Goal: Task Accomplishment & Management: Manage account settings

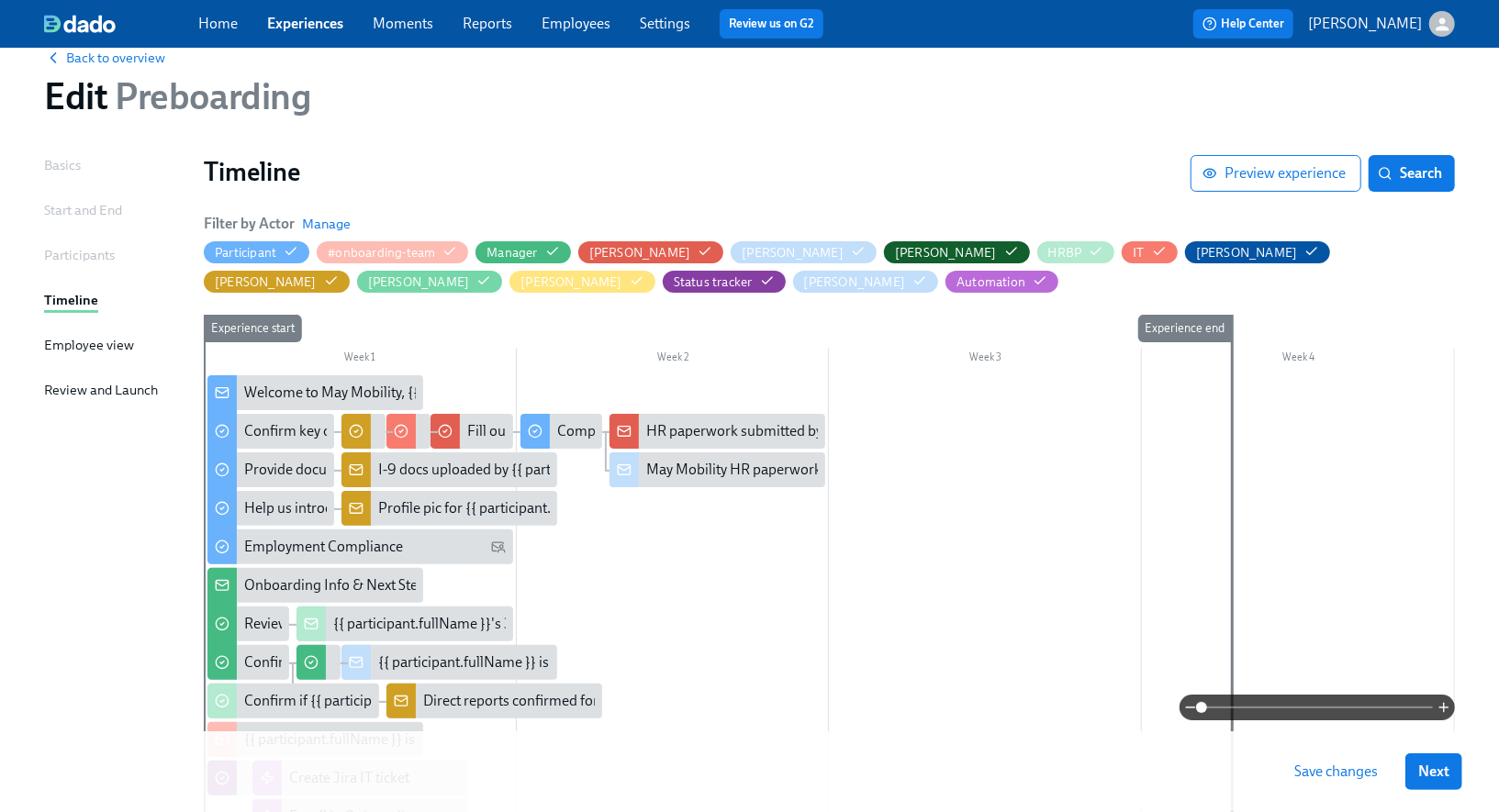
scroll to position [35, 0]
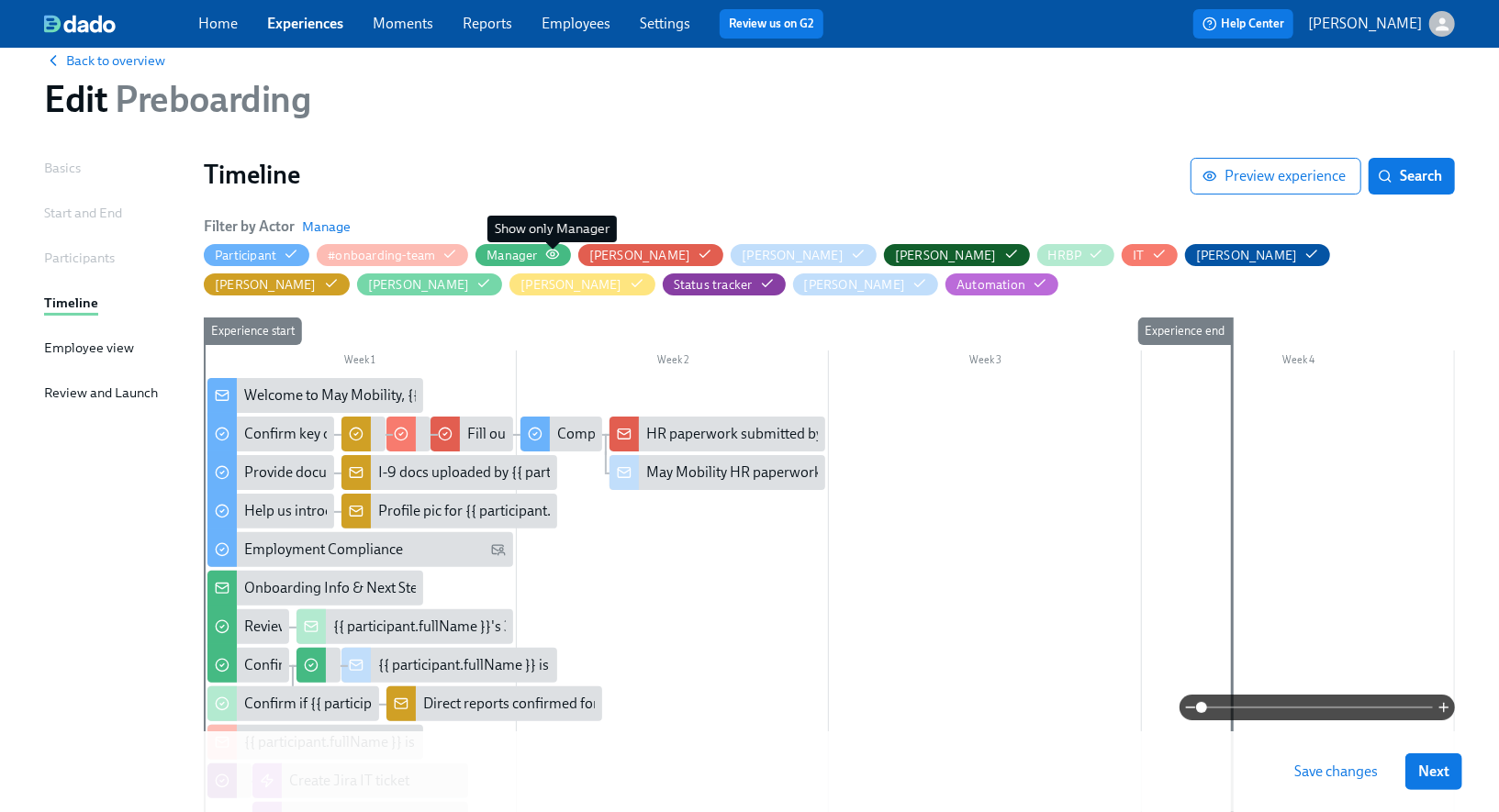
click at [546, 254] on icon "button" at bounding box center [552, 254] width 15 height 15
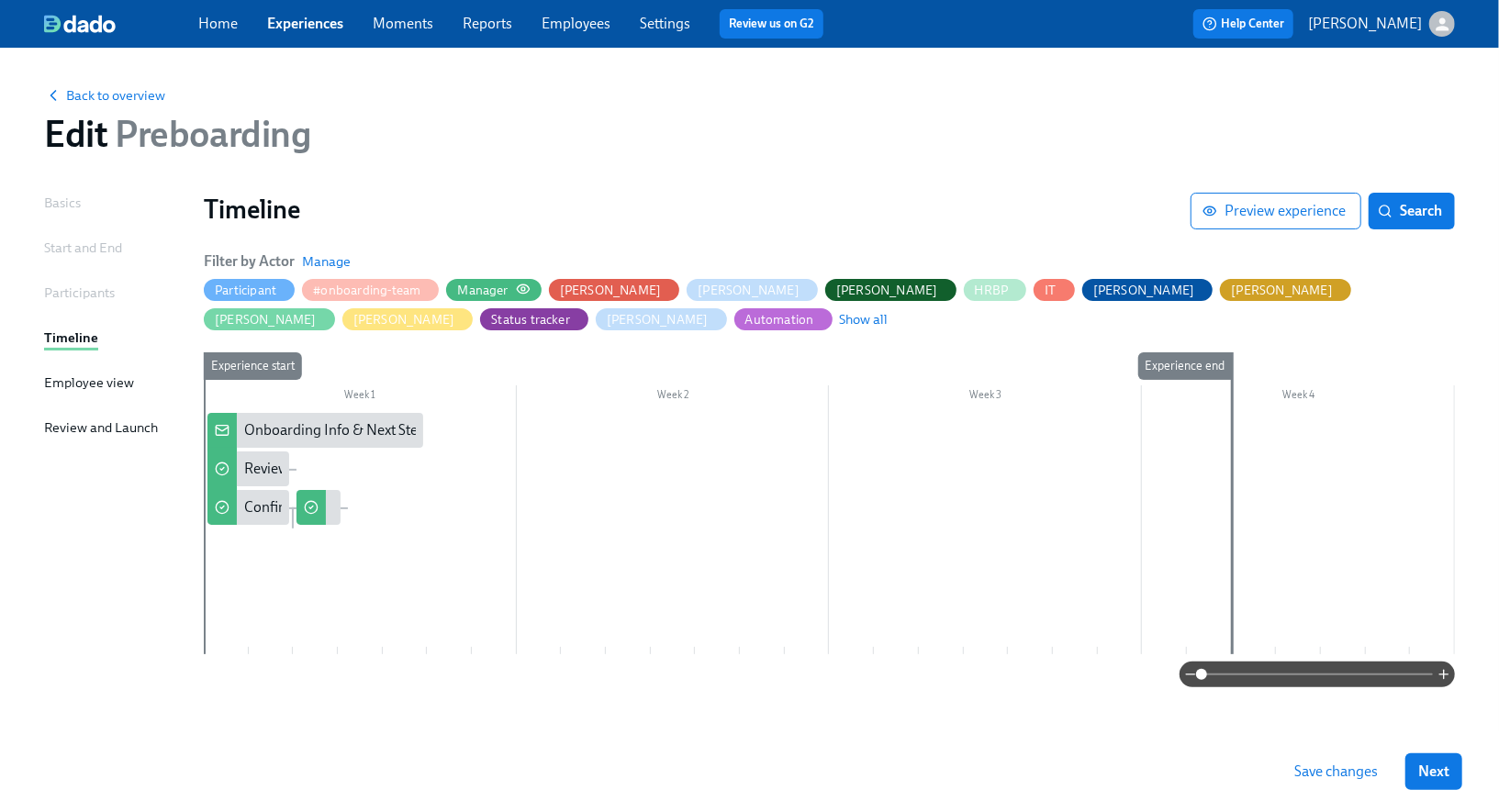
scroll to position [0, 0]
click at [265, 471] on div "Review Hiring Manager Guide & provide link to onboarding plan" at bounding box center [444, 469] width 401 height 20
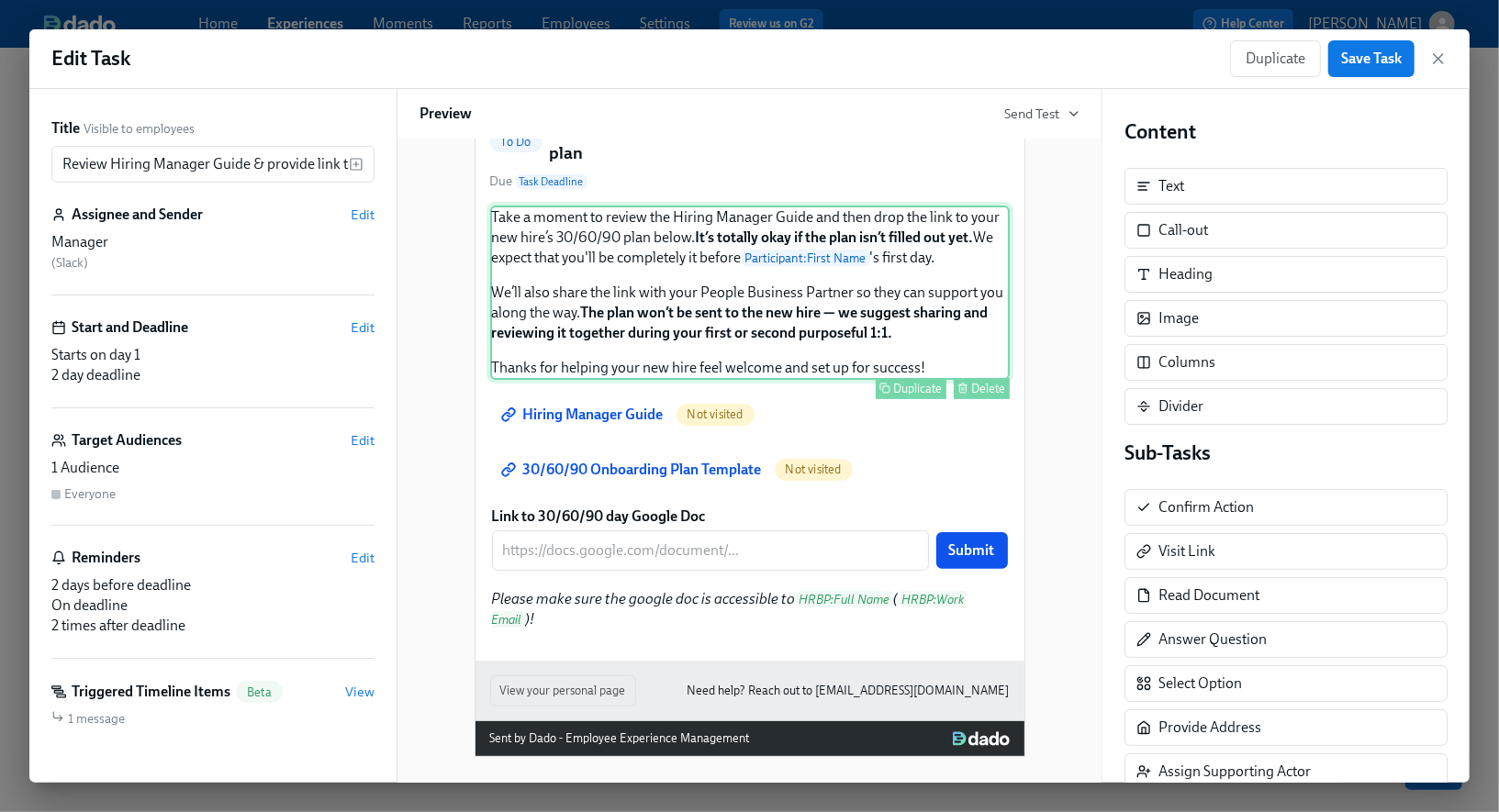
scroll to position [206, 0]
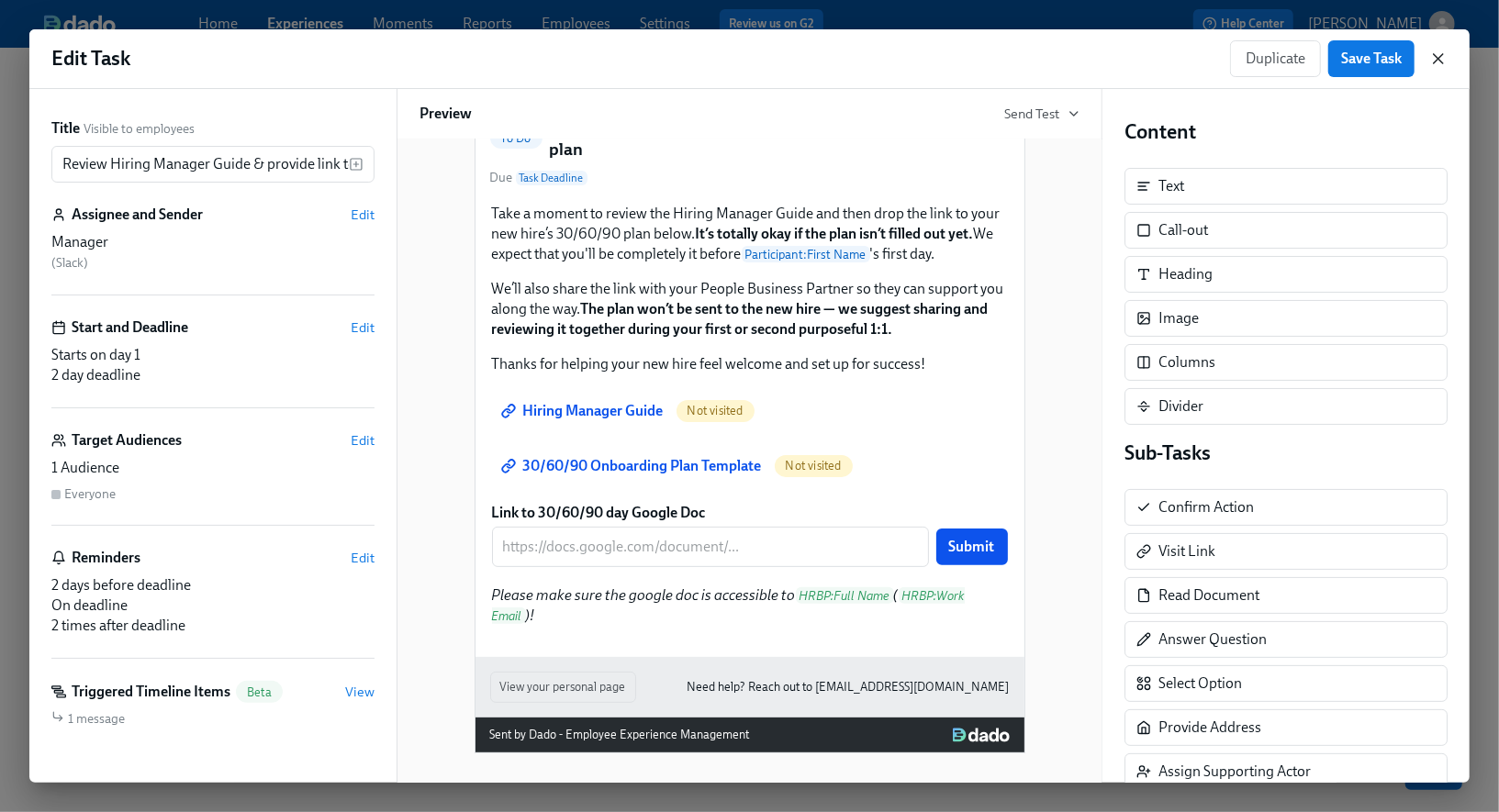
click at [1442, 64] on icon "button" at bounding box center [1438, 58] width 19 height 19
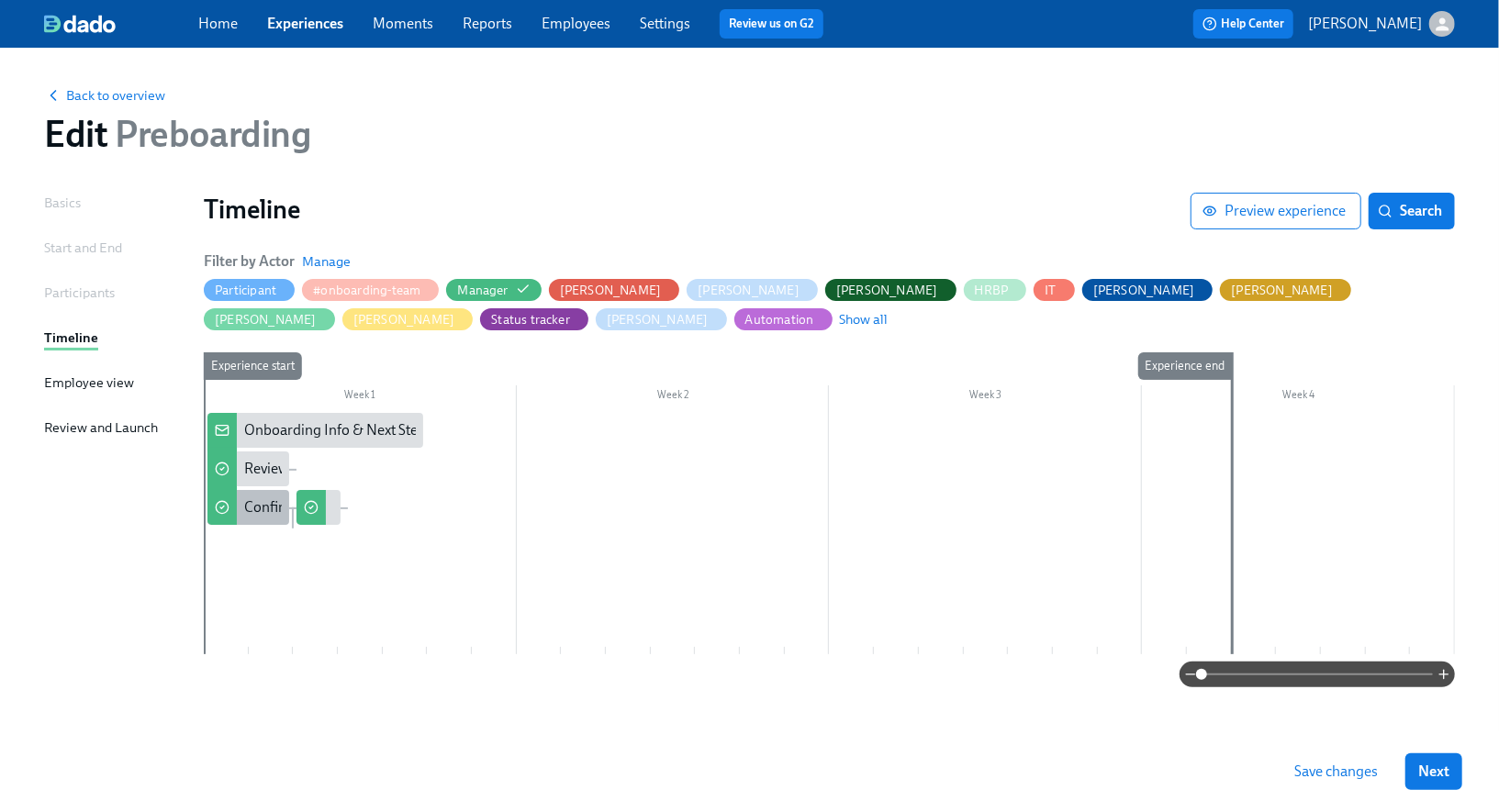
click at [261, 506] on div "Confirm key details about {{ participant.firstName }}" at bounding box center [406, 507] width 325 height 20
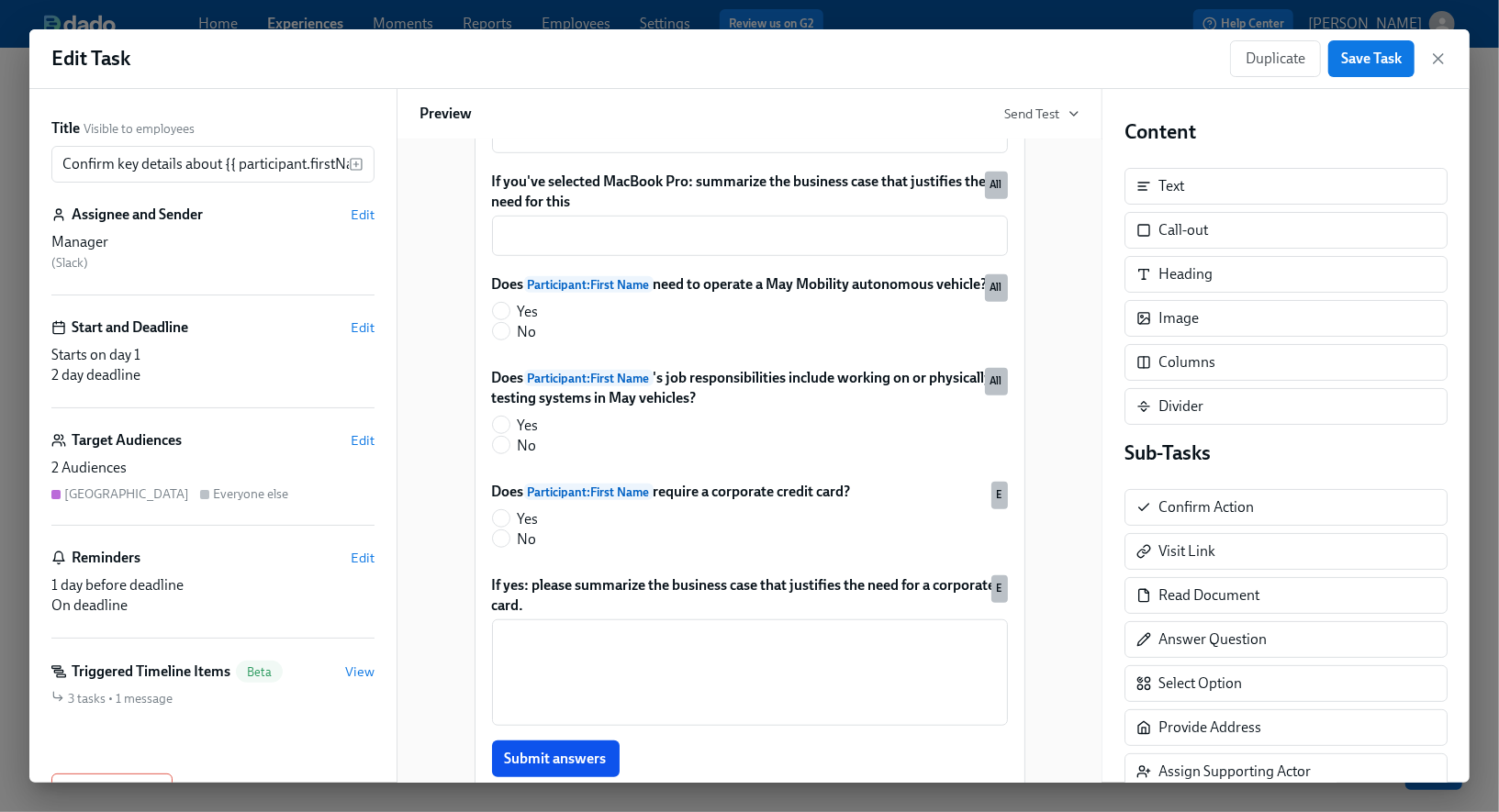
scroll to position [878, 0]
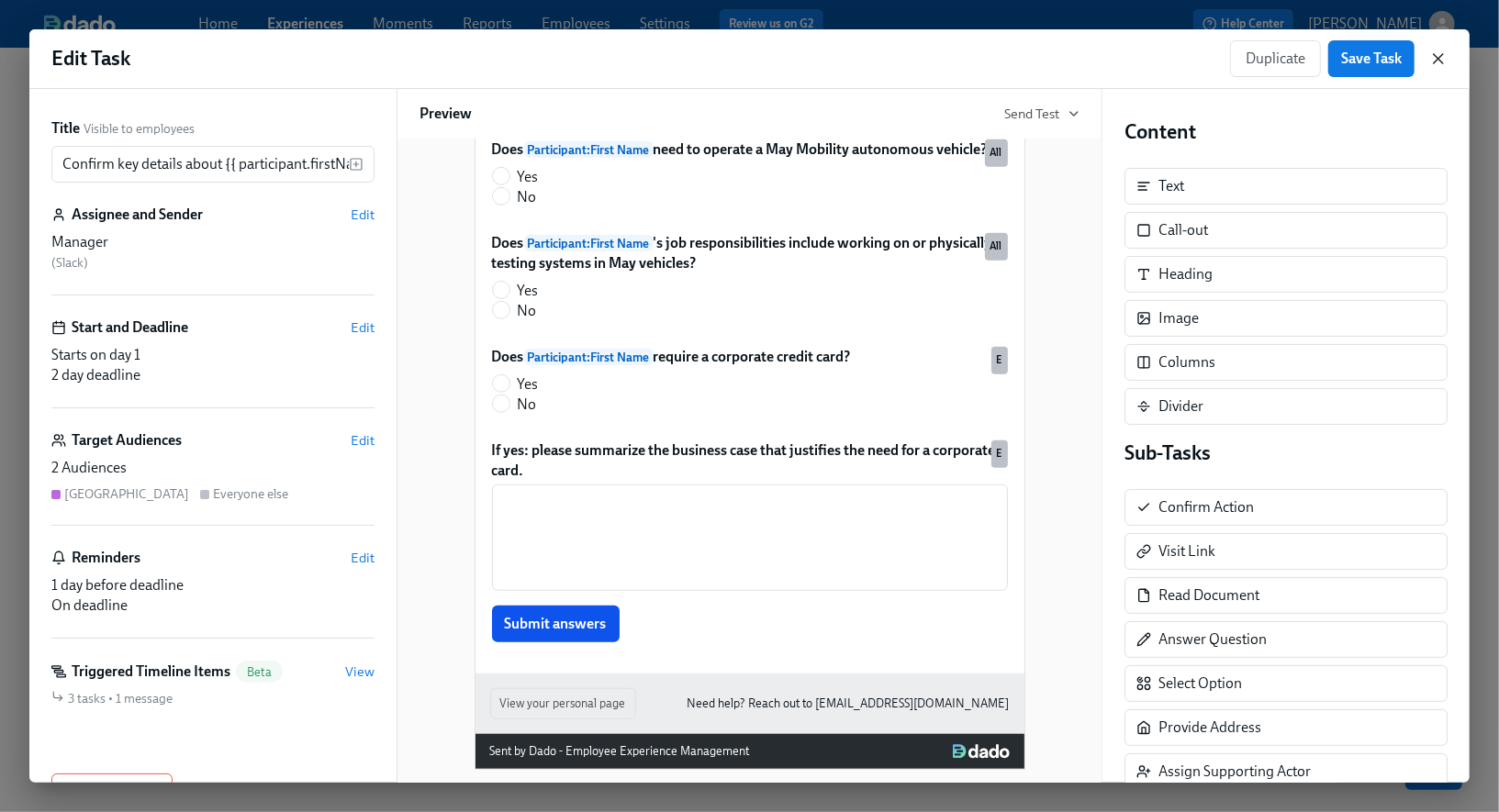
click at [1437, 50] on icon "button" at bounding box center [1438, 58] width 19 height 19
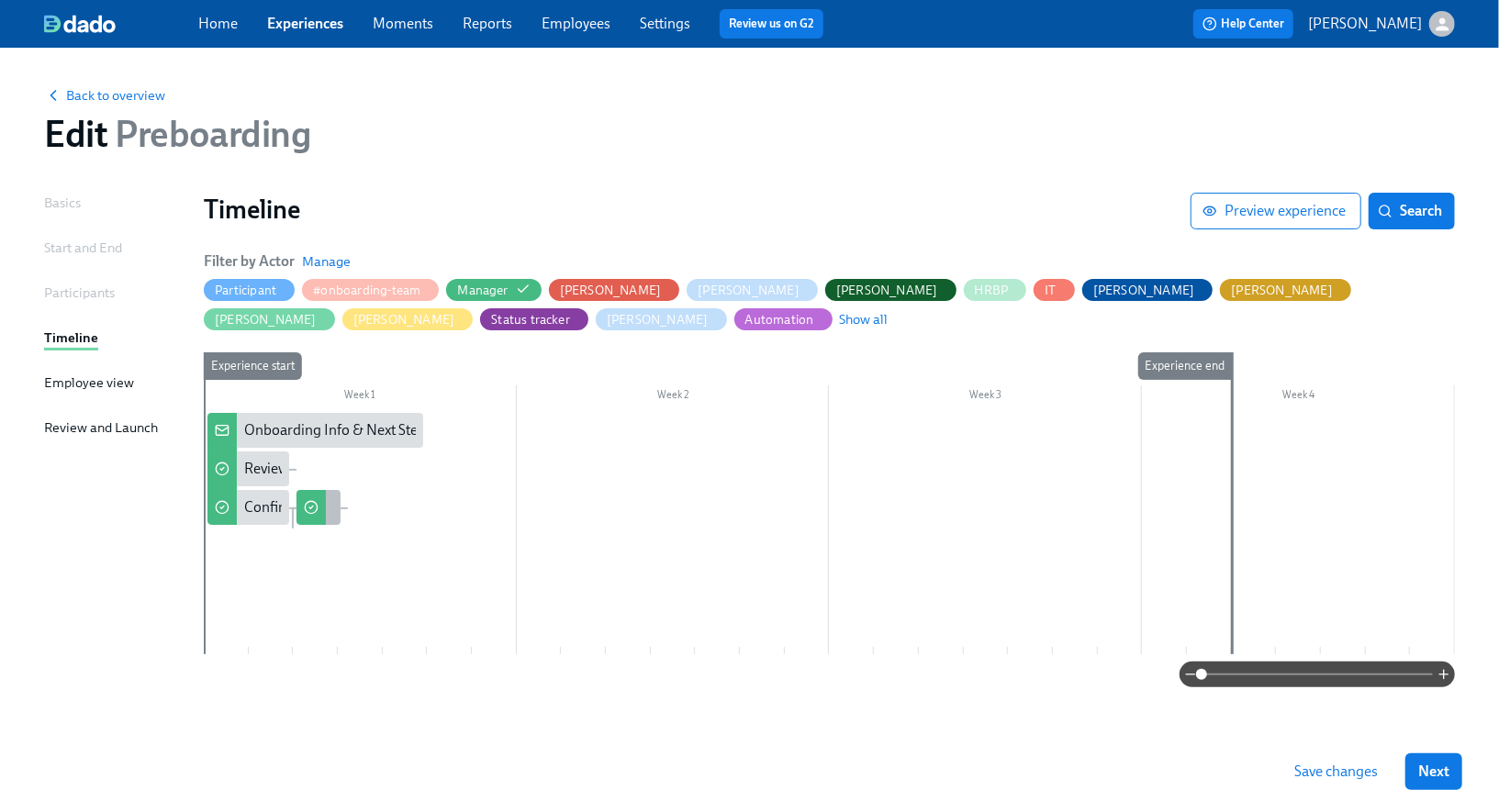
click at [323, 510] on div at bounding box center [311, 507] width 30 height 35
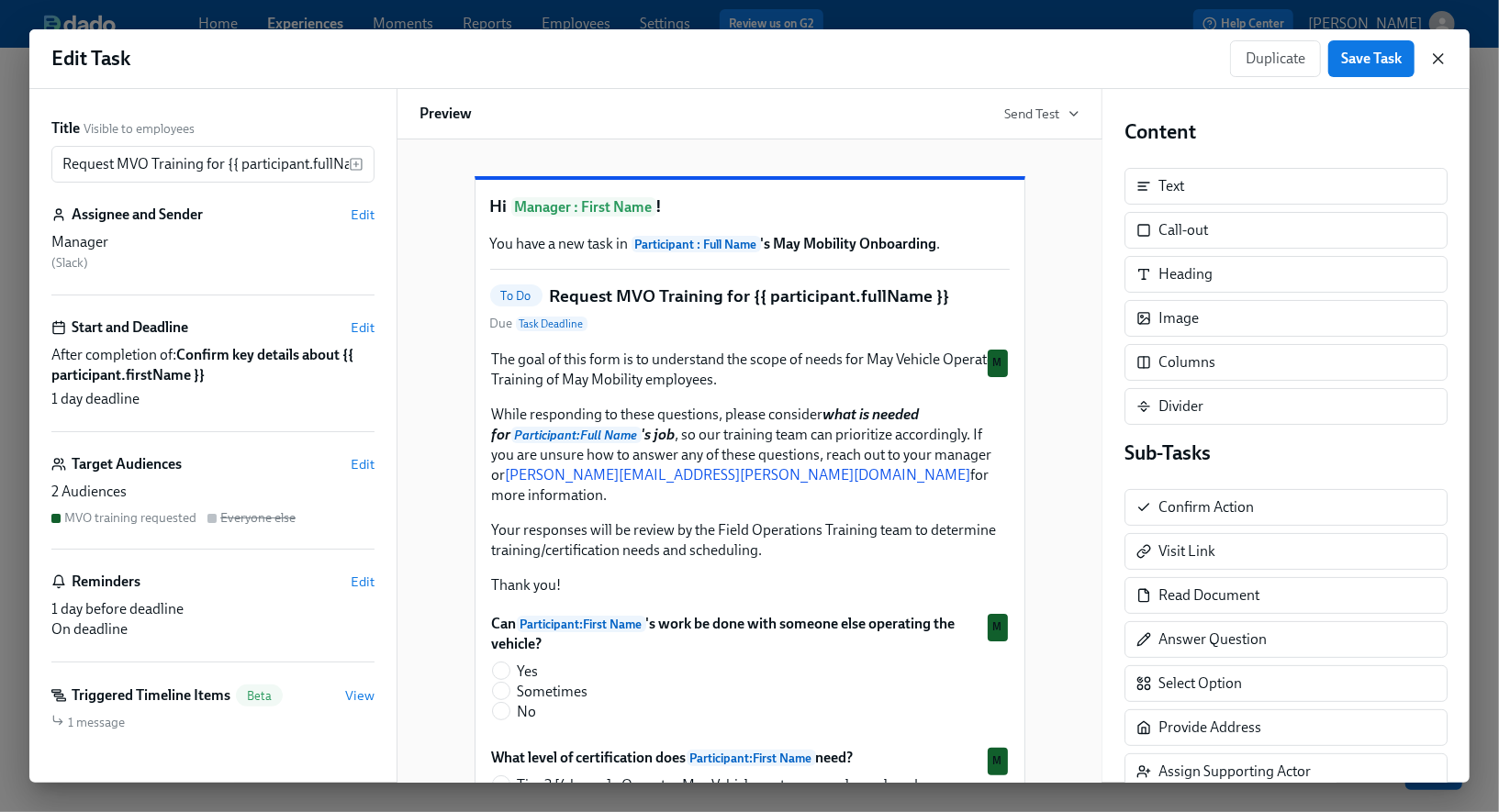
click at [1441, 59] on icon "button" at bounding box center [1438, 58] width 19 height 19
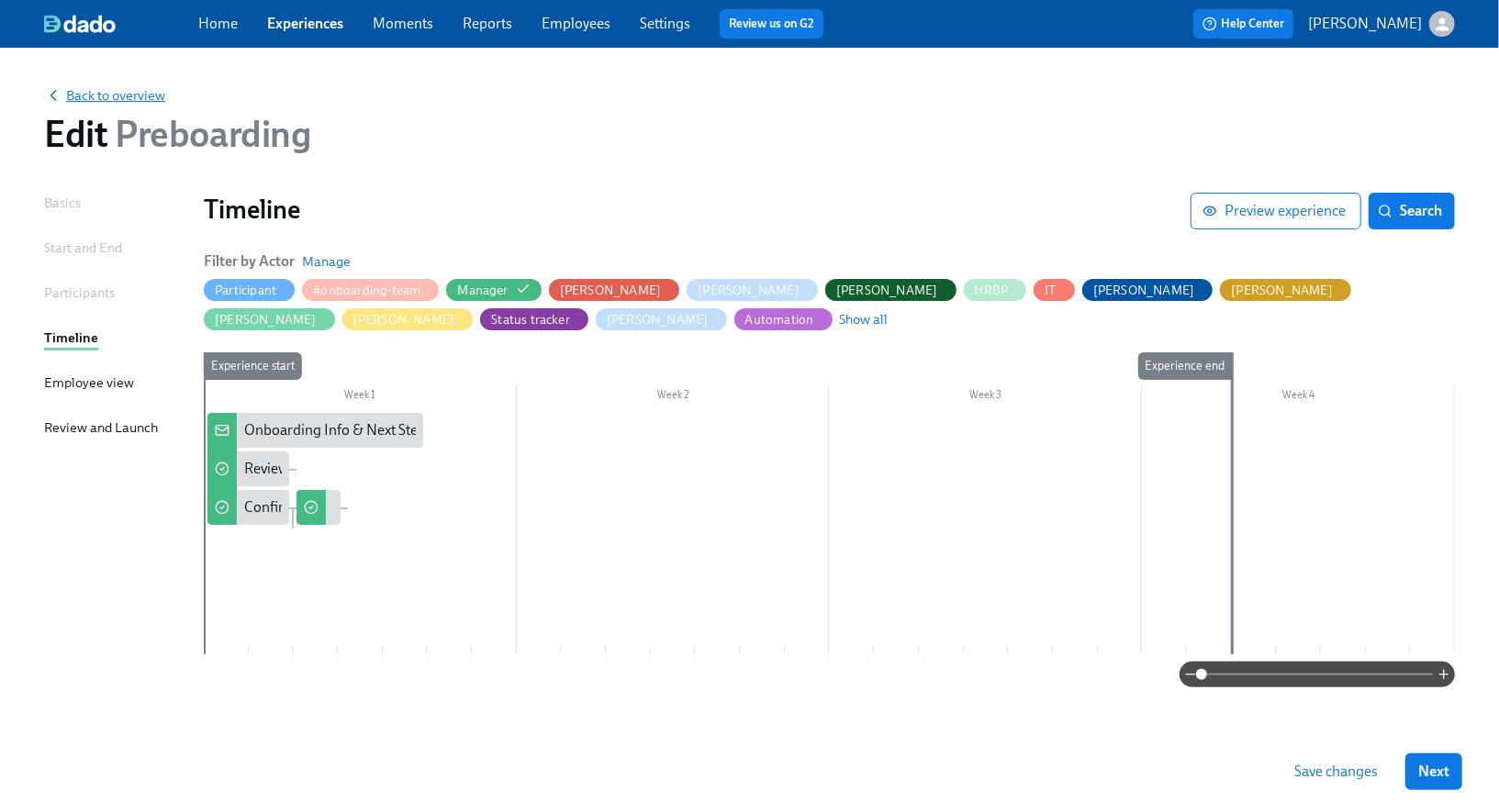
click at [99, 95] on span "Back to overview" at bounding box center [105, 95] width 121 height 19
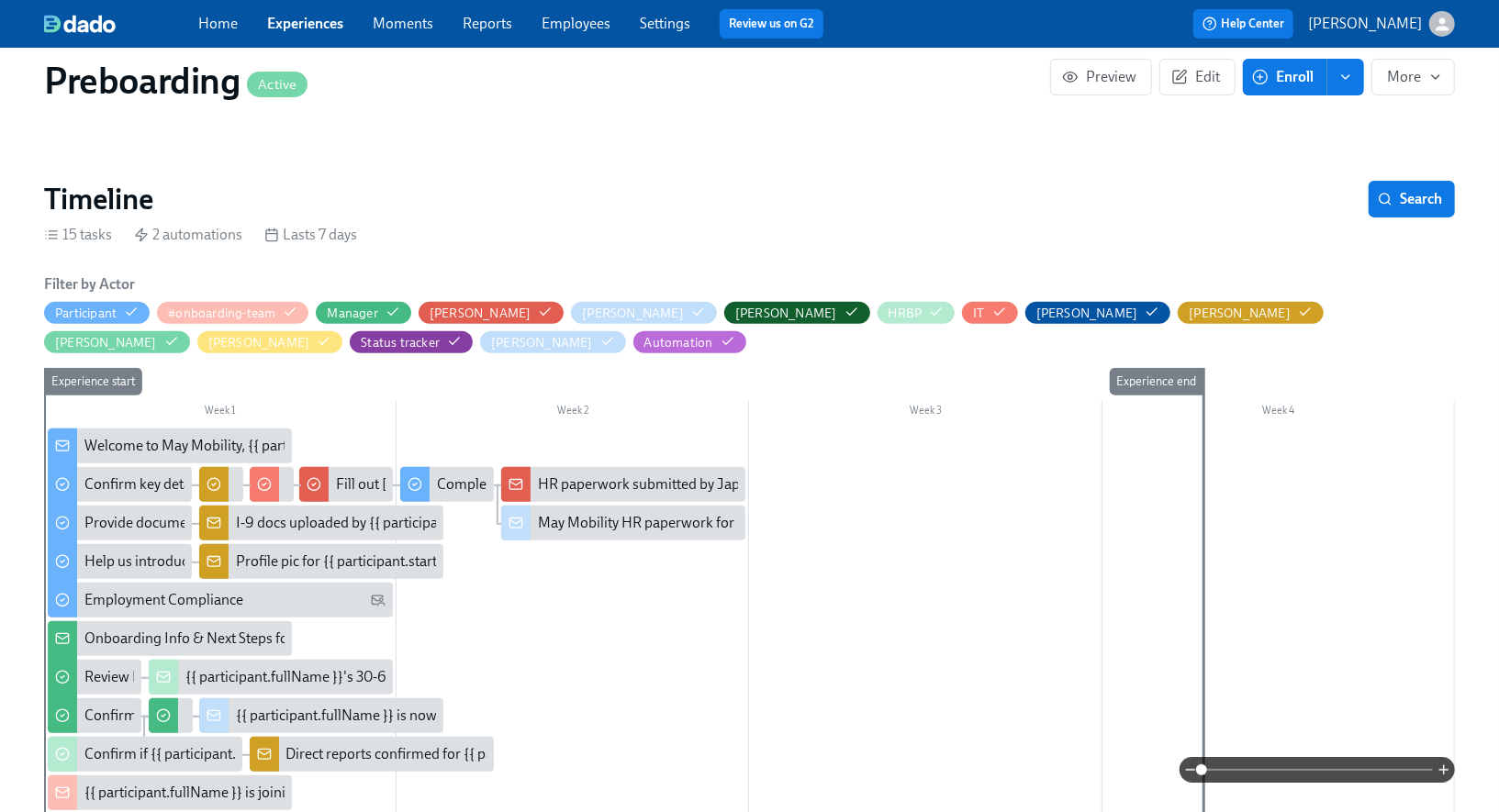
scroll to position [319, 0]
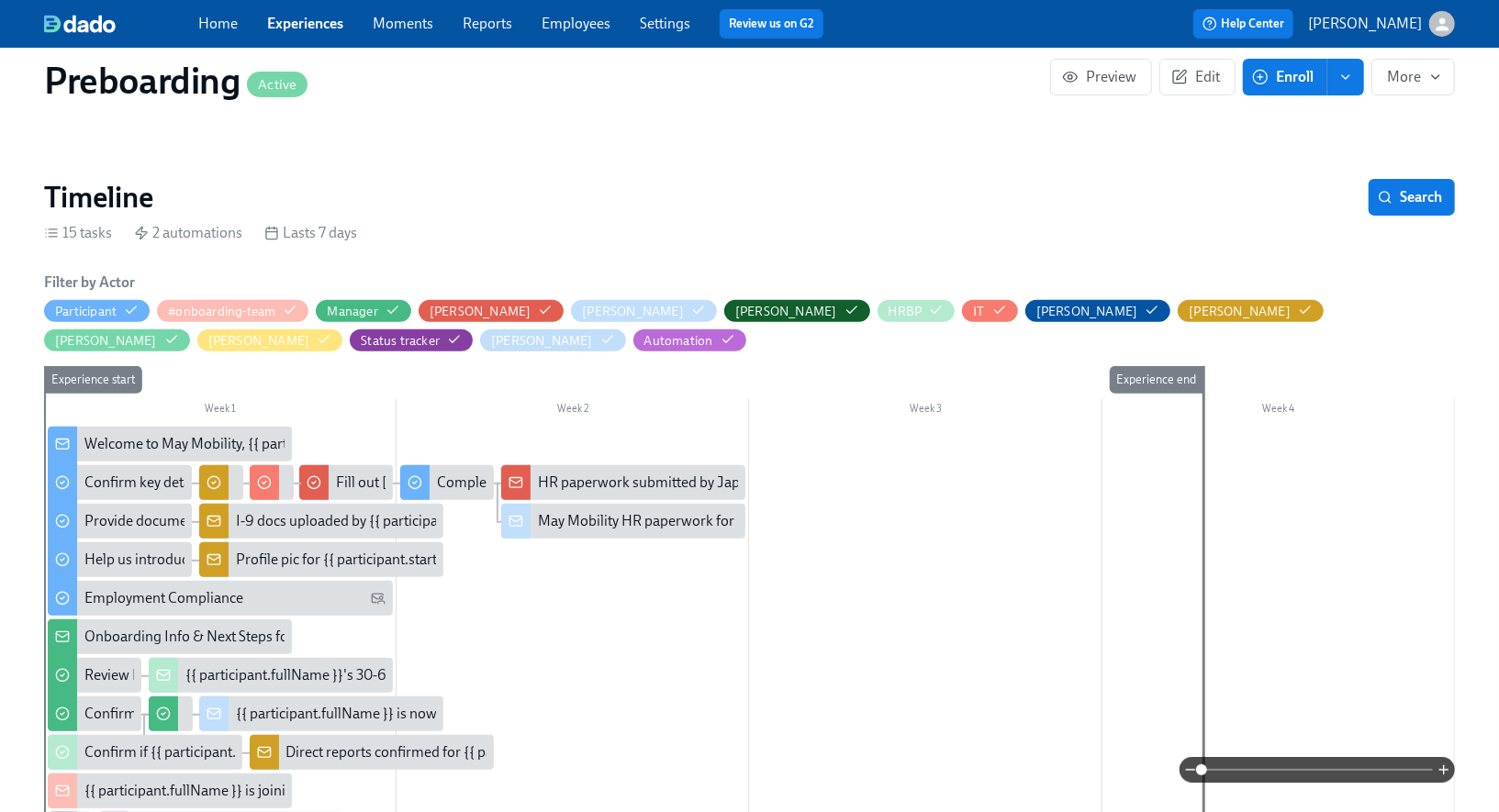
click at [325, 40] on div "Home Experiences Moments Reports Employees Settings Review us on G2 Help Center…" at bounding box center [749, 24] width 1499 height 47
click at [325, 27] on link "Experiences" at bounding box center [305, 24] width 76 height 18
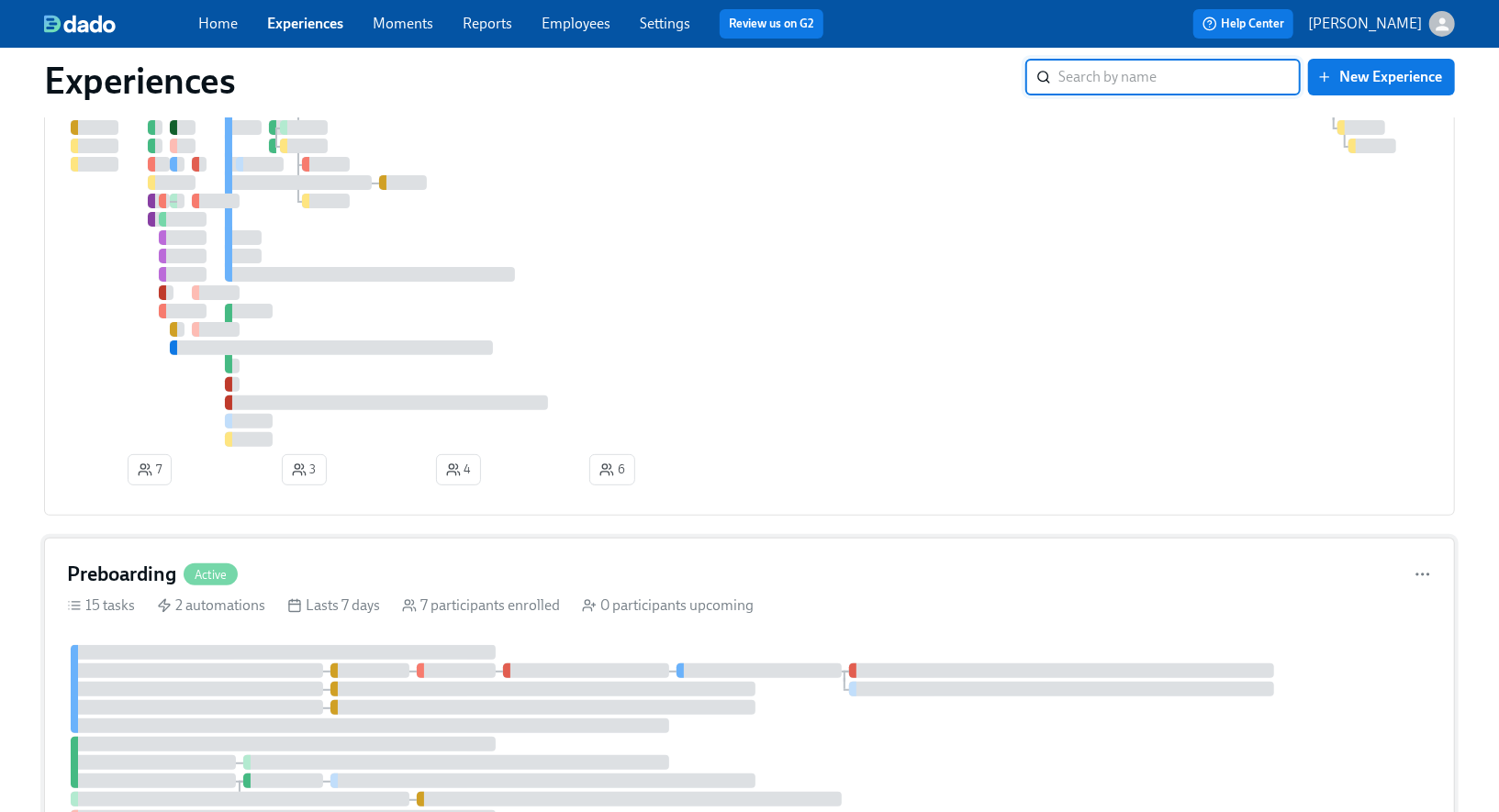
scroll to position [270, 0]
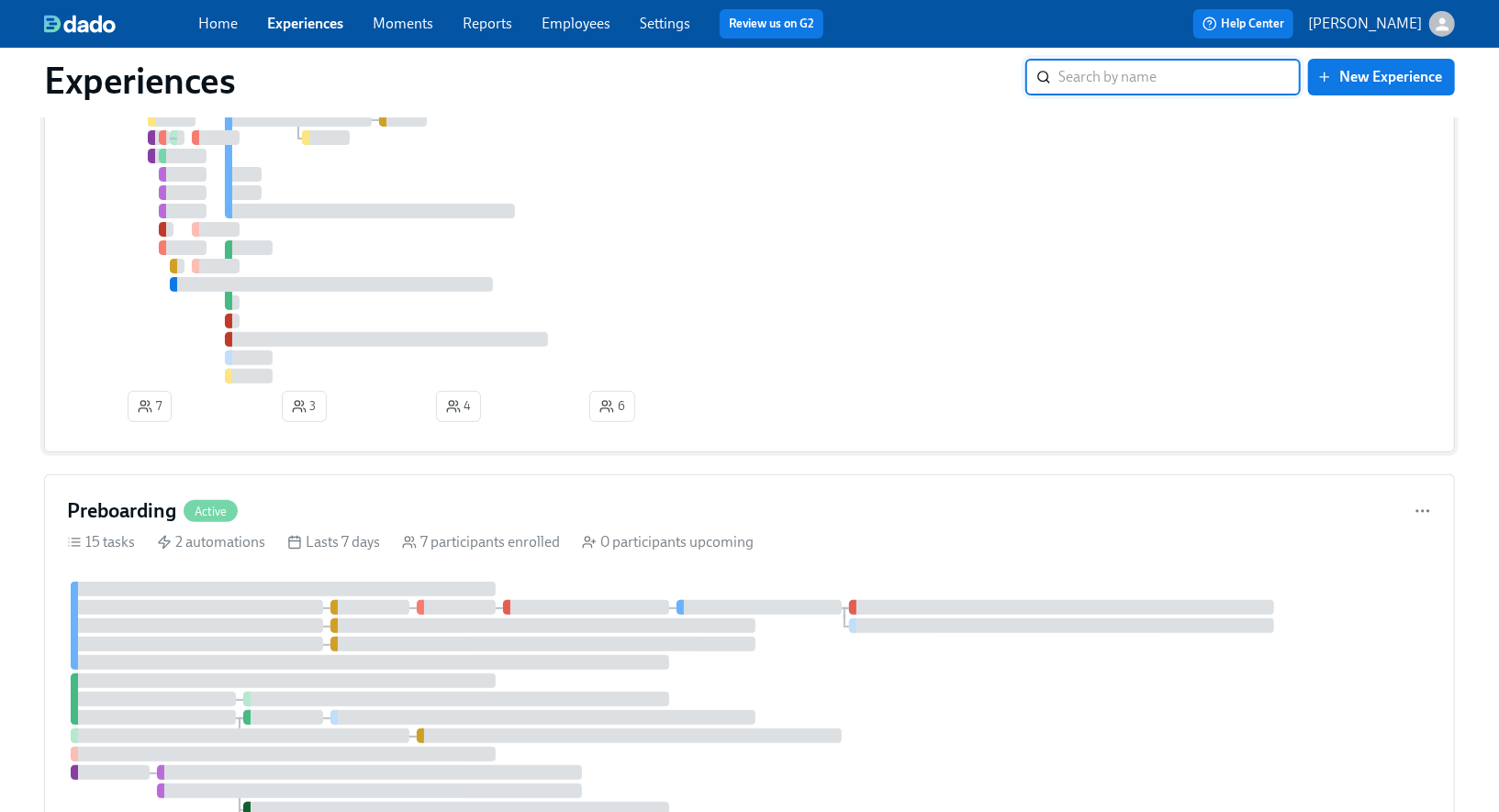
click at [107, 336] on div at bounding box center [761, 192] width 1387 height 382
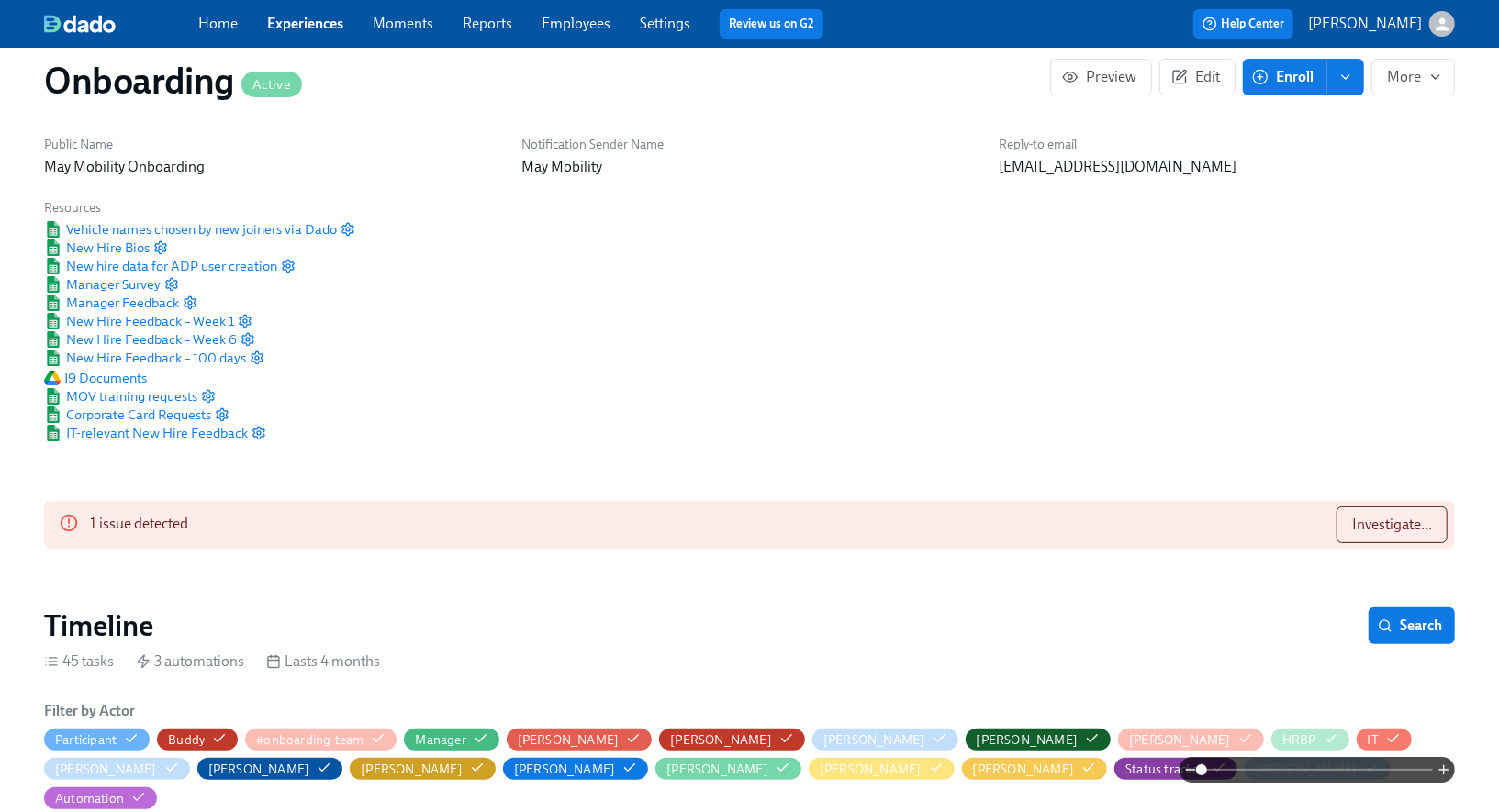
scroll to position [0, 7823]
click at [1369, 529] on span "Investigate..." at bounding box center [1391, 525] width 80 height 19
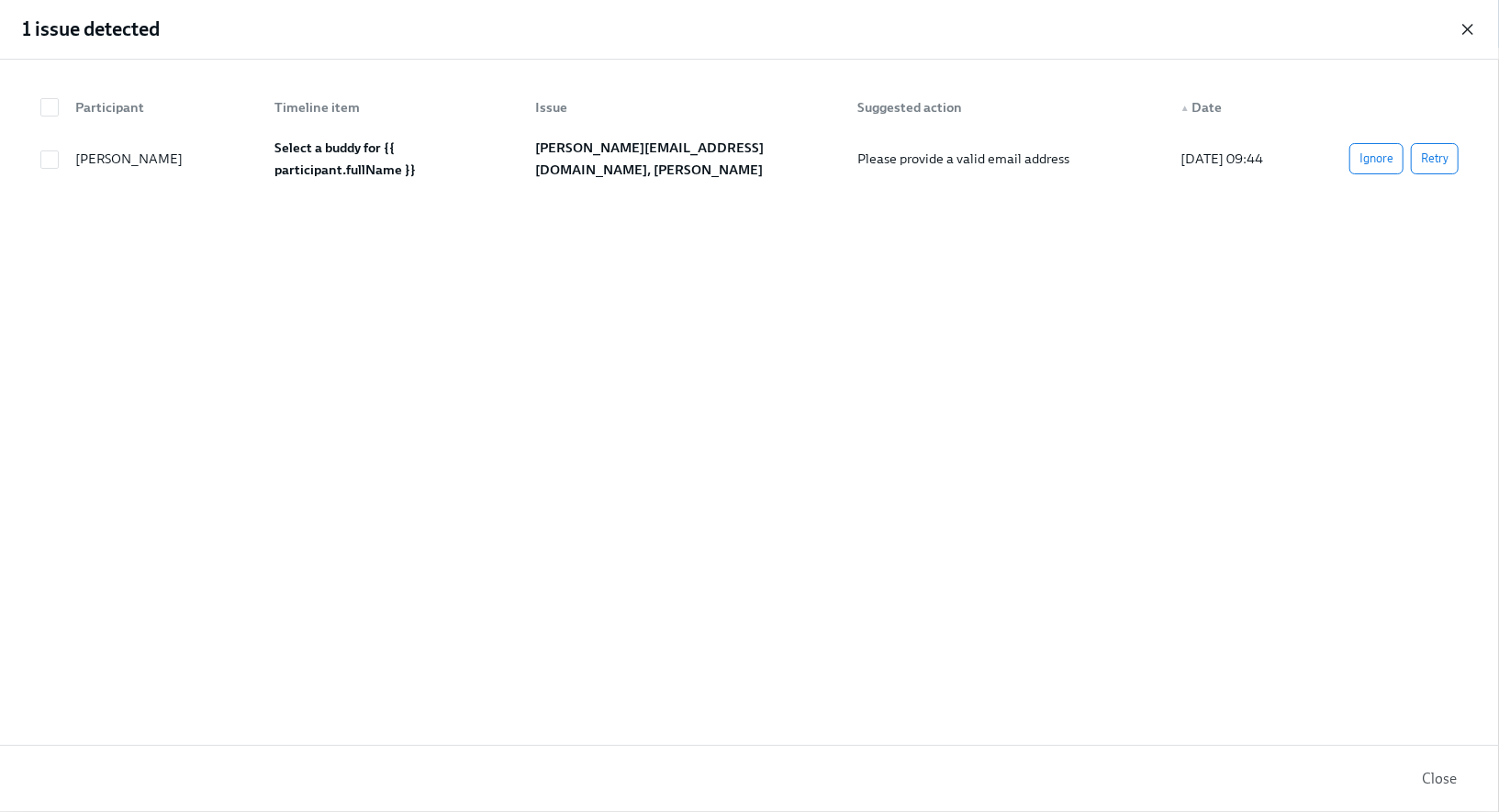
click at [1468, 31] on icon "button" at bounding box center [1466, 29] width 9 height 9
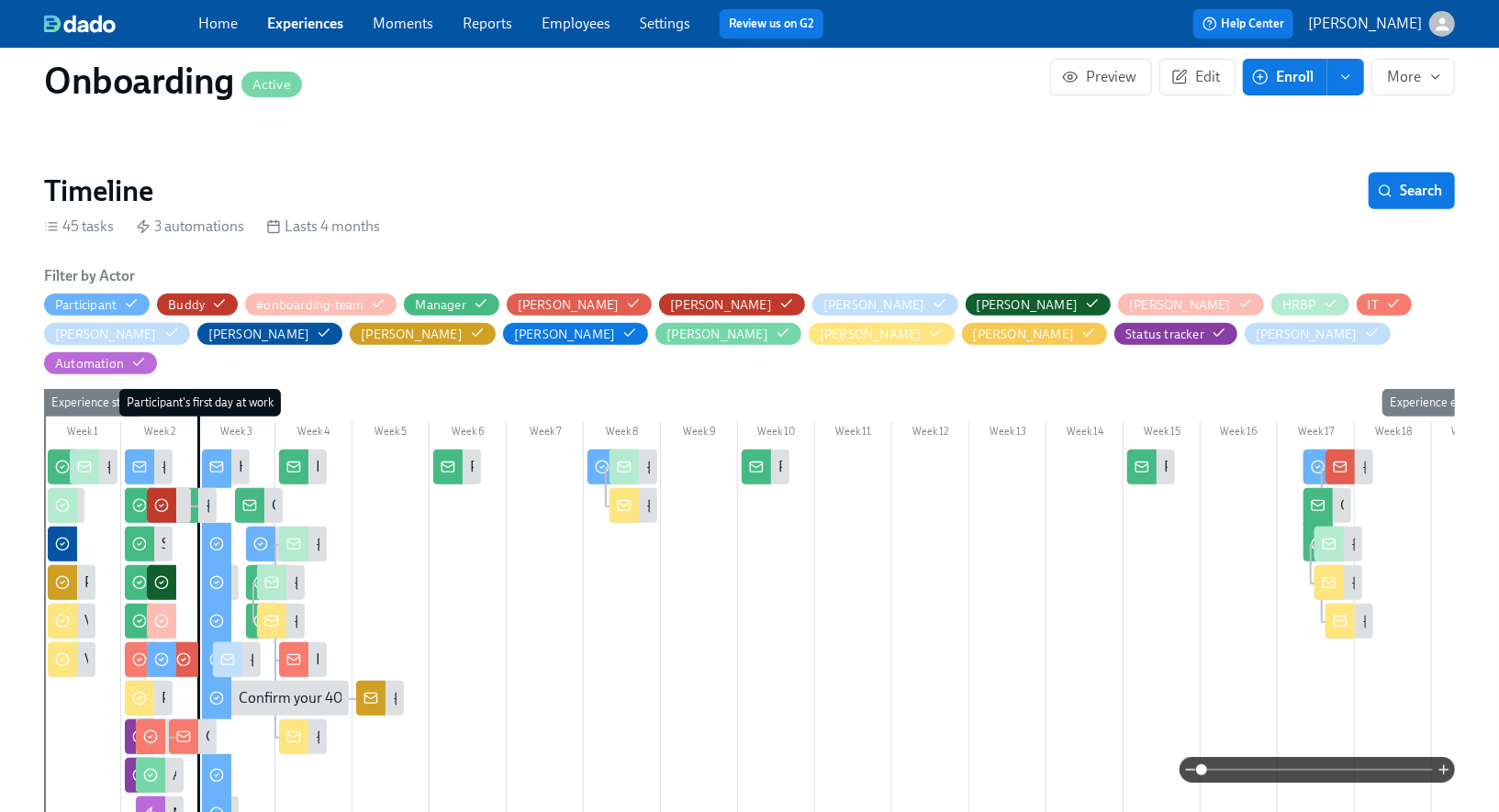
scroll to position [461, 0]
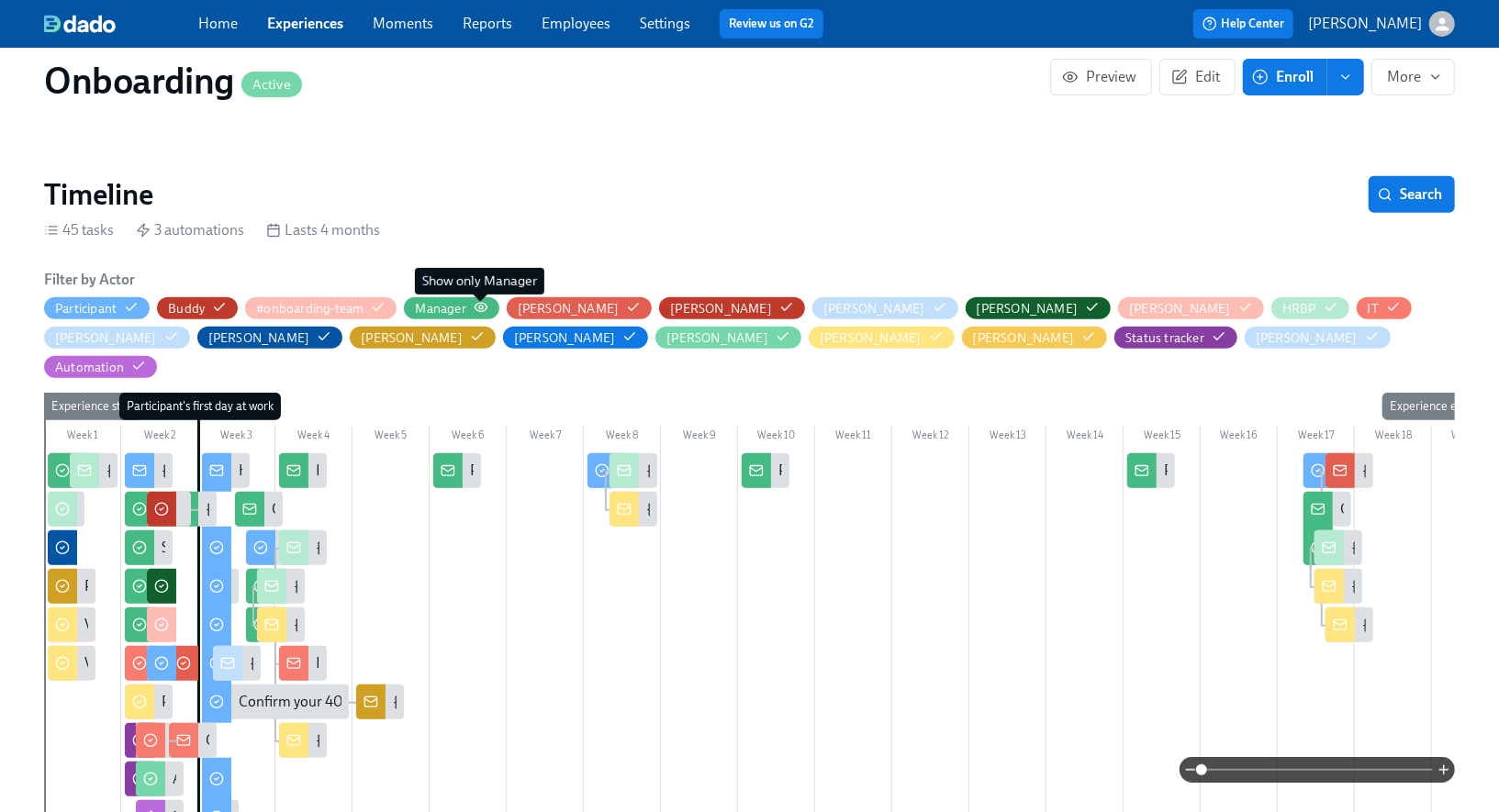
click at [482, 309] on icon "button" at bounding box center [481, 307] width 12 height 8
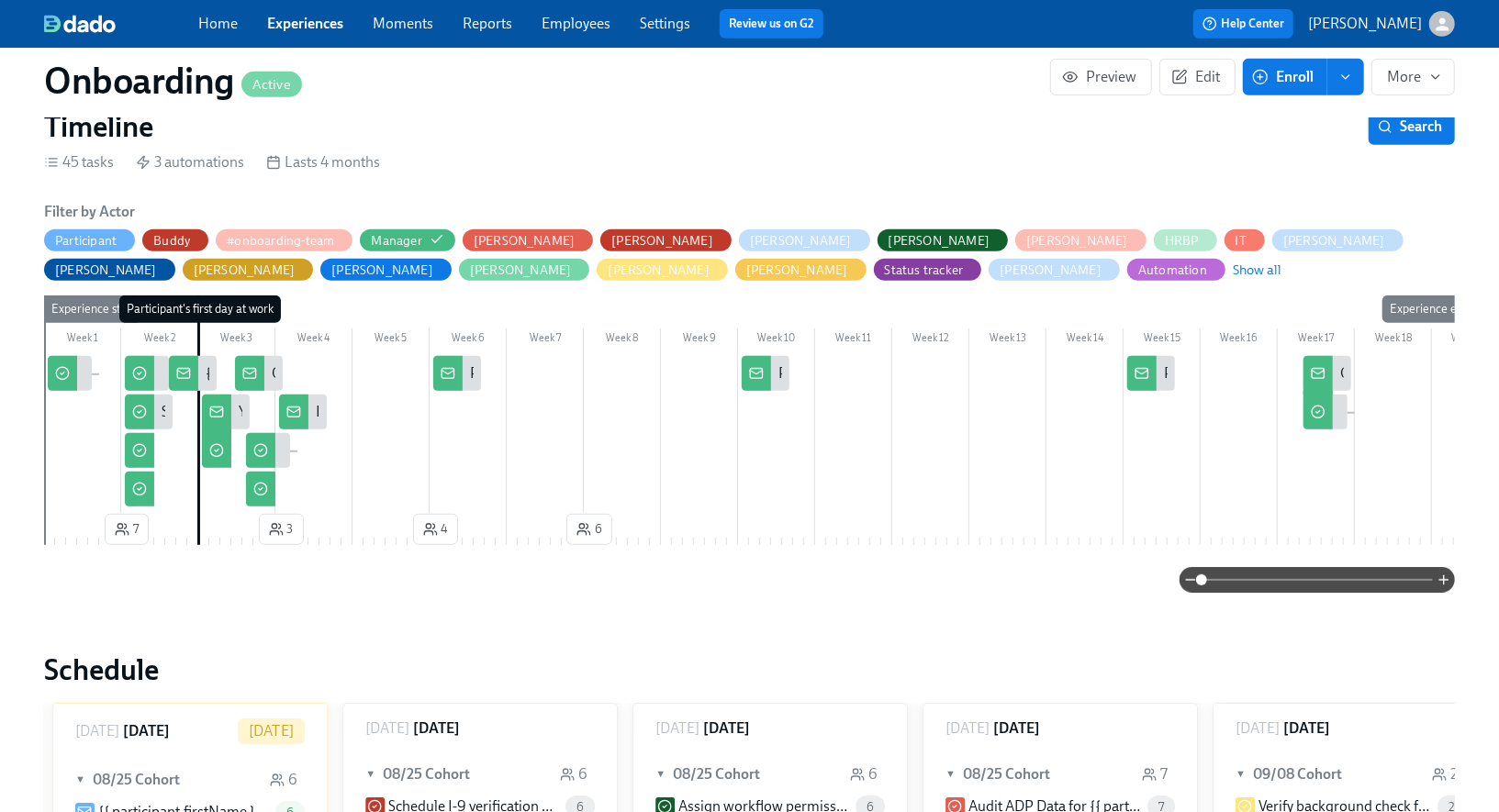
scroll to position [551, 0]
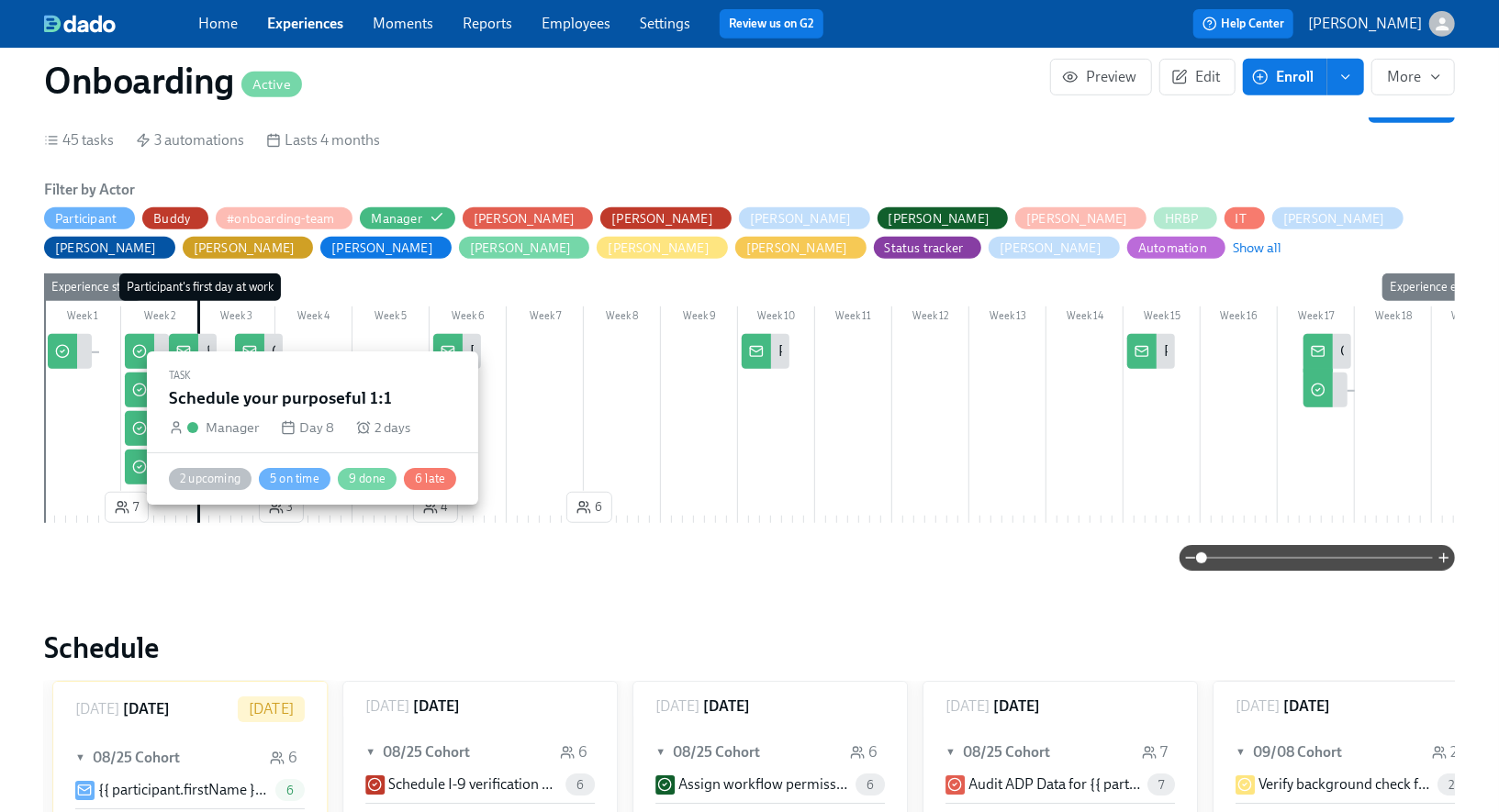
click at [135, 429] on icon at bounding box center [139, 428] width 15 height 15
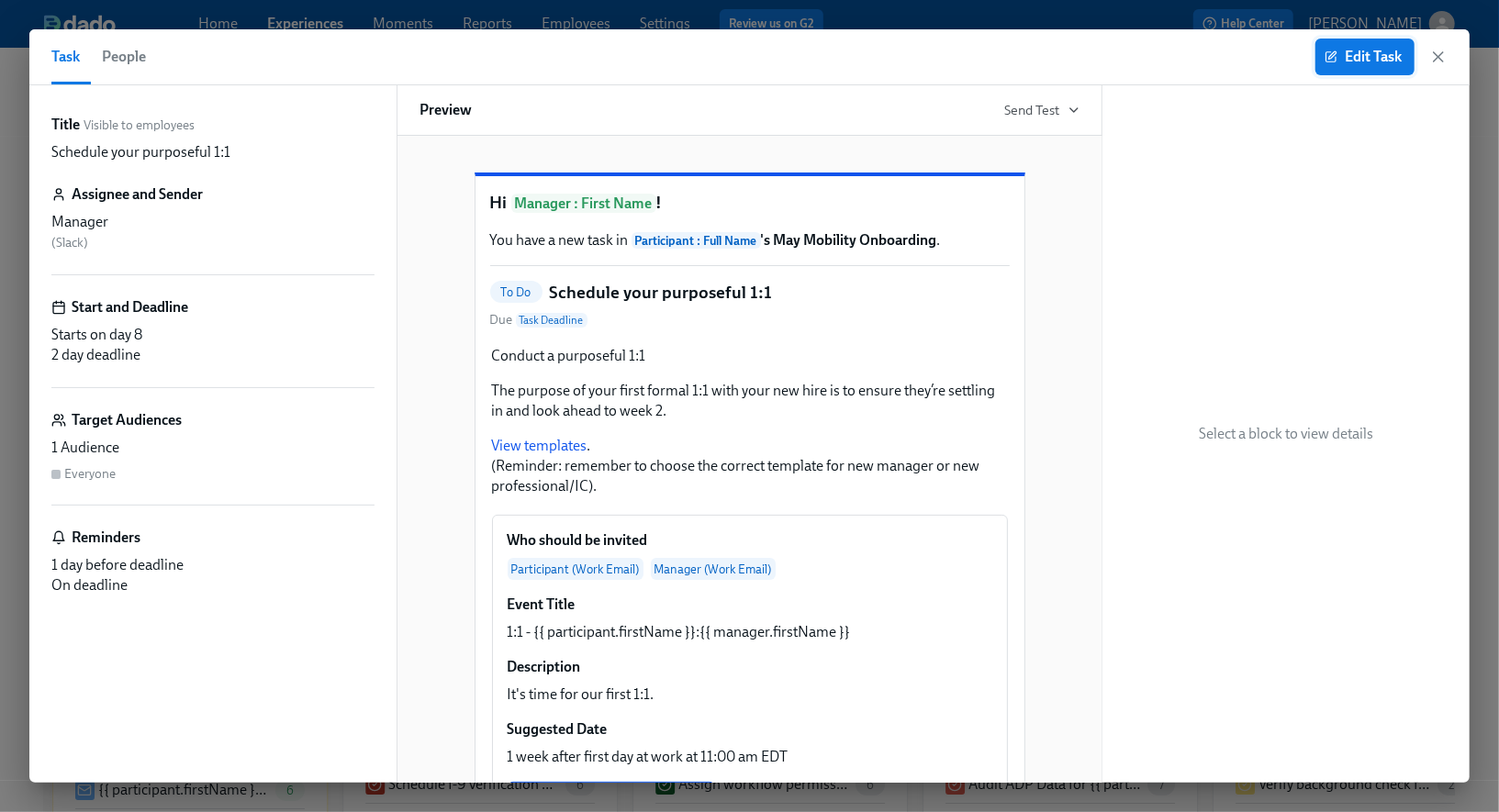
click at [1381, 56] on span "Edit Task" at bounding box center [1365, 56] width 73 height 19
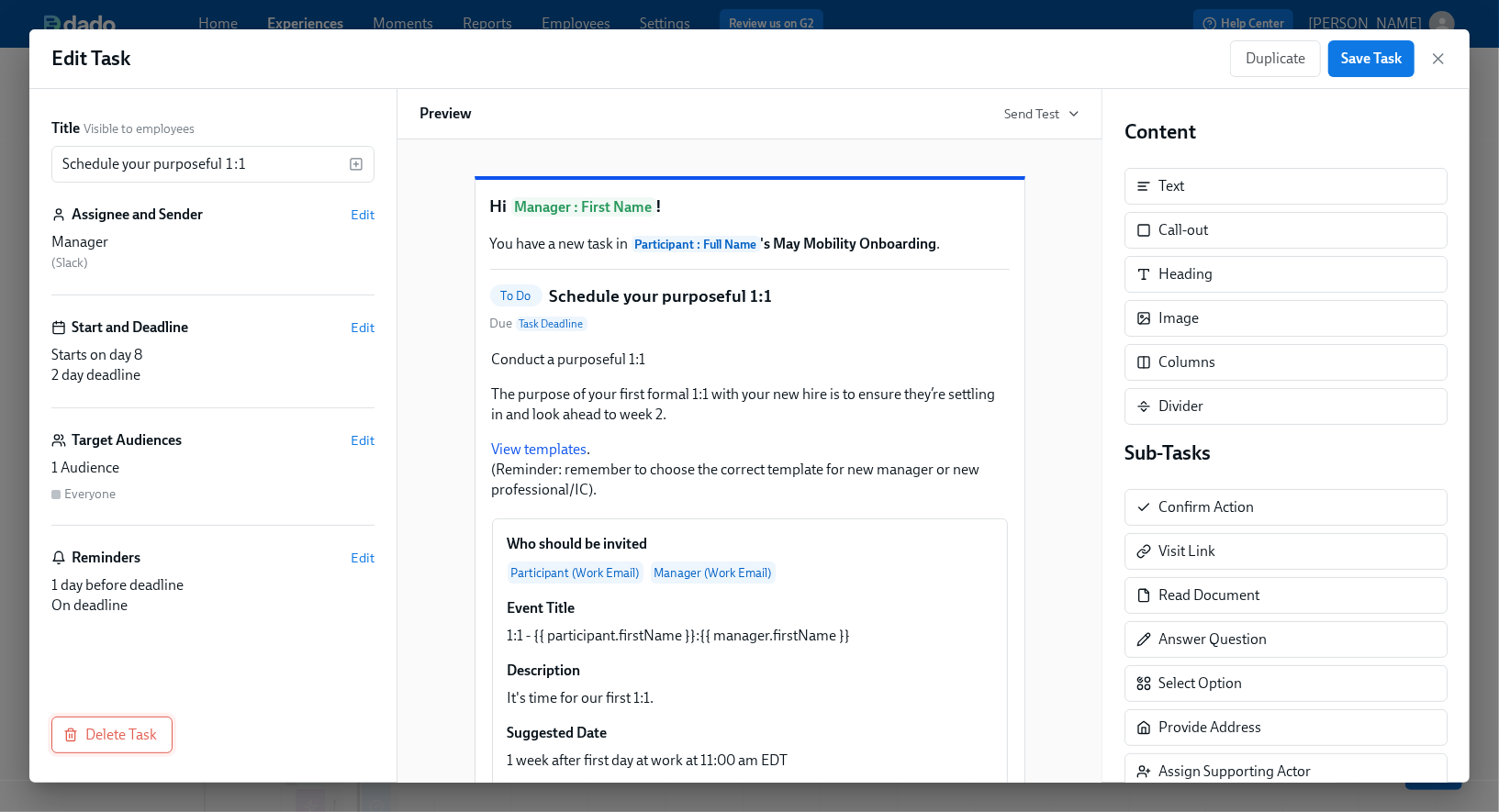
click at [134, 731] on span "Delete Task" at bounding box center [112, 735] width 90 height 19
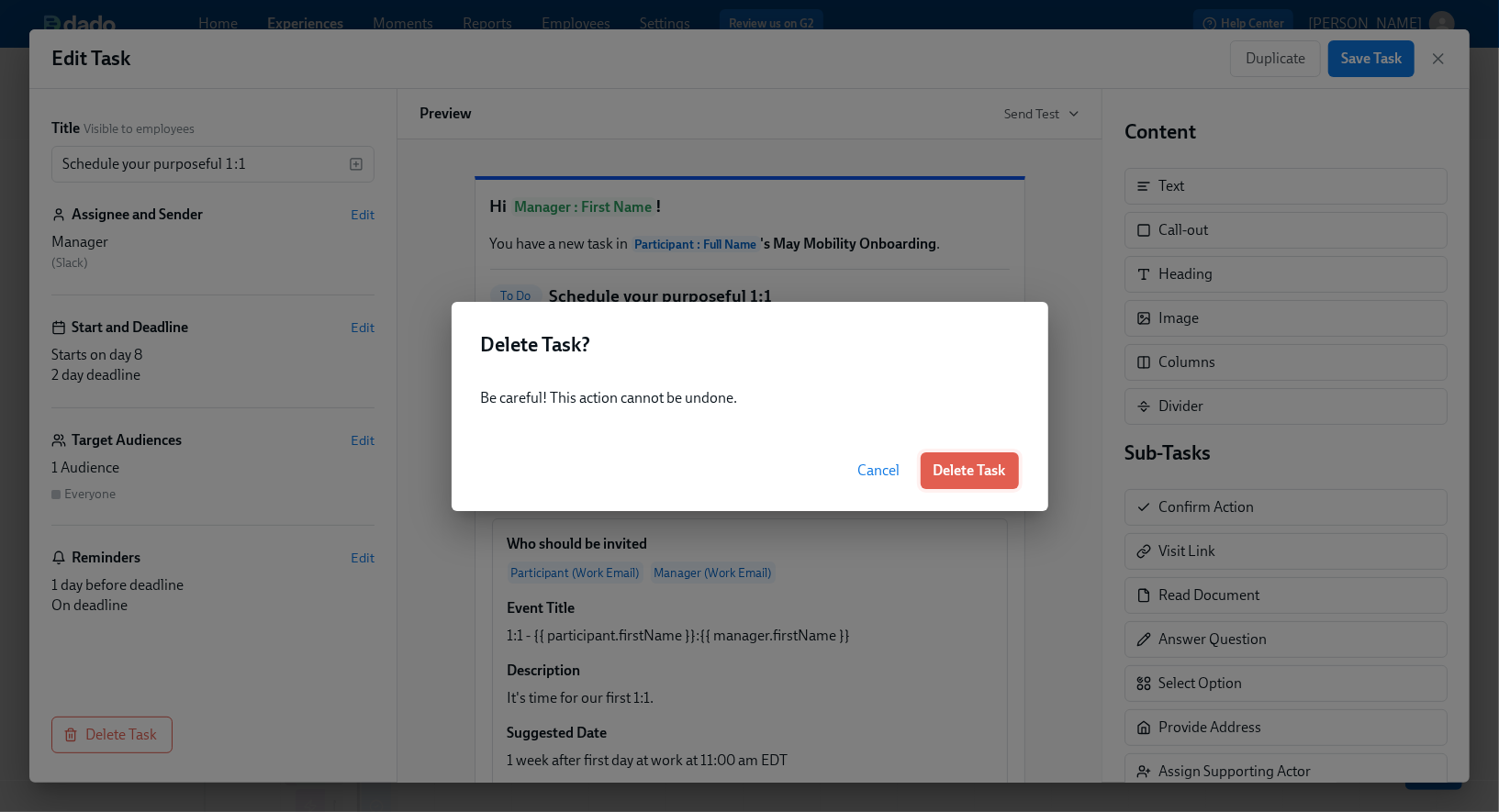
click at [951, 468] on span "Delete Task" at bounding box center [969, 471] width 72 height 19
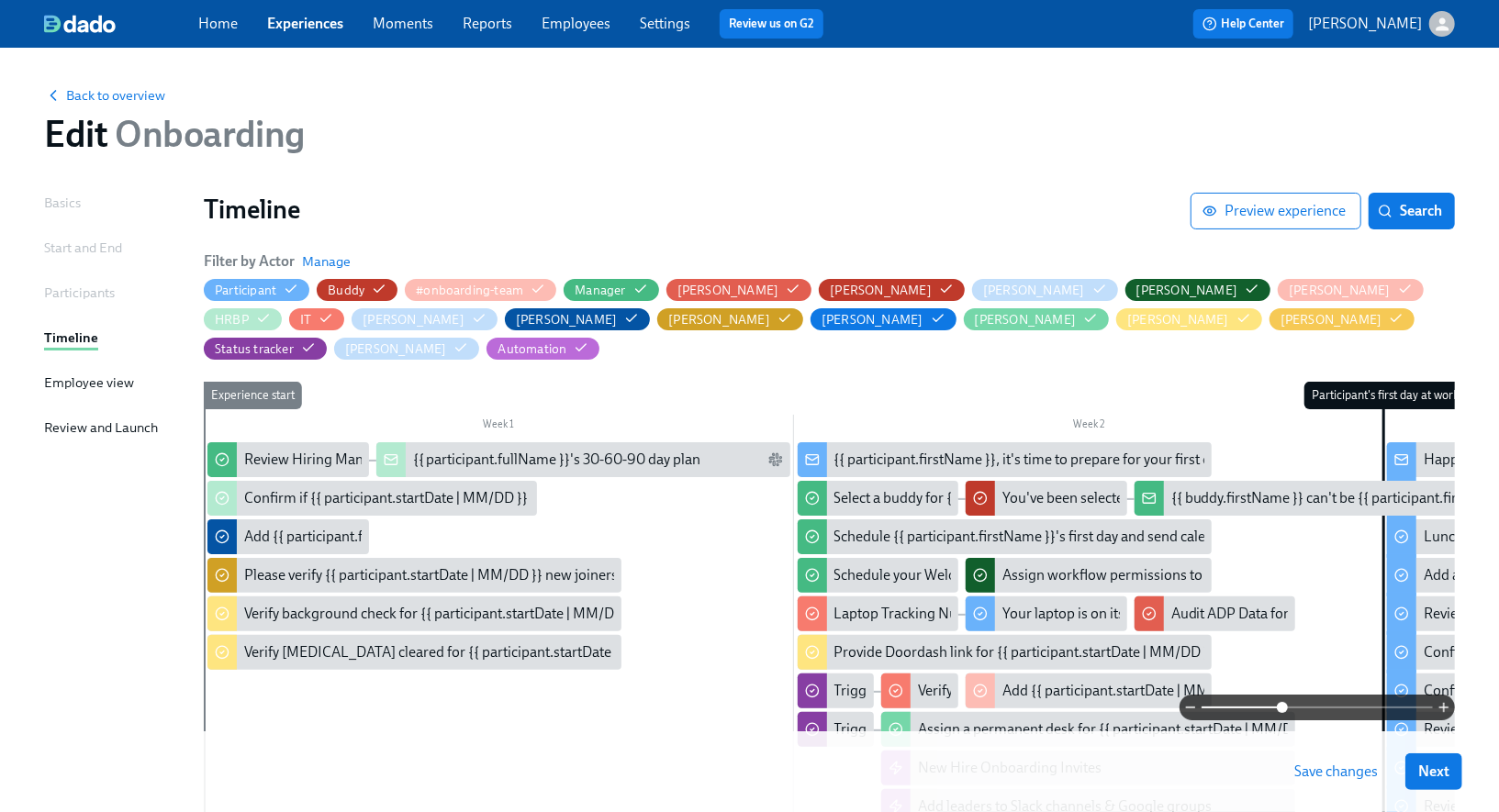
drag, startPoint x: 1201, startPoint y: 707, endPoint x: 1282, endPoint y: 720, distance: 82.0
click at [1282, 713] on span at bounding box center [1282, 706] width 11 height 11
click at [644, 294] on icon "button" at bounding box center [640, 289] width 15 height 15
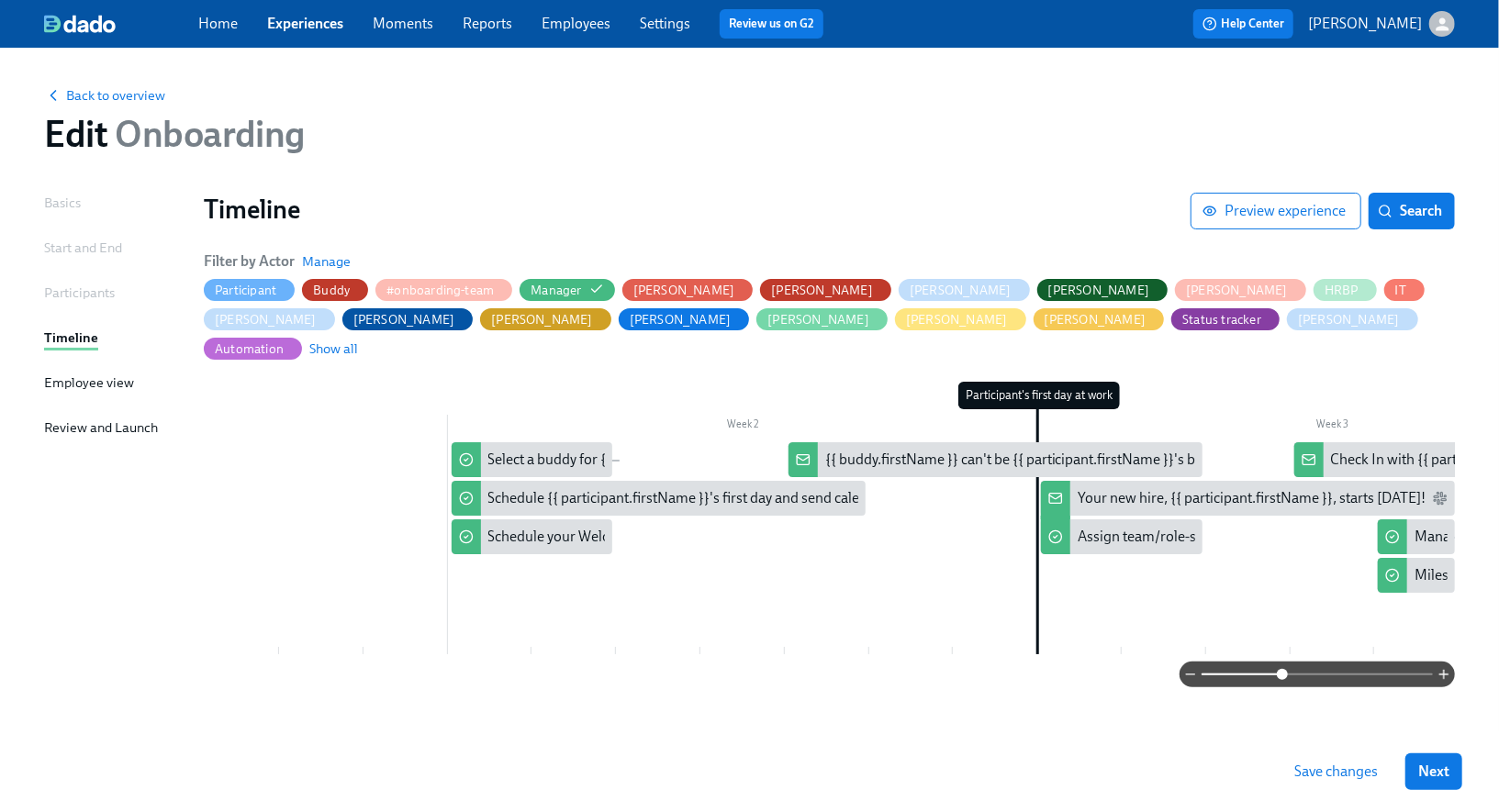
scroll to position [0, 353]
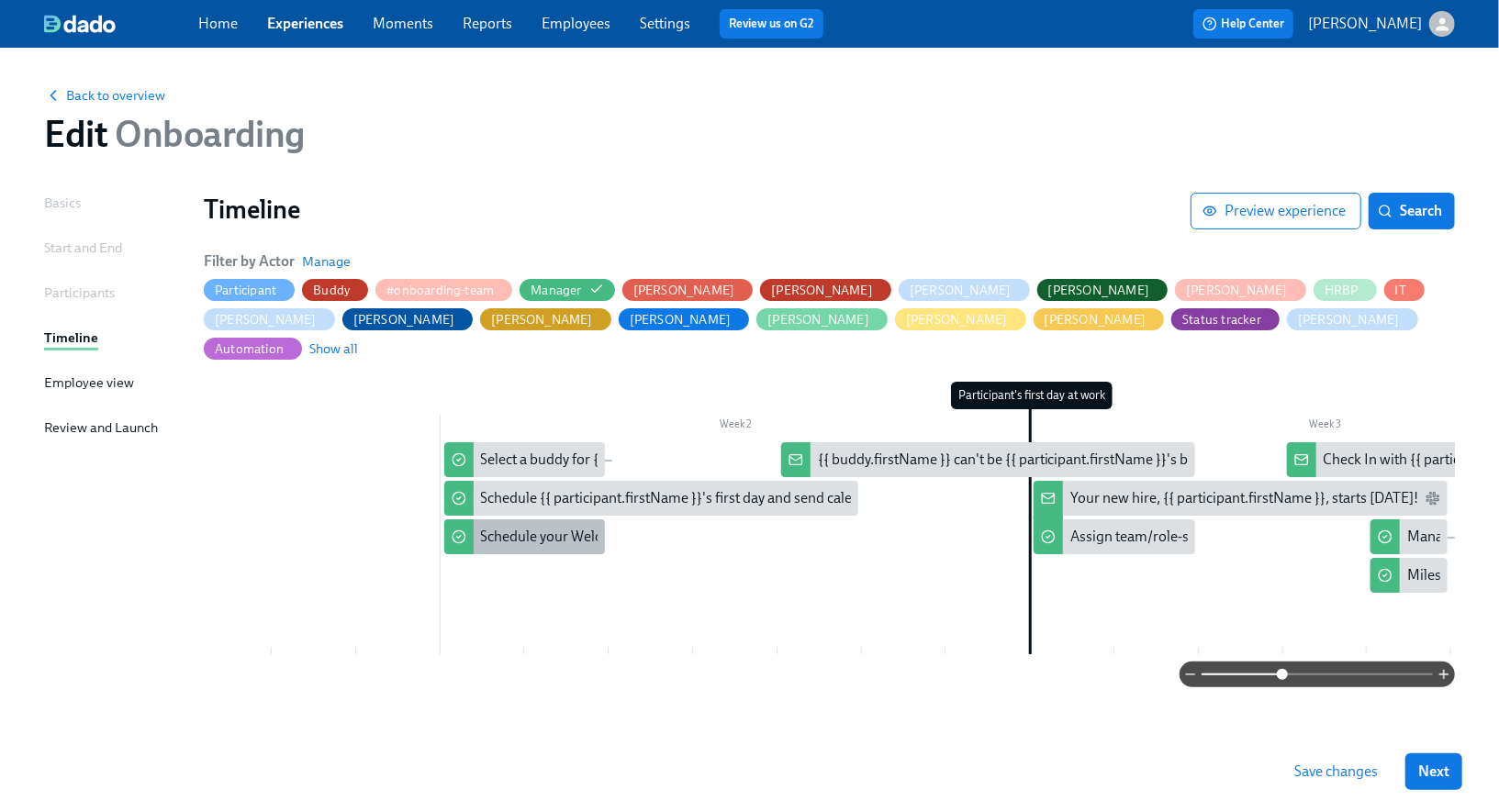
click at [574, 527] on div "Schedule your Welcome Chat" at bounding box center [571, 537] width 182 height 20
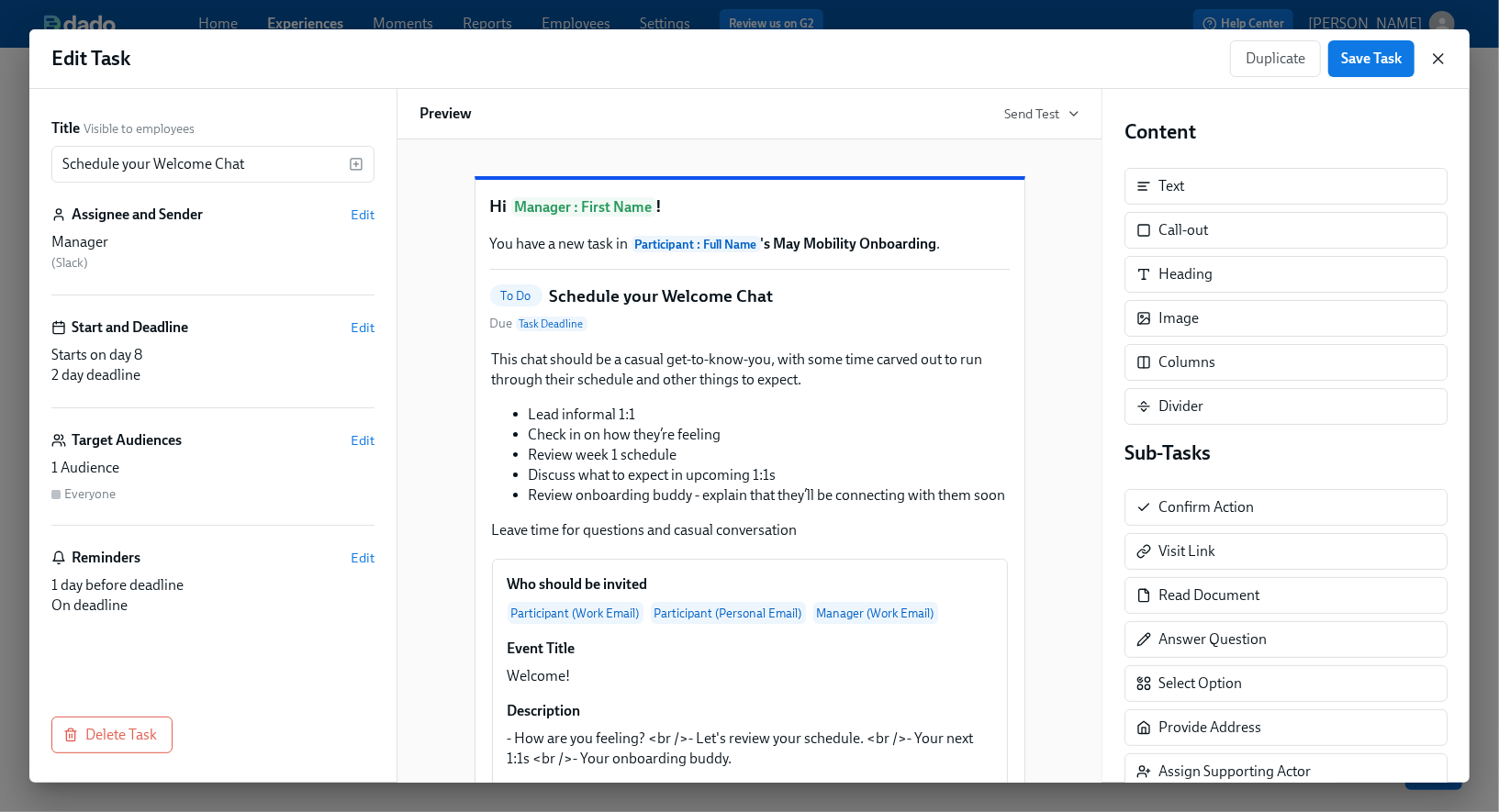
click at [1436, 63] on icon "button" at bounding box center [1438, 58] width 19 height 19
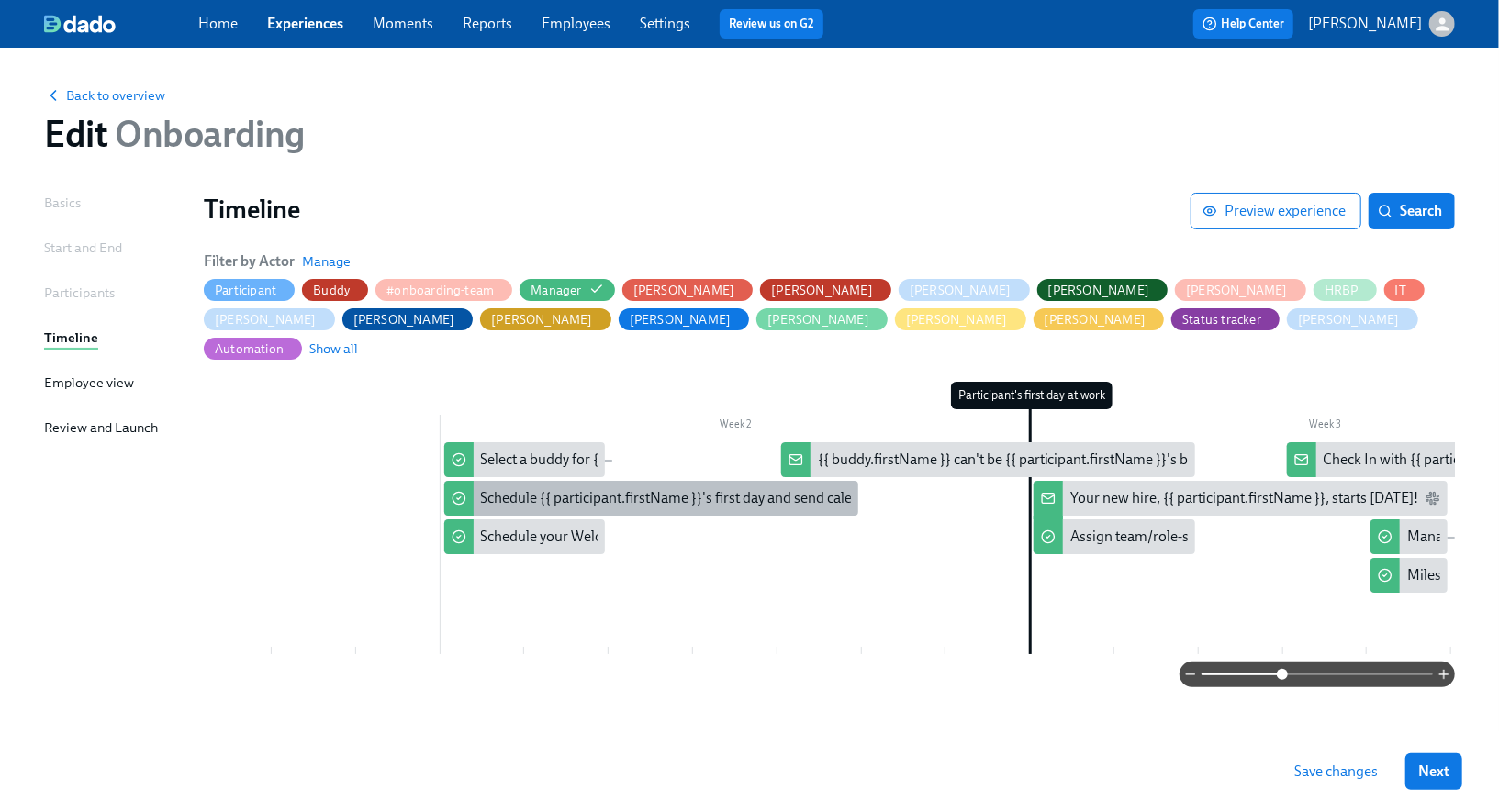
click at [543, 488] on div "Schedule {{ participant.firstName }}'s first day and send calendar invites" at bounding box center [703, 498] width 444 height 20
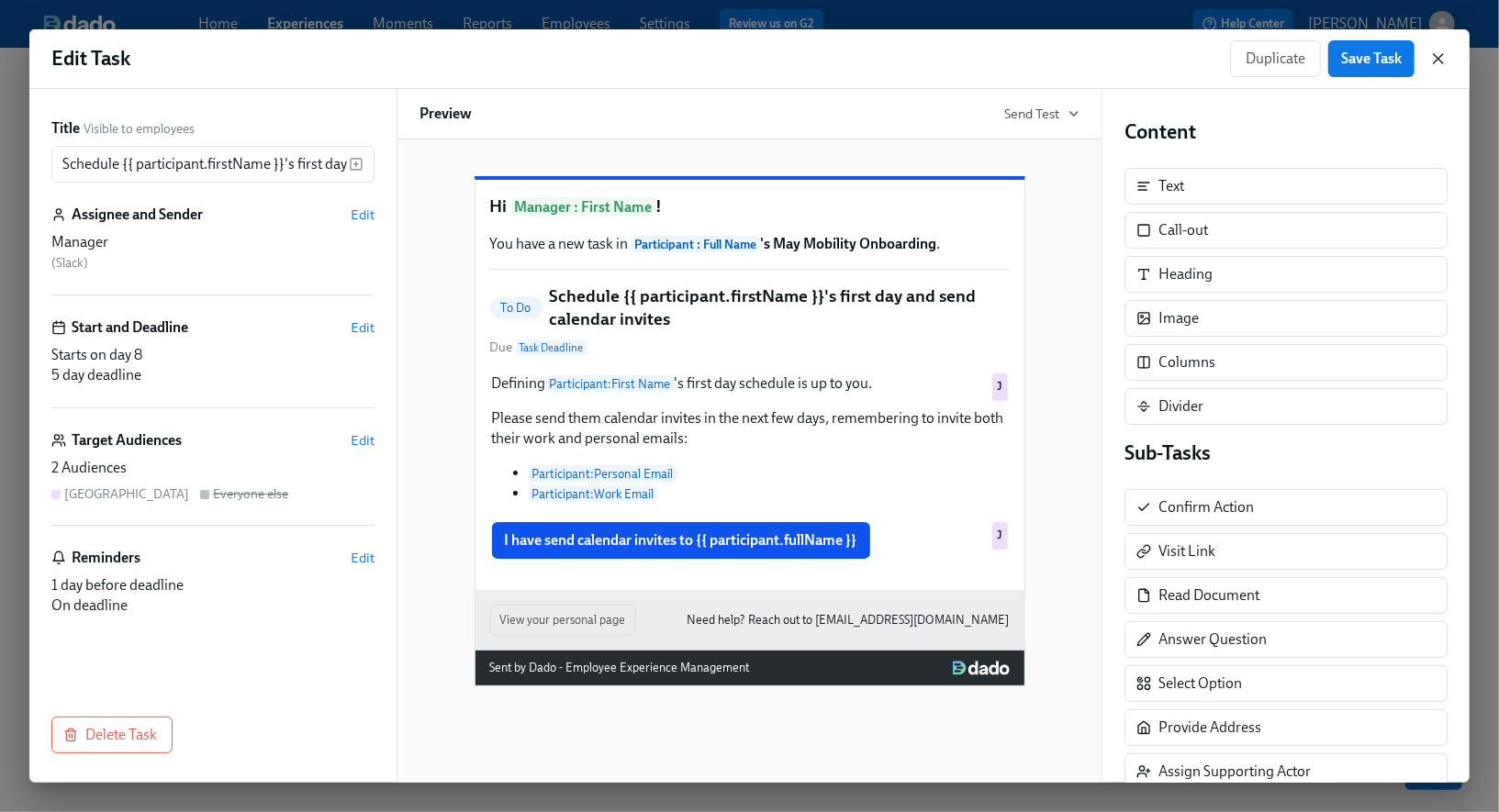
click at [1437, 54] on icon "button" at bounding box center [1438, 58] width 19 height 19
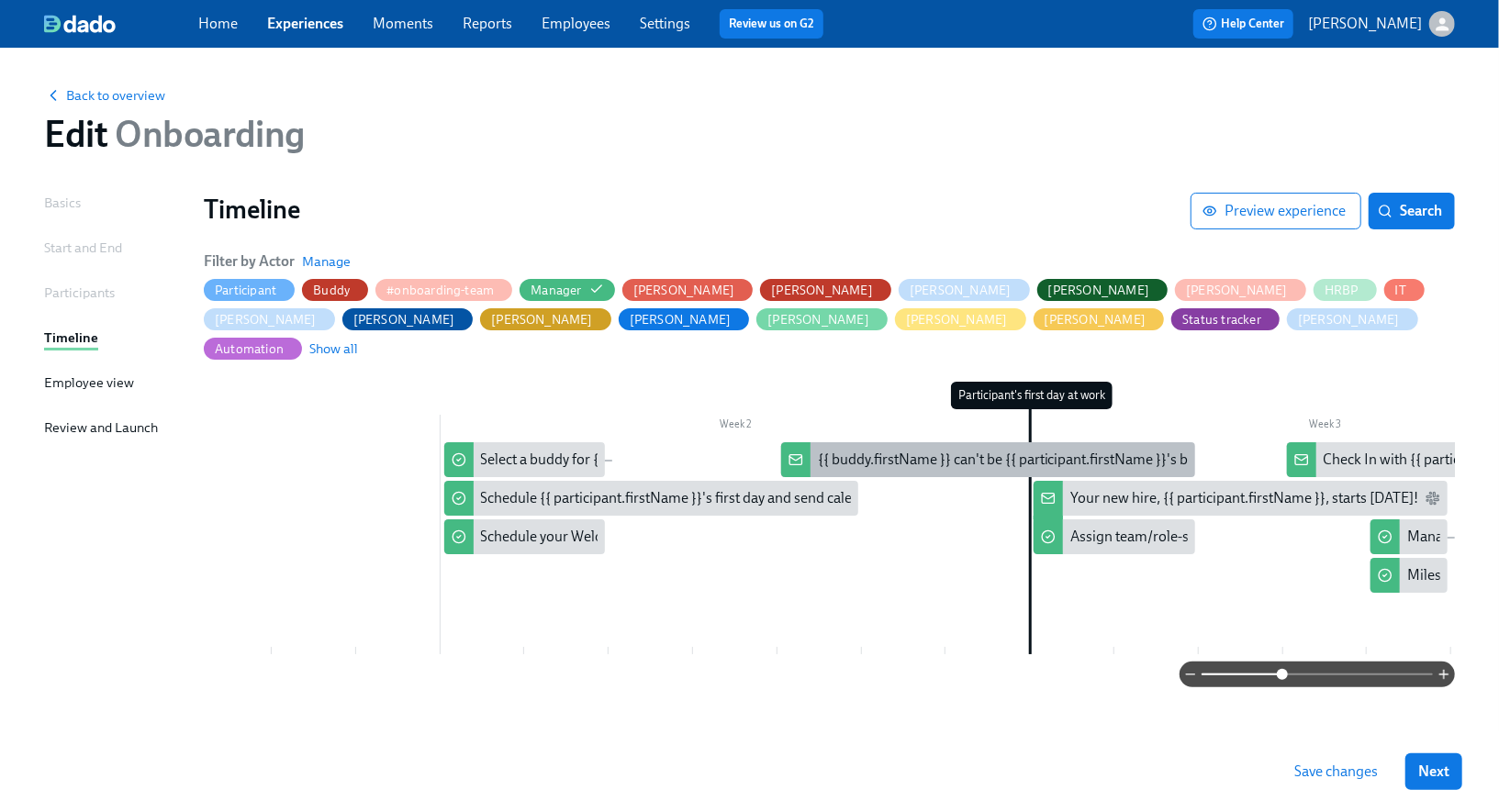
click at [972, 450] on div "{{ buddy.firstName }} can't be {{ participant.firstName }}'s buddy" at bounding box center [1018, 460] width 402 height 20
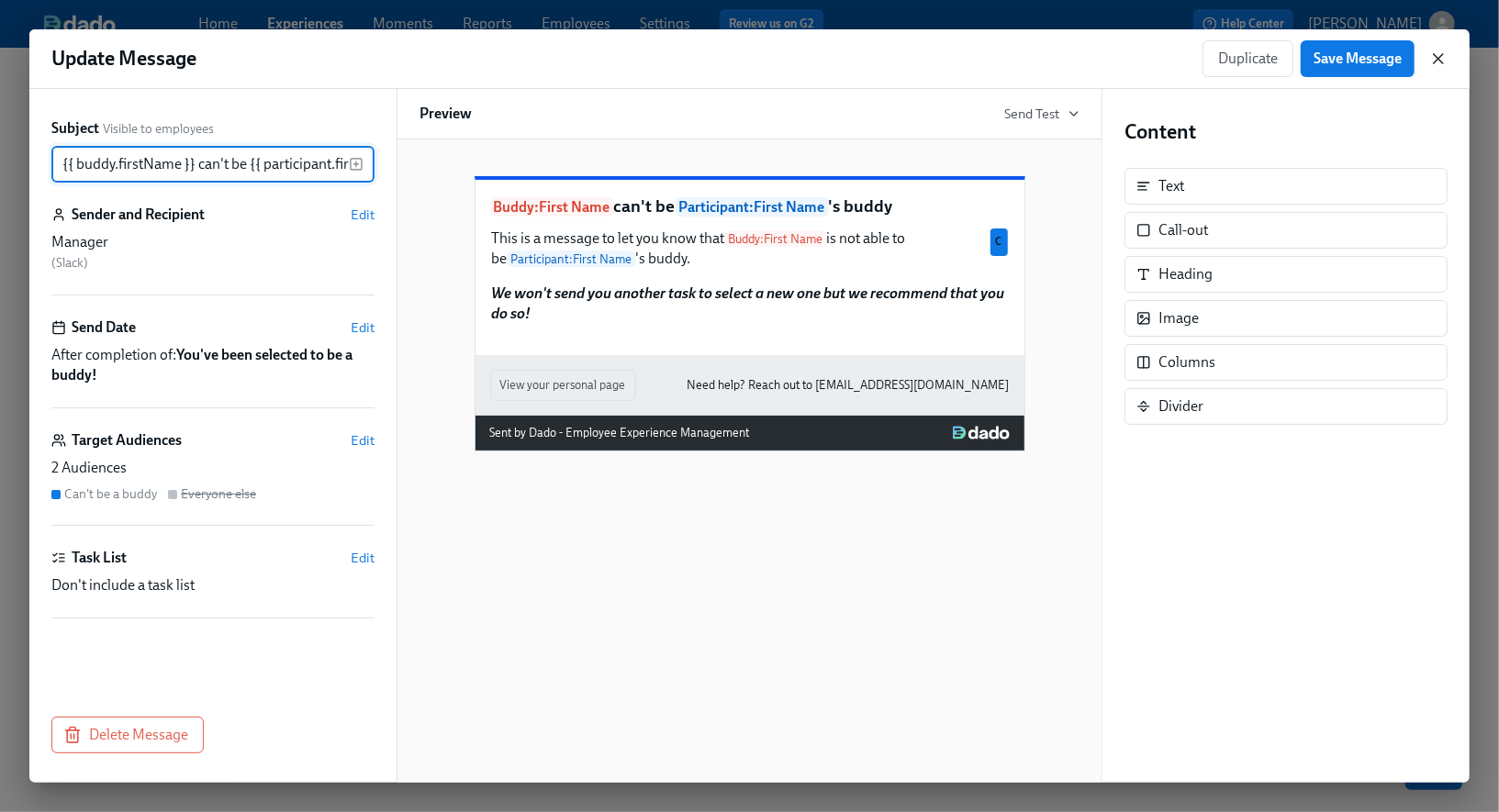
click at [1440, 57] on icon "button" at bounding box center [1438, 58] width 9 height 9
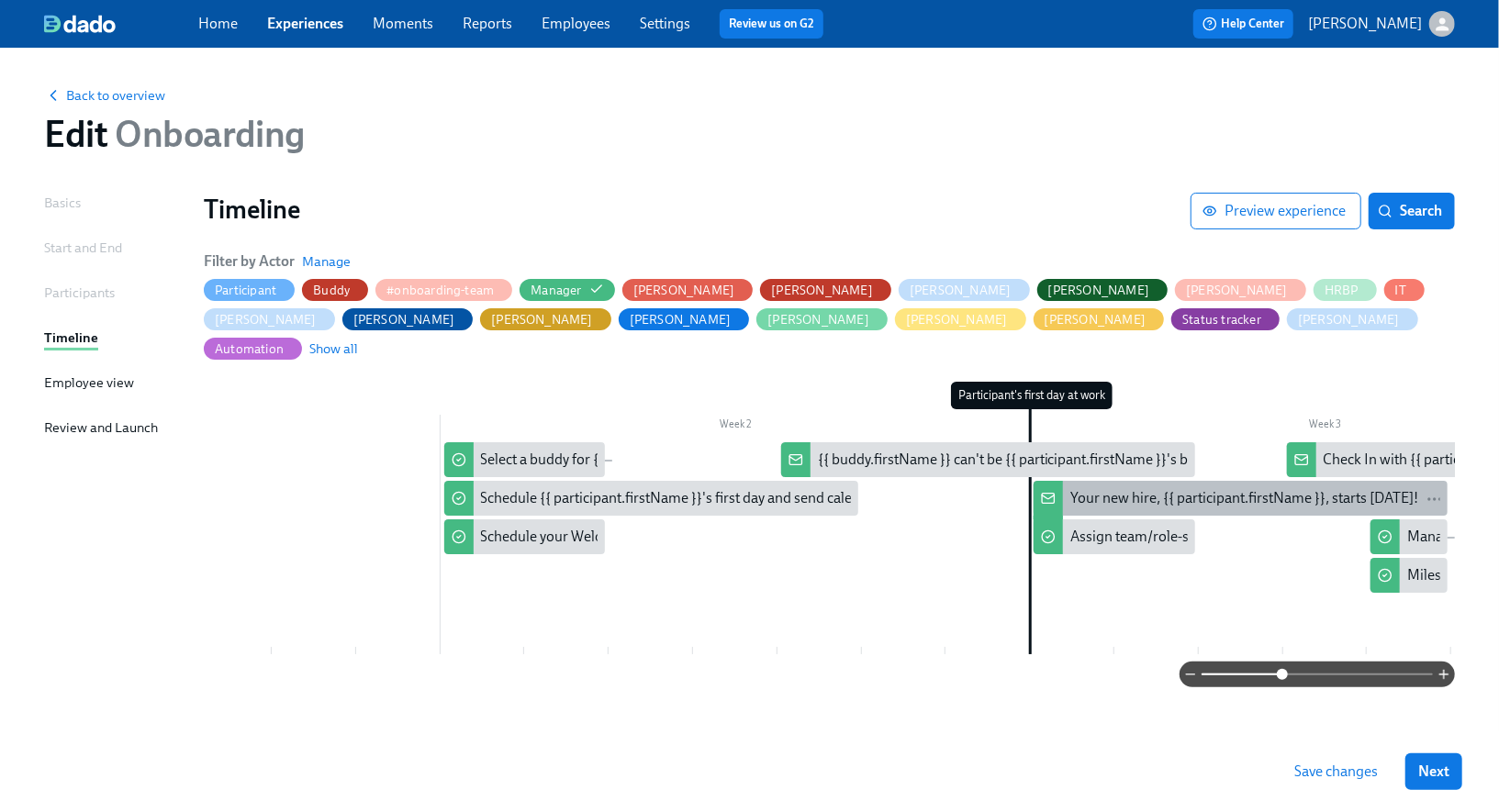
click at [1083, 488] on div "Your new hire, {{ participant.firstName }}, starts [DATE]!" at bounding box center [1243, 498] width 347 height 20
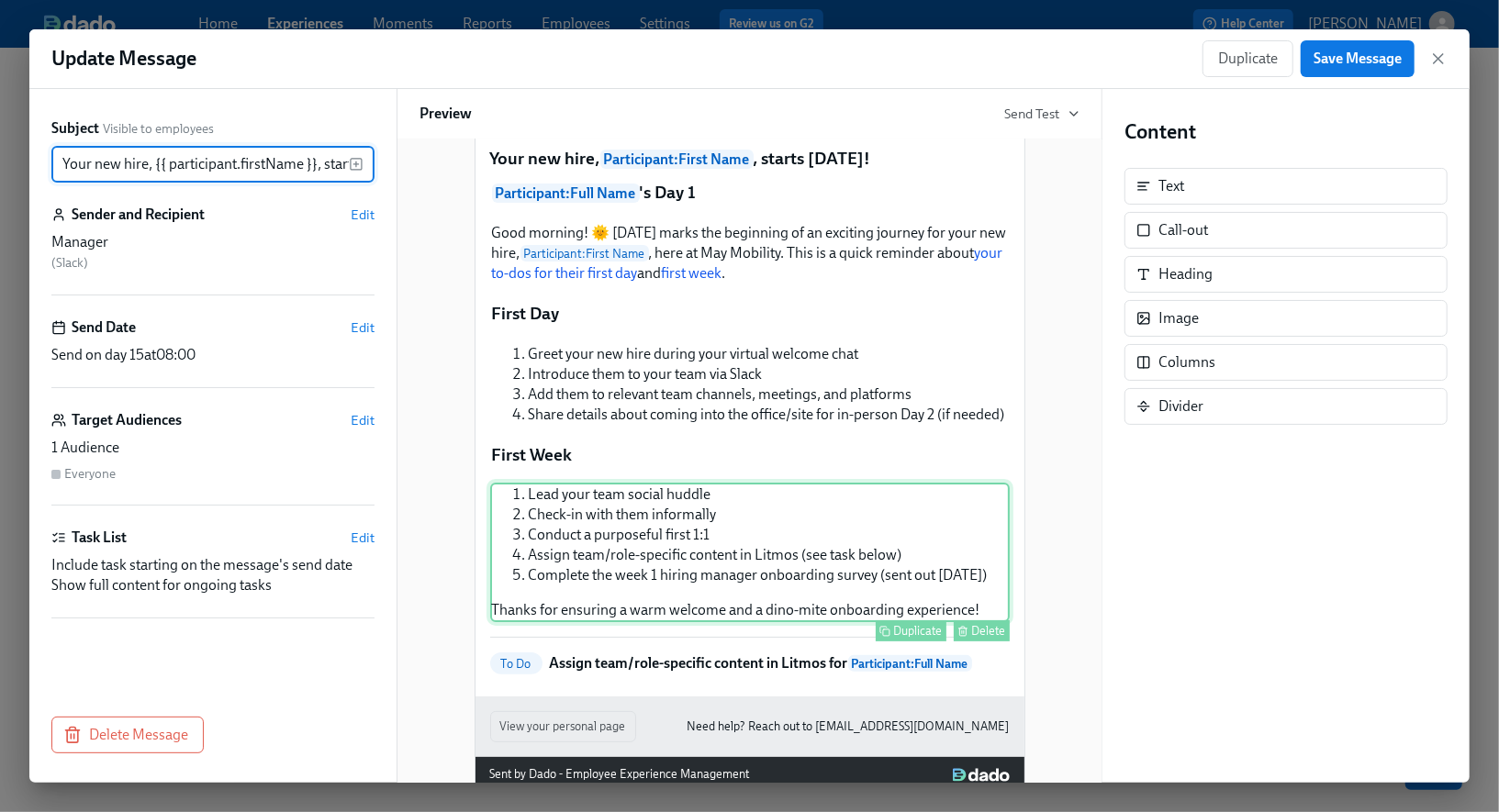
click at [990, 637] on div "Delete" at bounding box center [989, 630] width 34 height 14
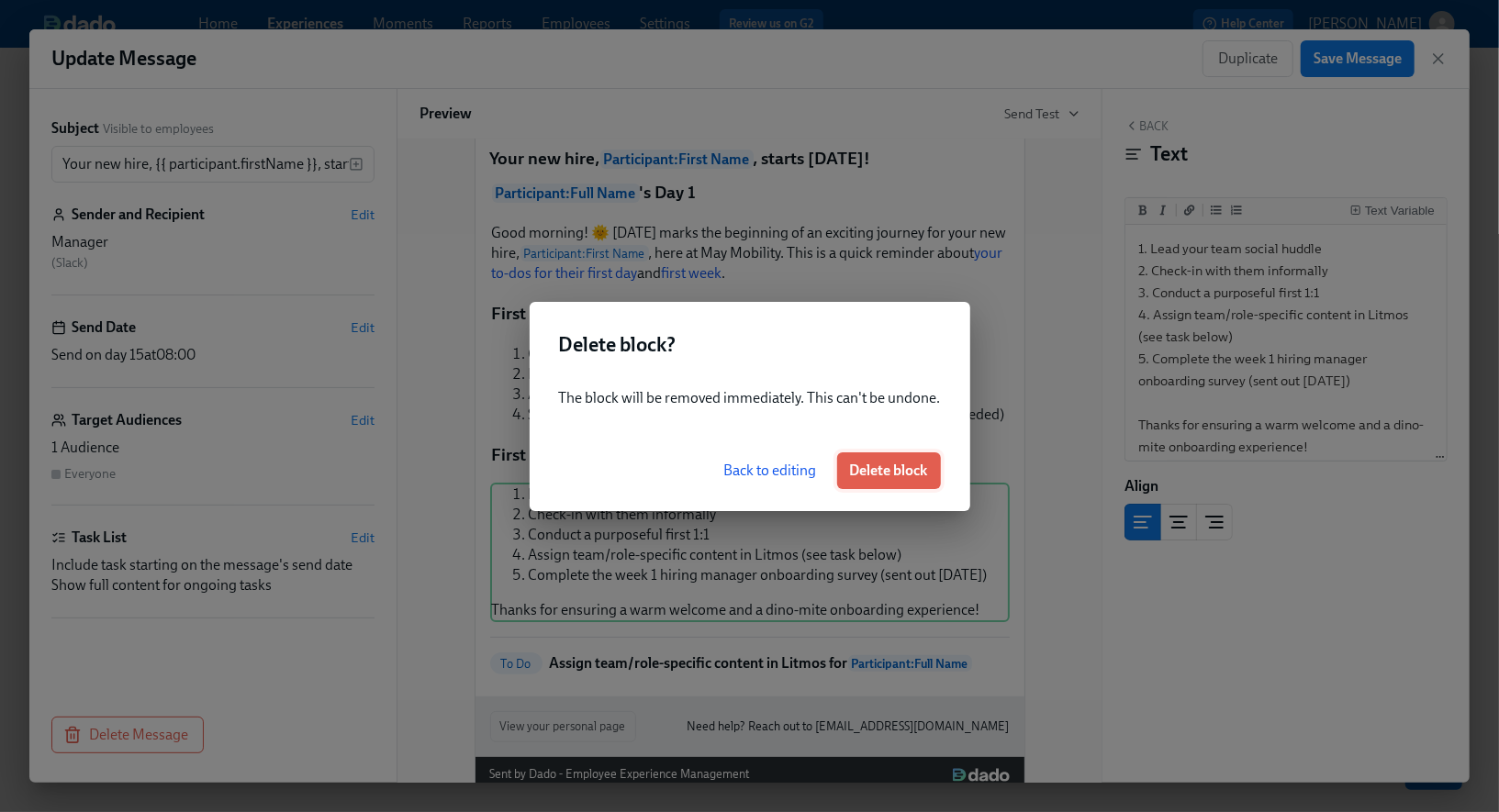
click at [884, 467] on span "Delete block" at bounding box center [888, 471] width 78 height 19
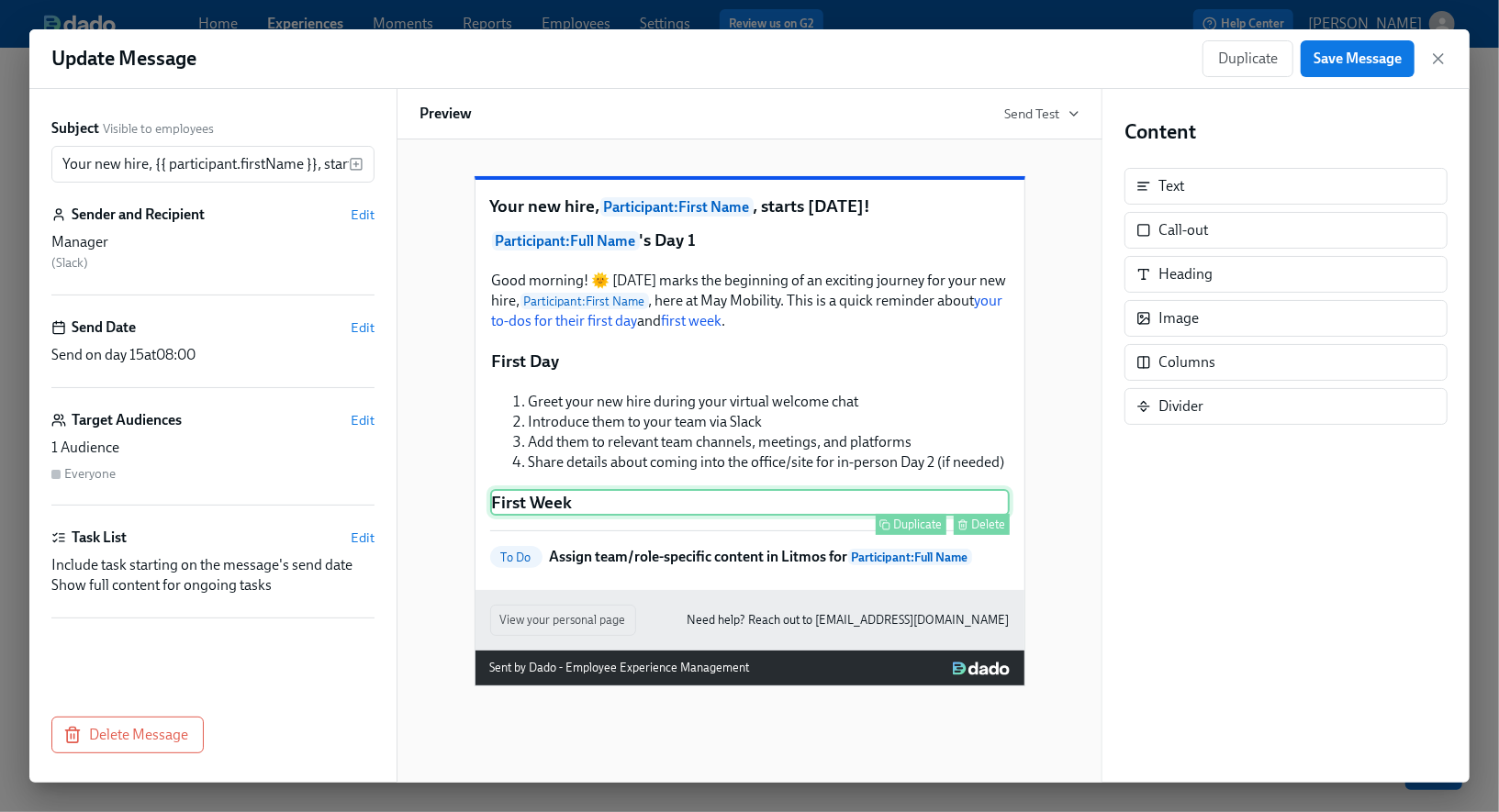
click at [990, 531] on div "Delete" at bounding box center [989, 525] width 34 height 14
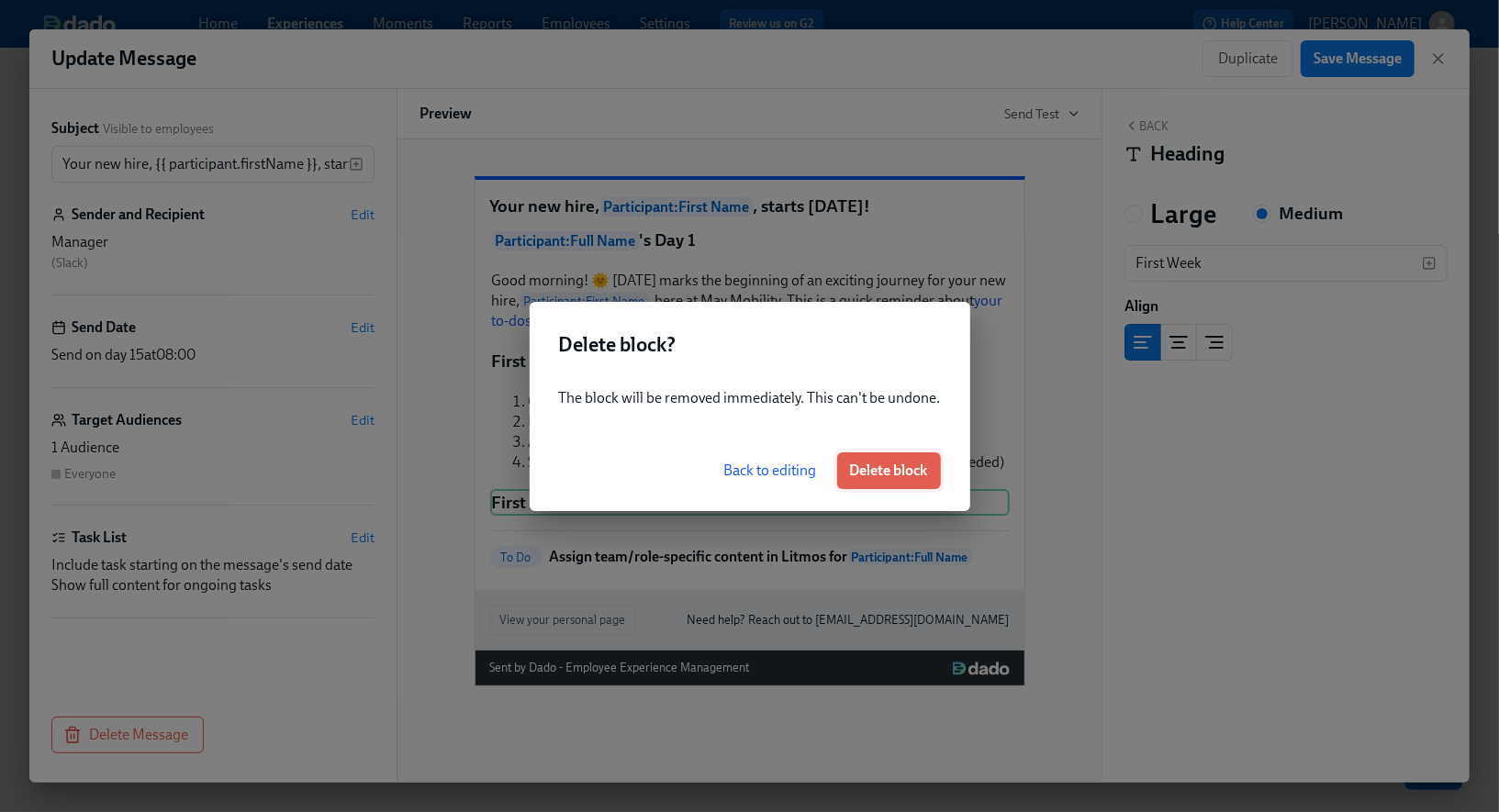
click at [918, 473] on span "Delete block" at bounding box center [888, 471] width 78 height 19
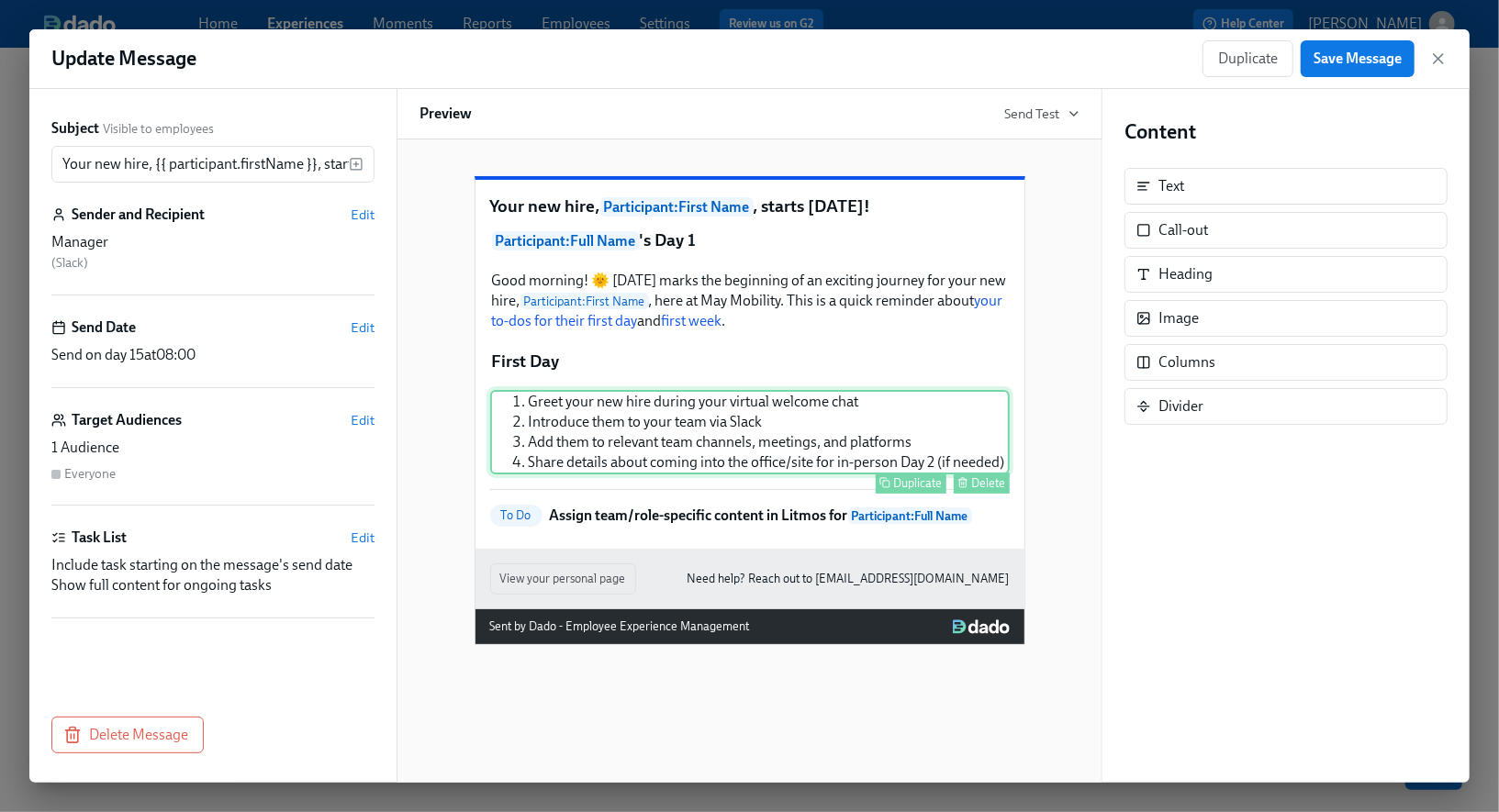
click at [977, 490] on div "Delete" at bounding box center [989, 483] width 34 height 14
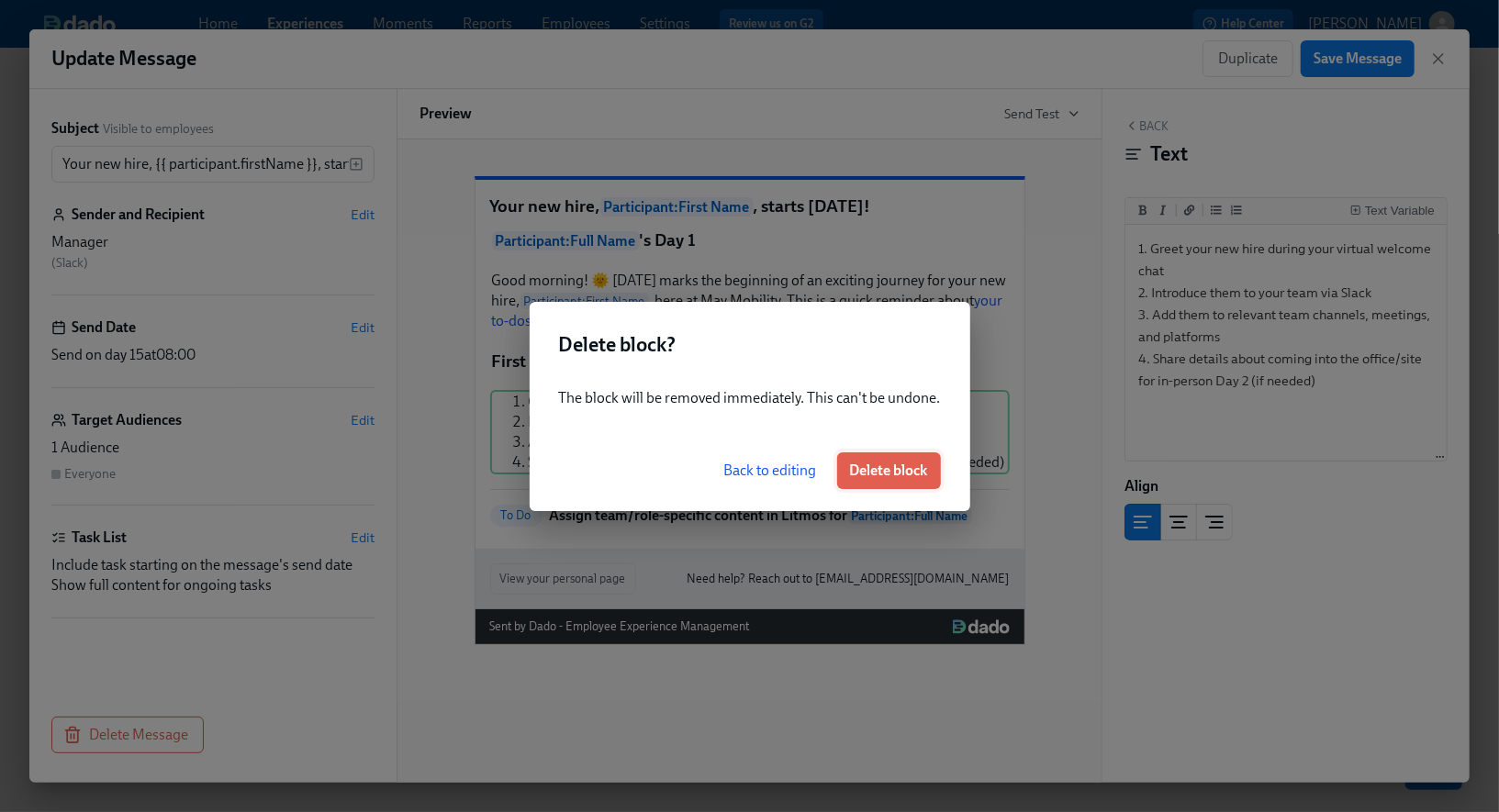
click at [908, 478] on span "Delete block" at bounding box center [888, 471] width 78 height 19
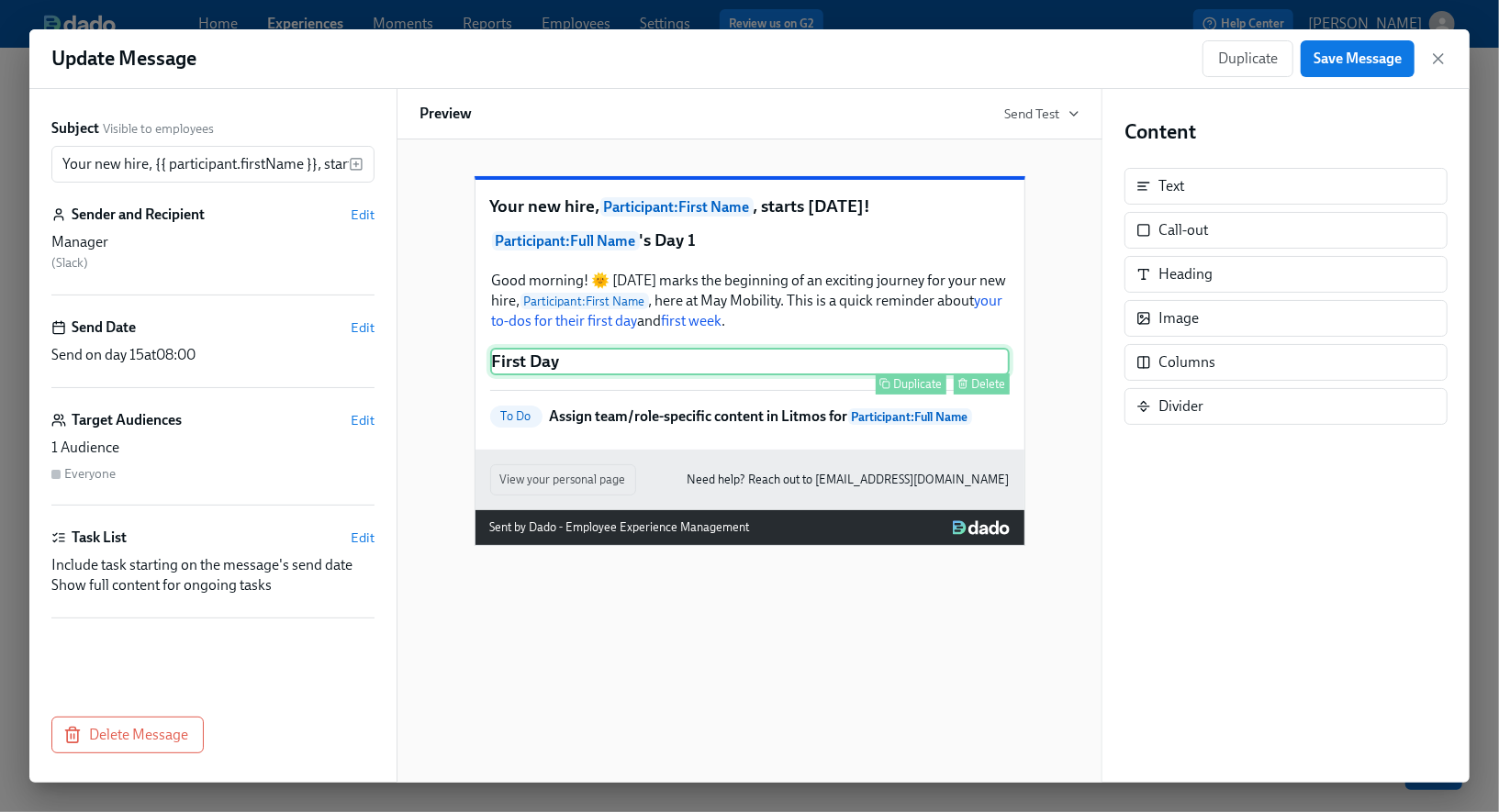
click at [976, 391] on div "Delete" at bounding box center [989, 384] width 34 height 14
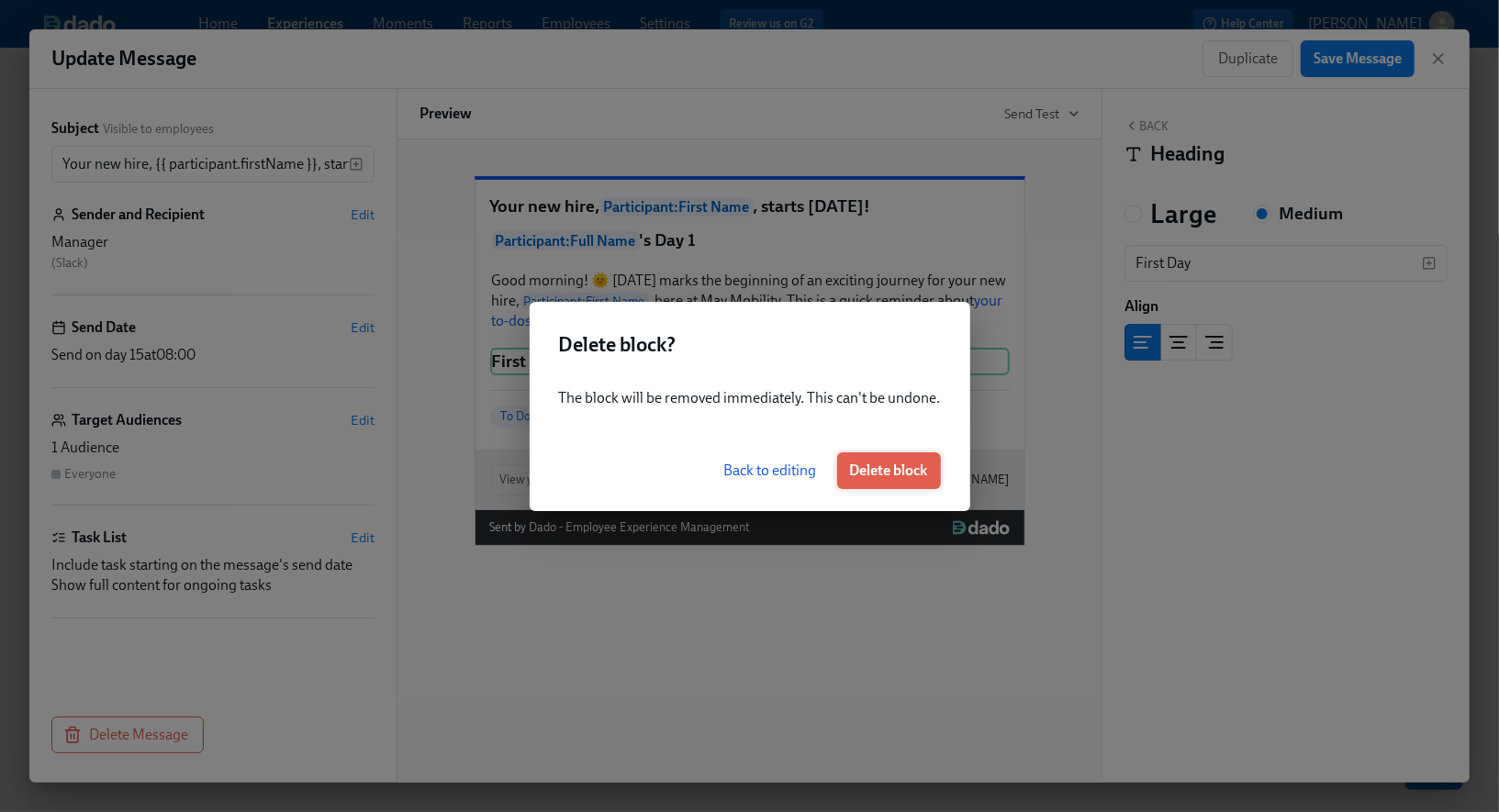
click at [895, 479] on span "Delete block" at bounding box center [888, 471] width 78 height 19
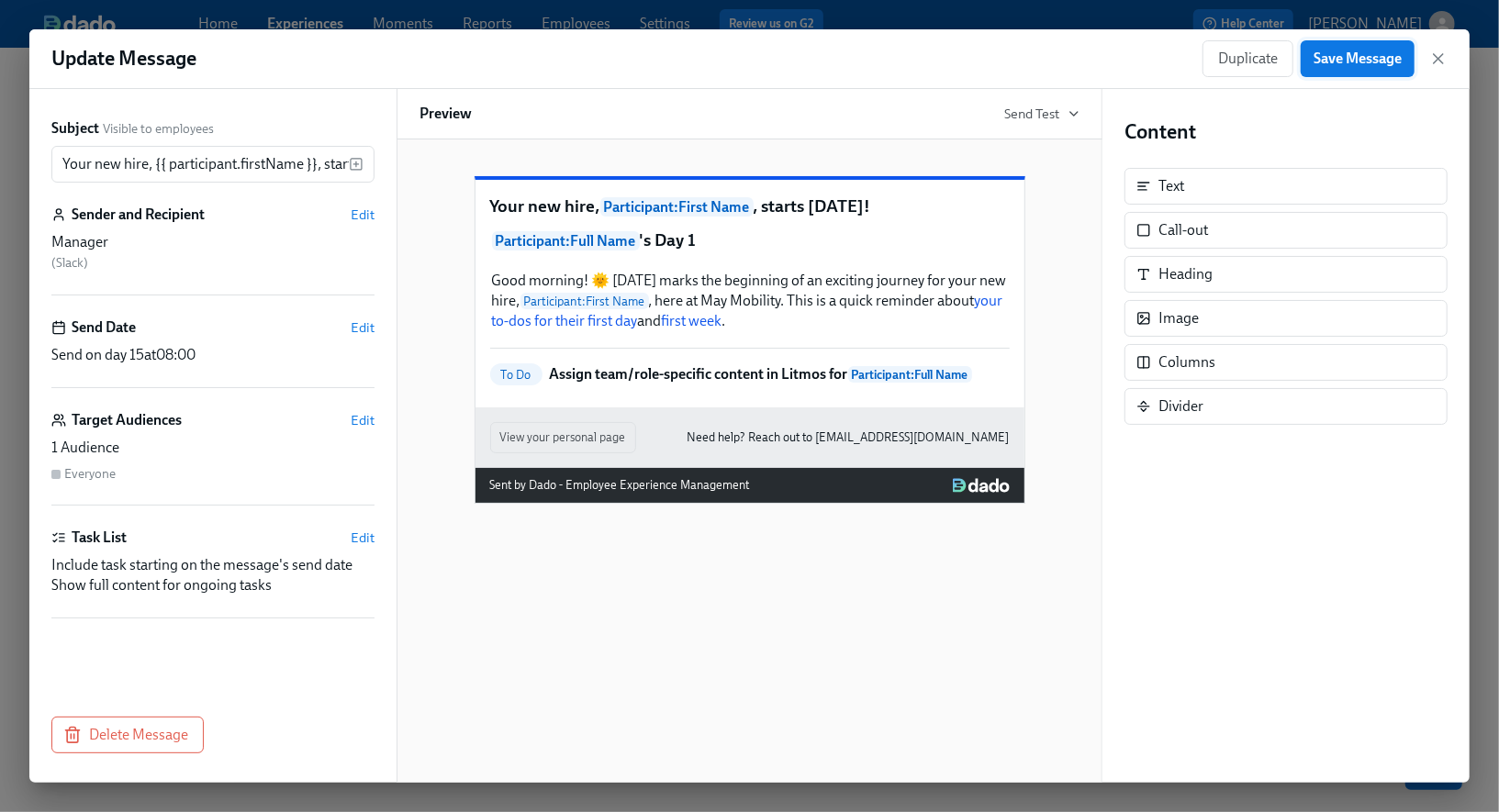
click at [1361, 57] on span "Save Message" at bounding box center [1357, 58] width 88 height 19
click at [1394, 62] on span "Save Message" at bounding box center [1357, 58] width 88 height 19
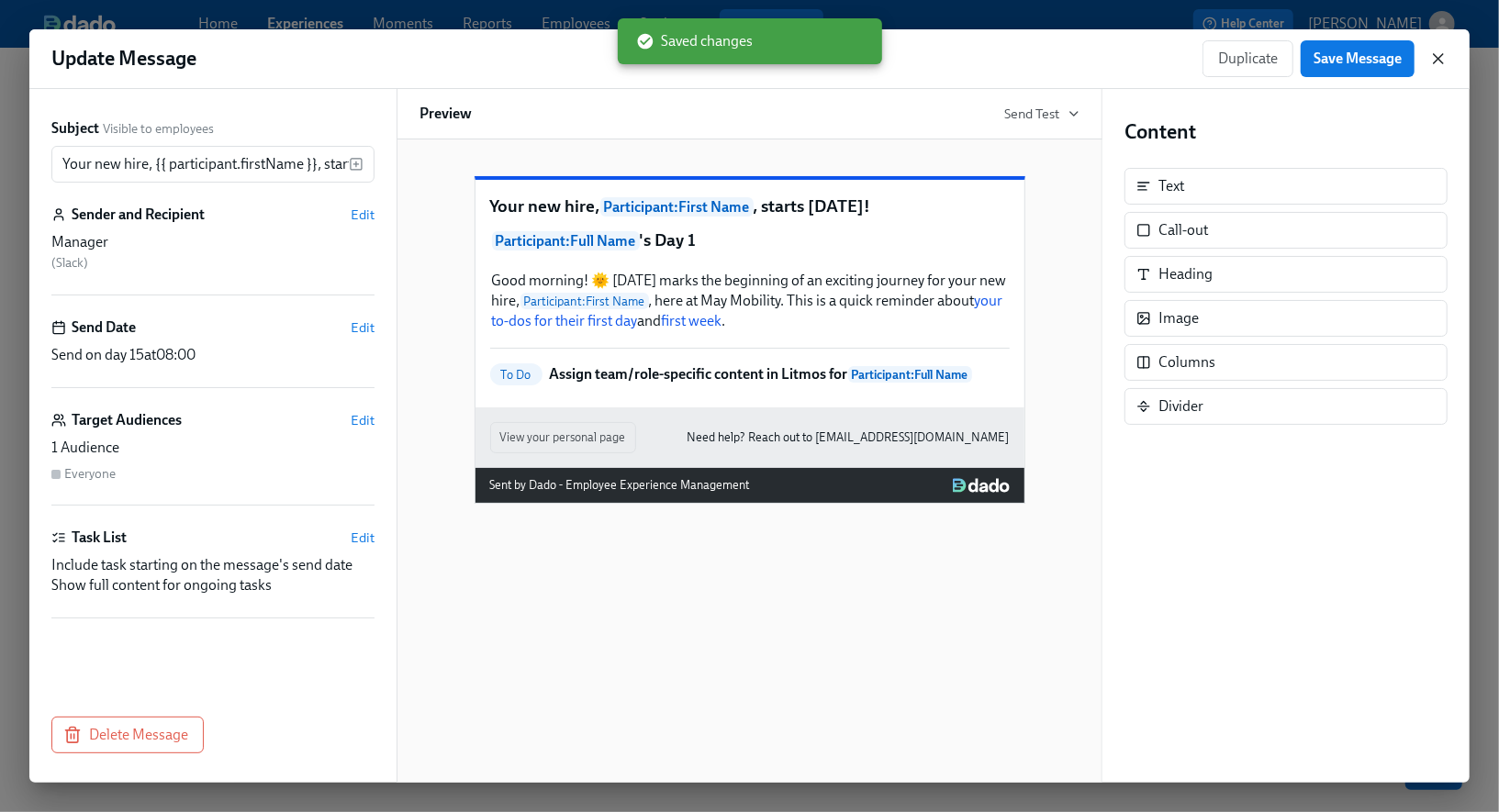
click at [1433, 57] on icon "button" at bounding box center [1438, 58] width 19 height 19
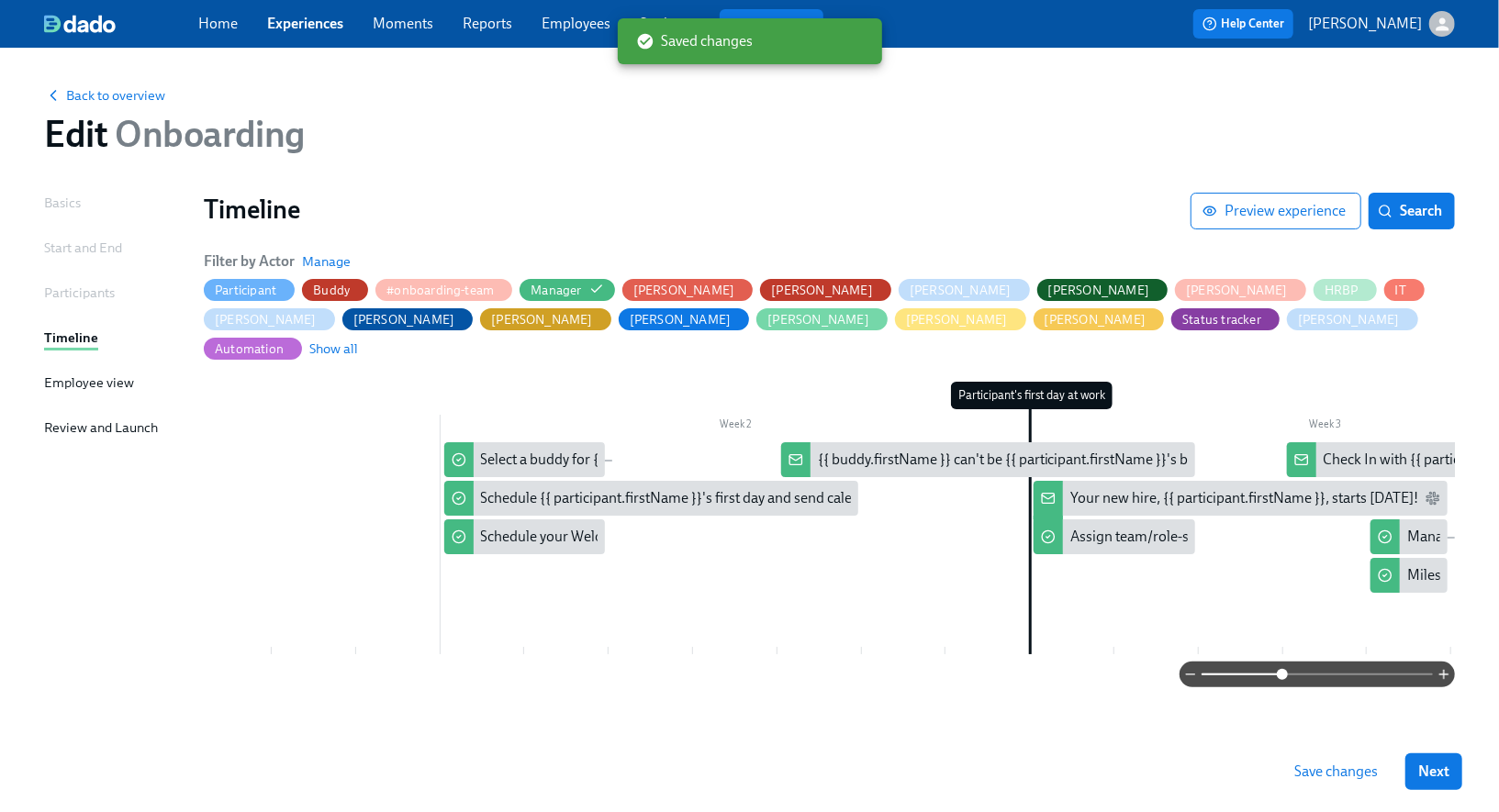
click at [1318, 762] on button "Save changes" at bounding box center [1335, 772] width 110 height 37
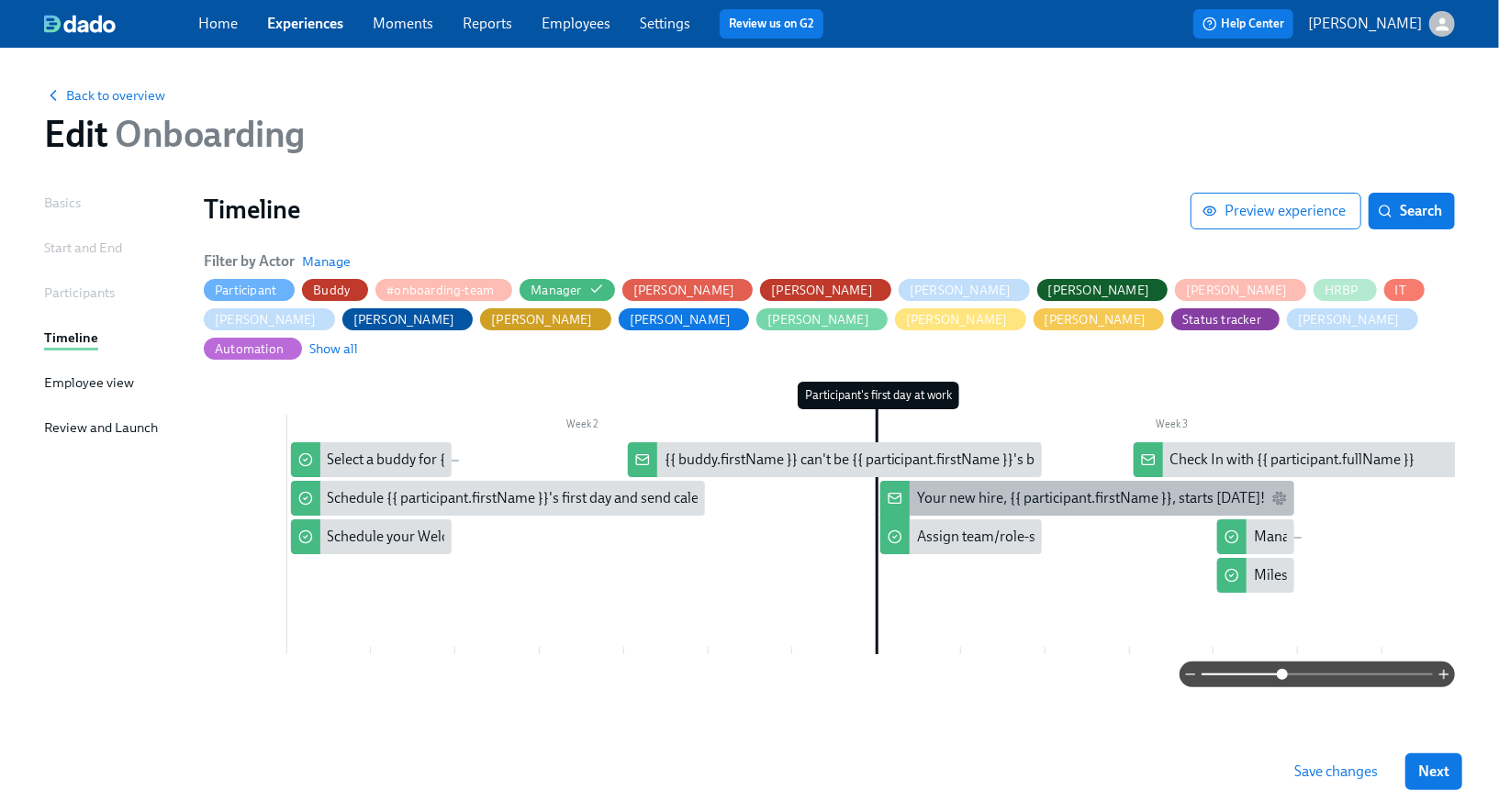
scroll to position [0, 527]
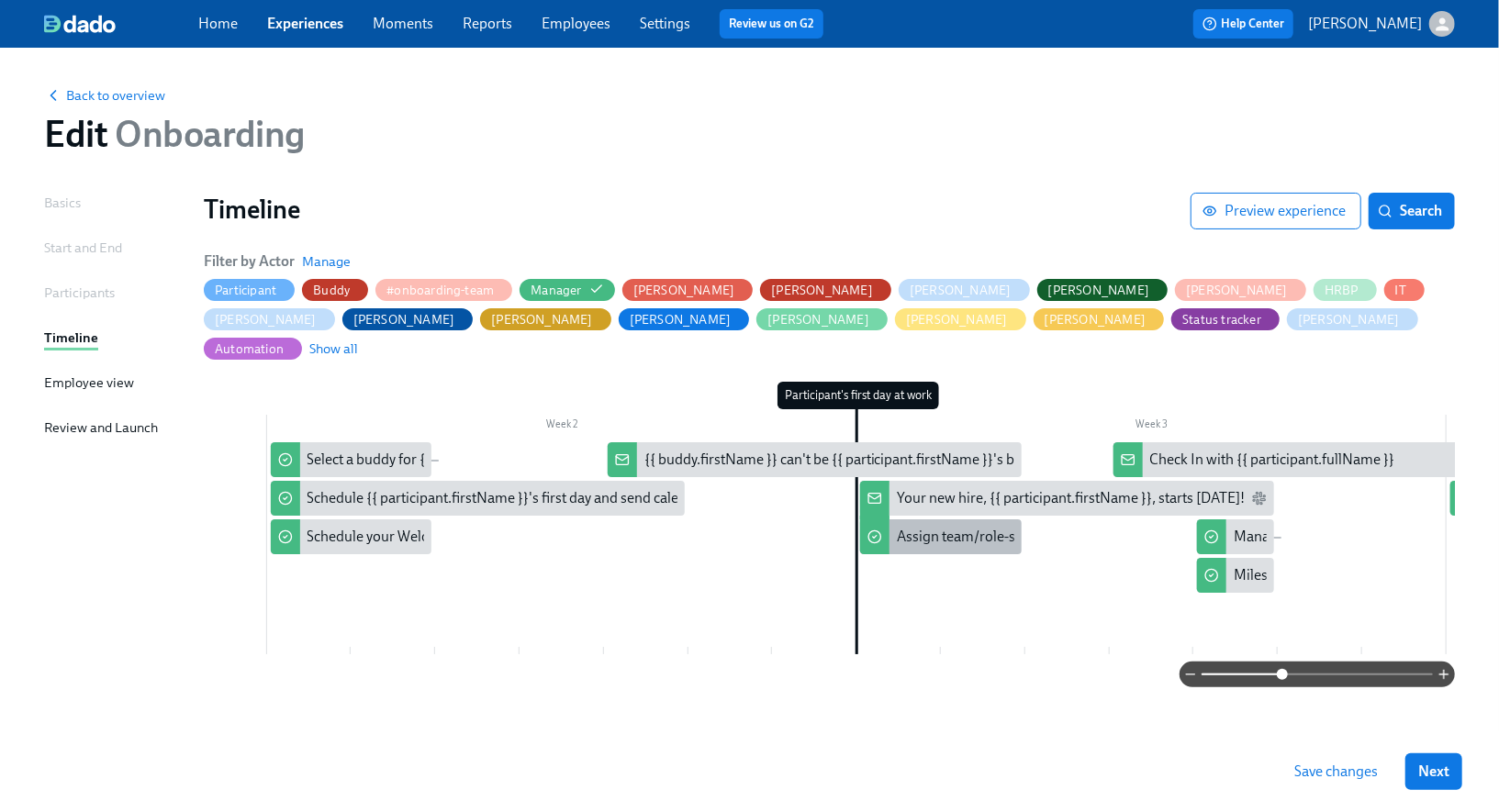
click at [929, 527] on div "Assign team/role-specific content in Litmos for {{ participant.fullName }}" at bounding box center [1123, 537] width 453 height 20
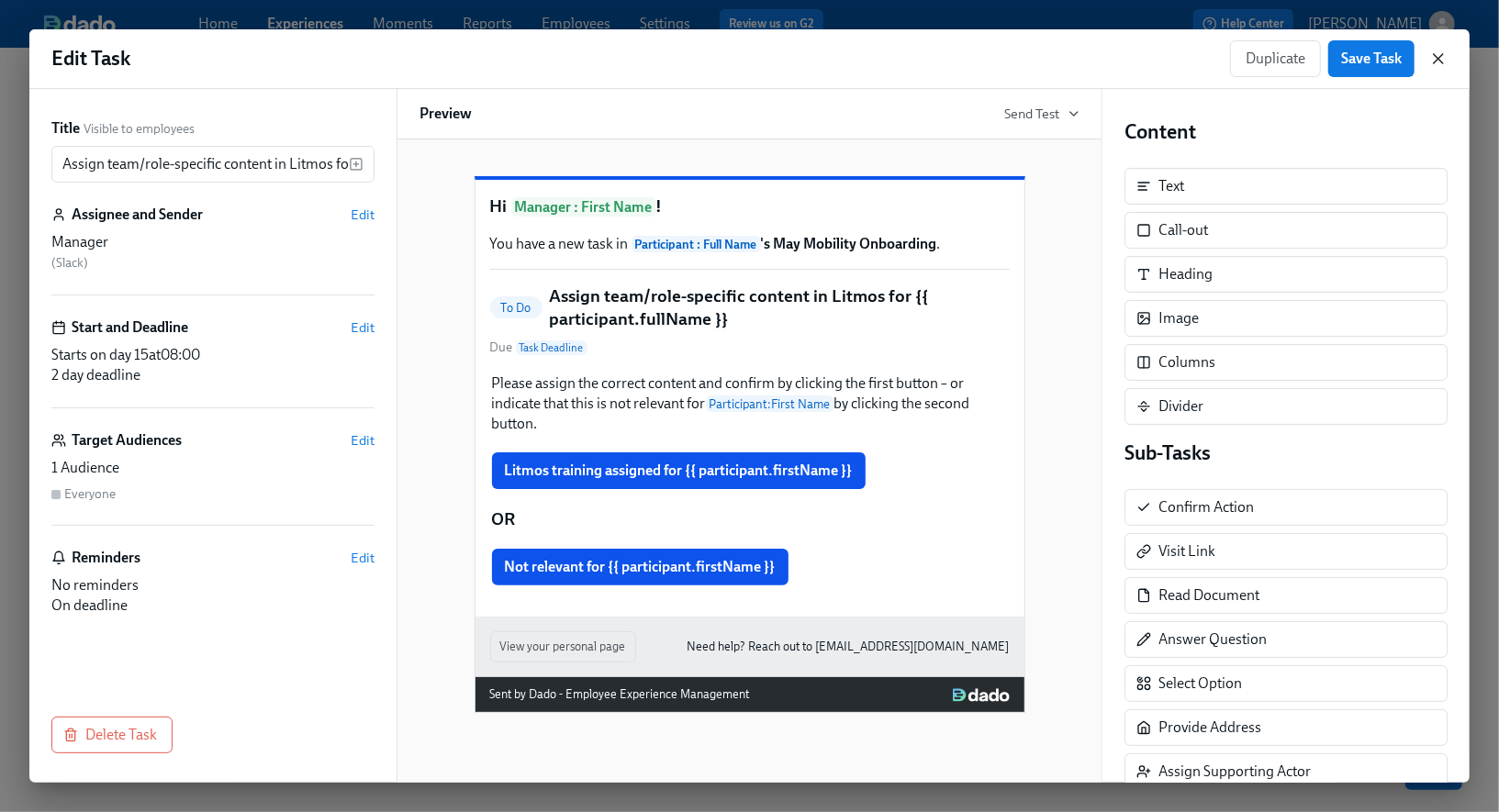
click at [1444, 59] on icon "button" at bounding box center [1438, 58] width 19 height 19
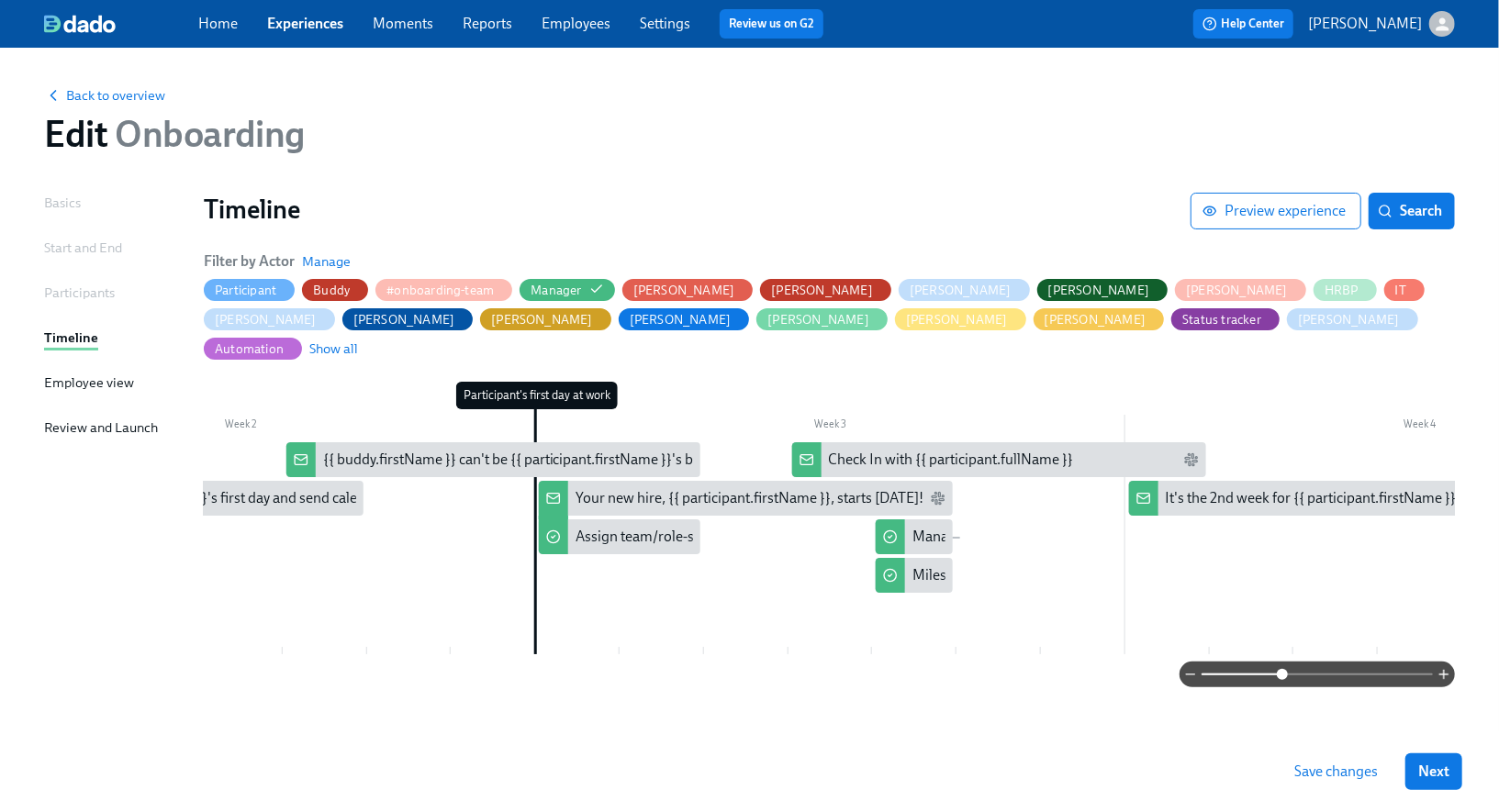
scroll to position [0, 859]
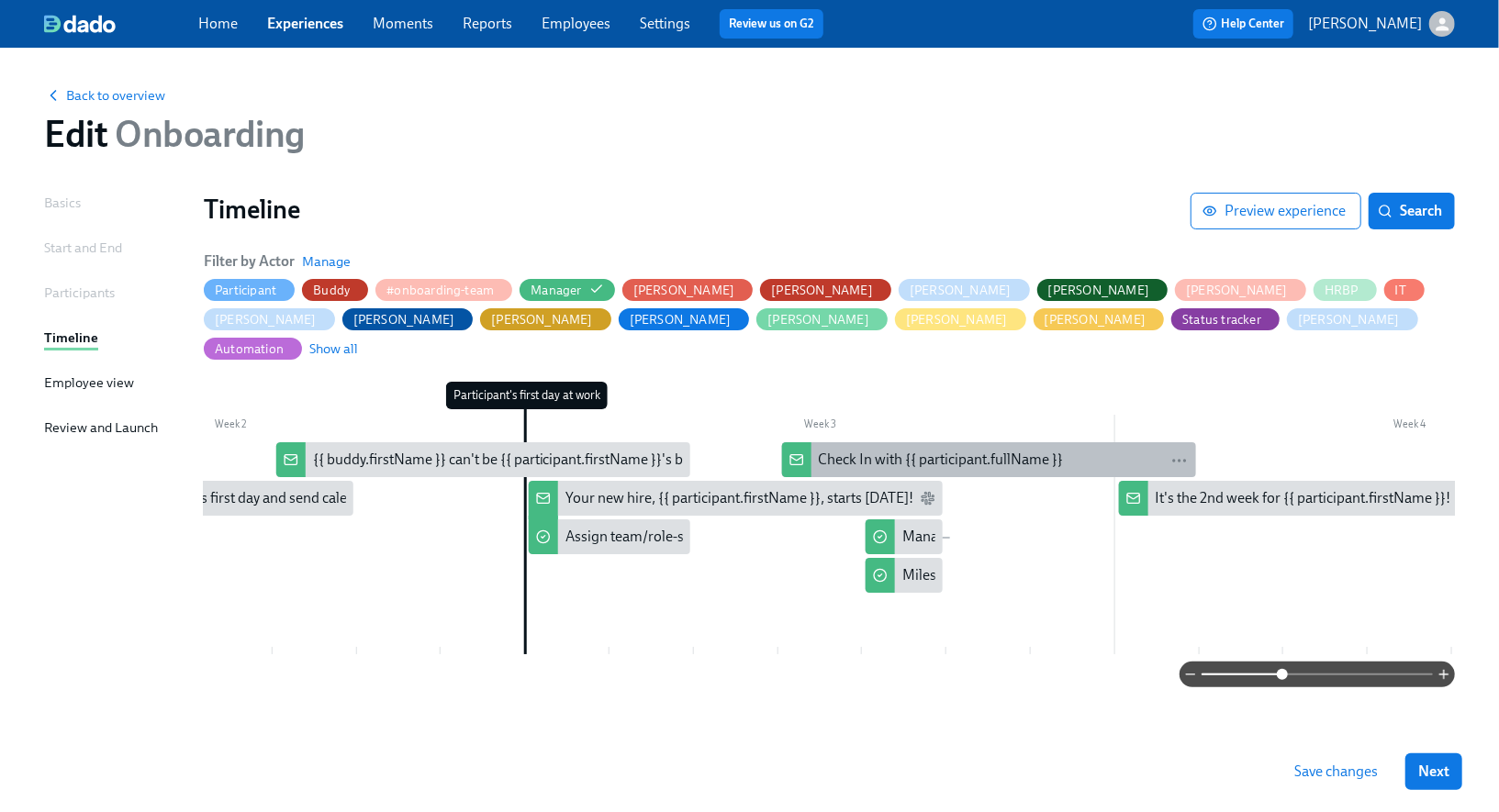
click at [833, 450] on div "Check In with {{ participant.fullName }}" at bounding box center [941, 460] width 245 height 20
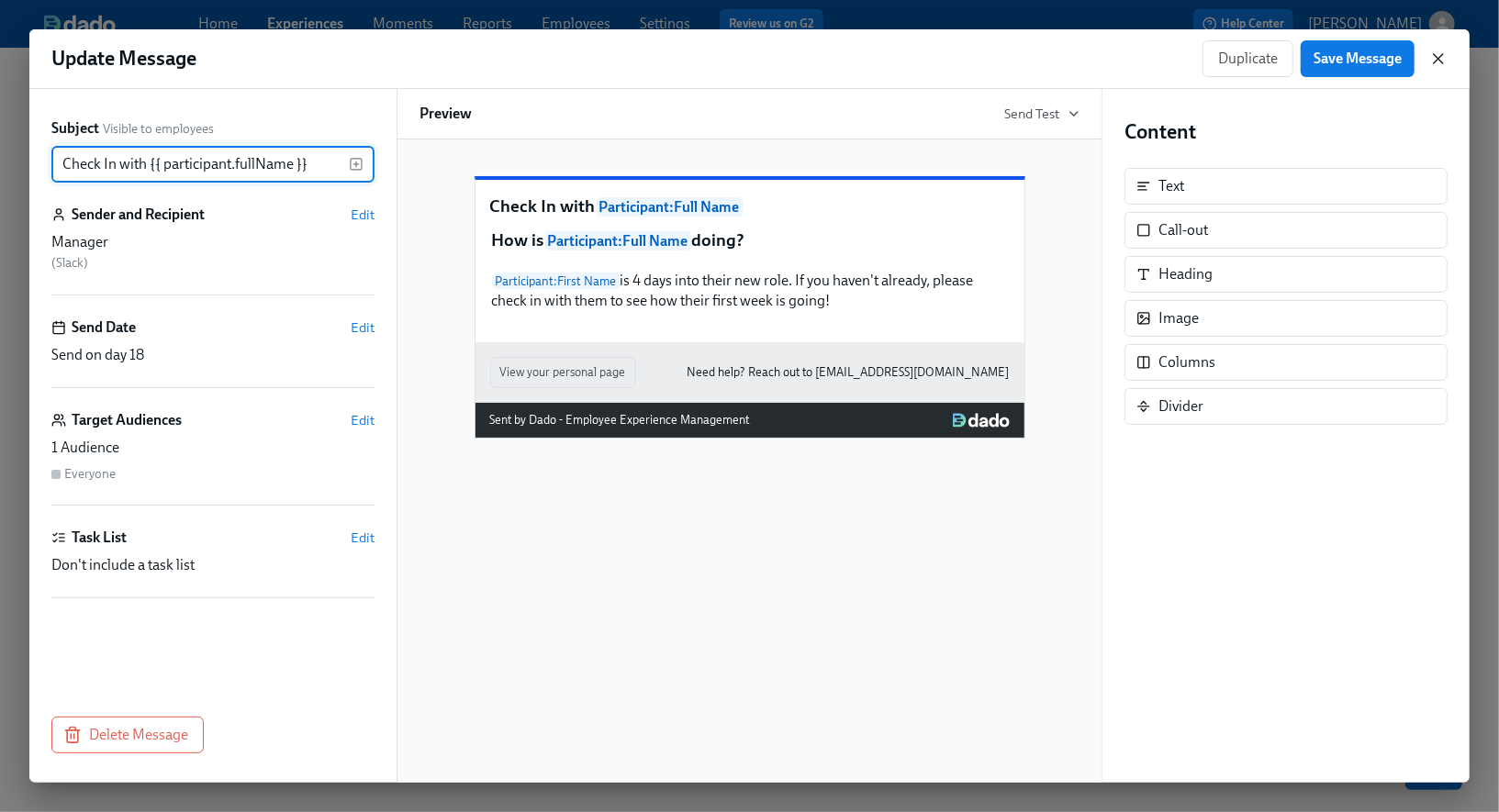
click at [1445, 55] on icon "button" at bounding box center [1438, 58] width 19 height 19
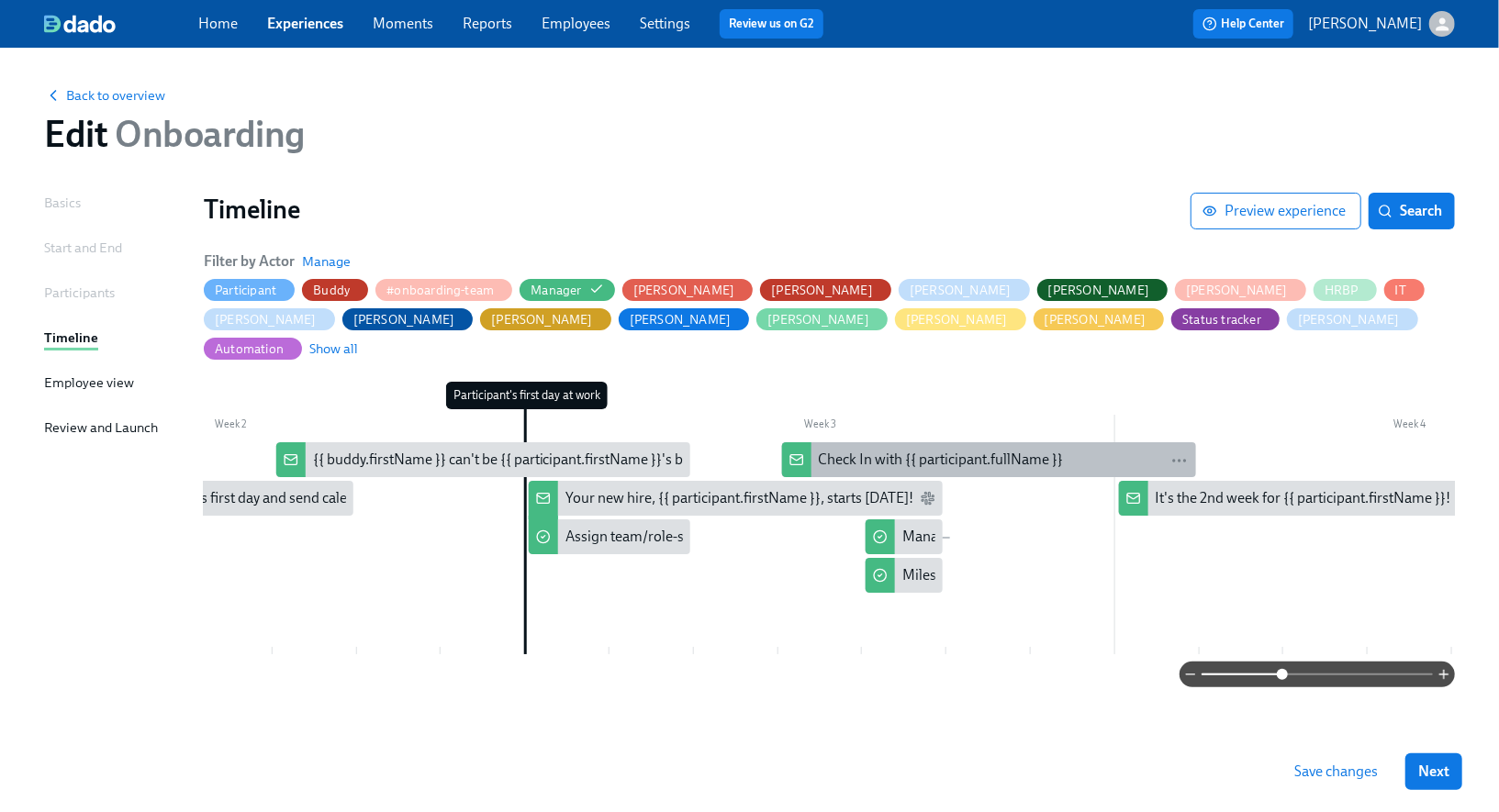
click at [833, 450] on div "Check In with {{ participant.fullName }}" at bounding box center [941, 460] width 245 height 20
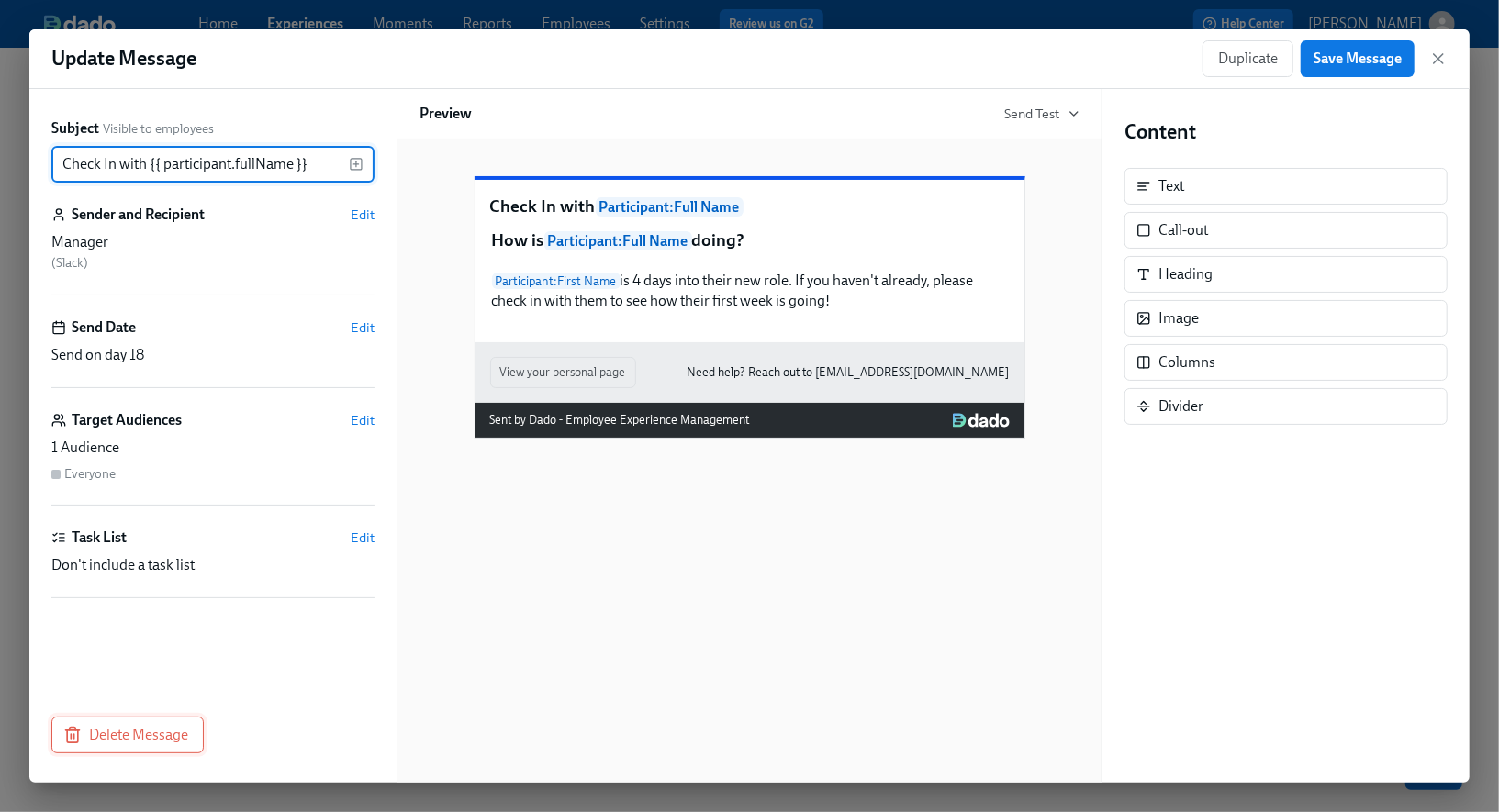
click at [138, 729] on span "Delete Message" at bounding box center [127, 735] width 121 height 19
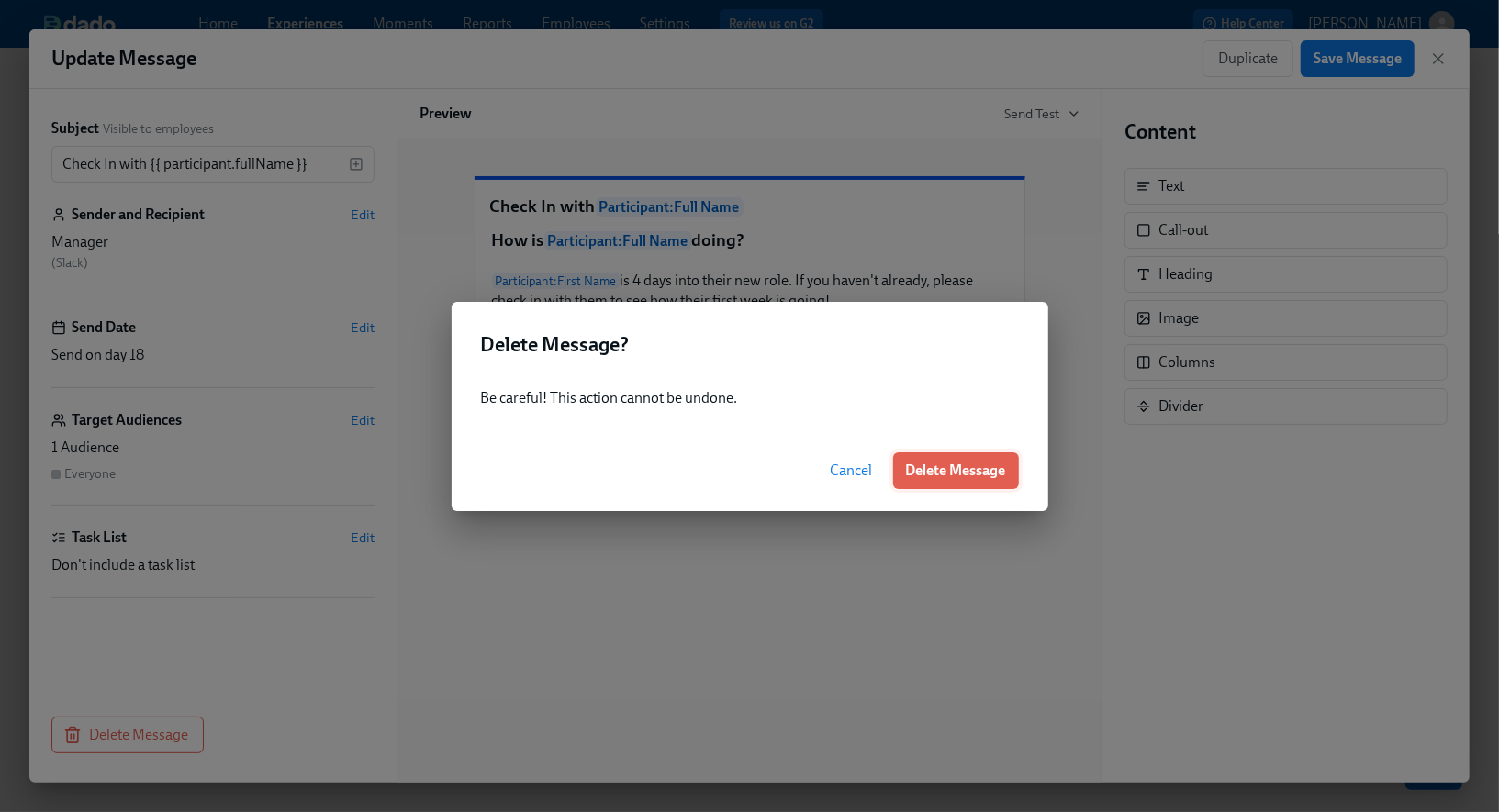
click at [970, 476] on span "Delete Message" at bounding box center [955, 471] width 100 height 19
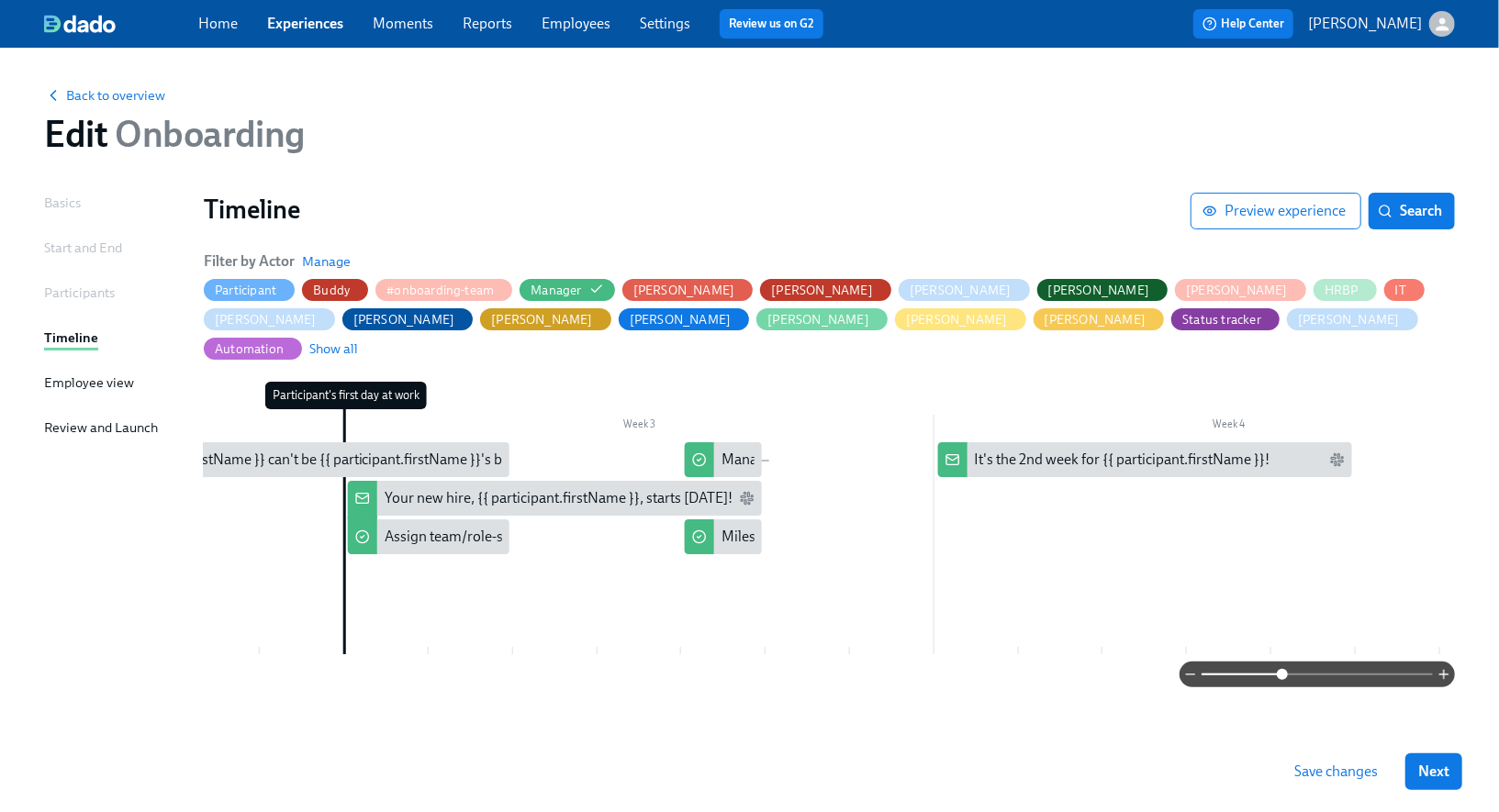
scroll to position [0, 1042]
click at [691, 454] on circle at bounding box center [697, 460] width 12 height 12
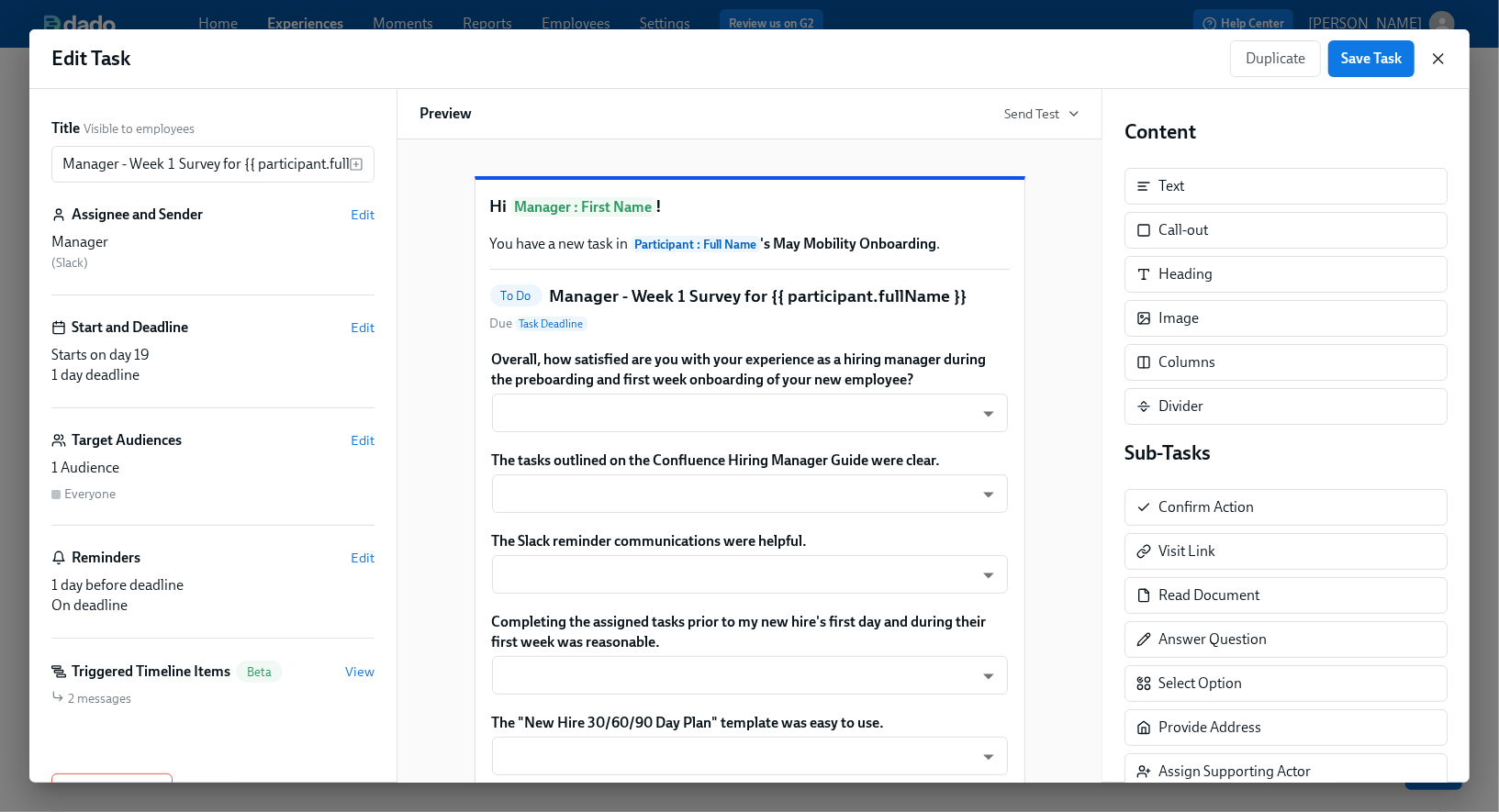
click at [1440, 58] on icon "button" at bounding box center [1438, 58] width 19 height 19
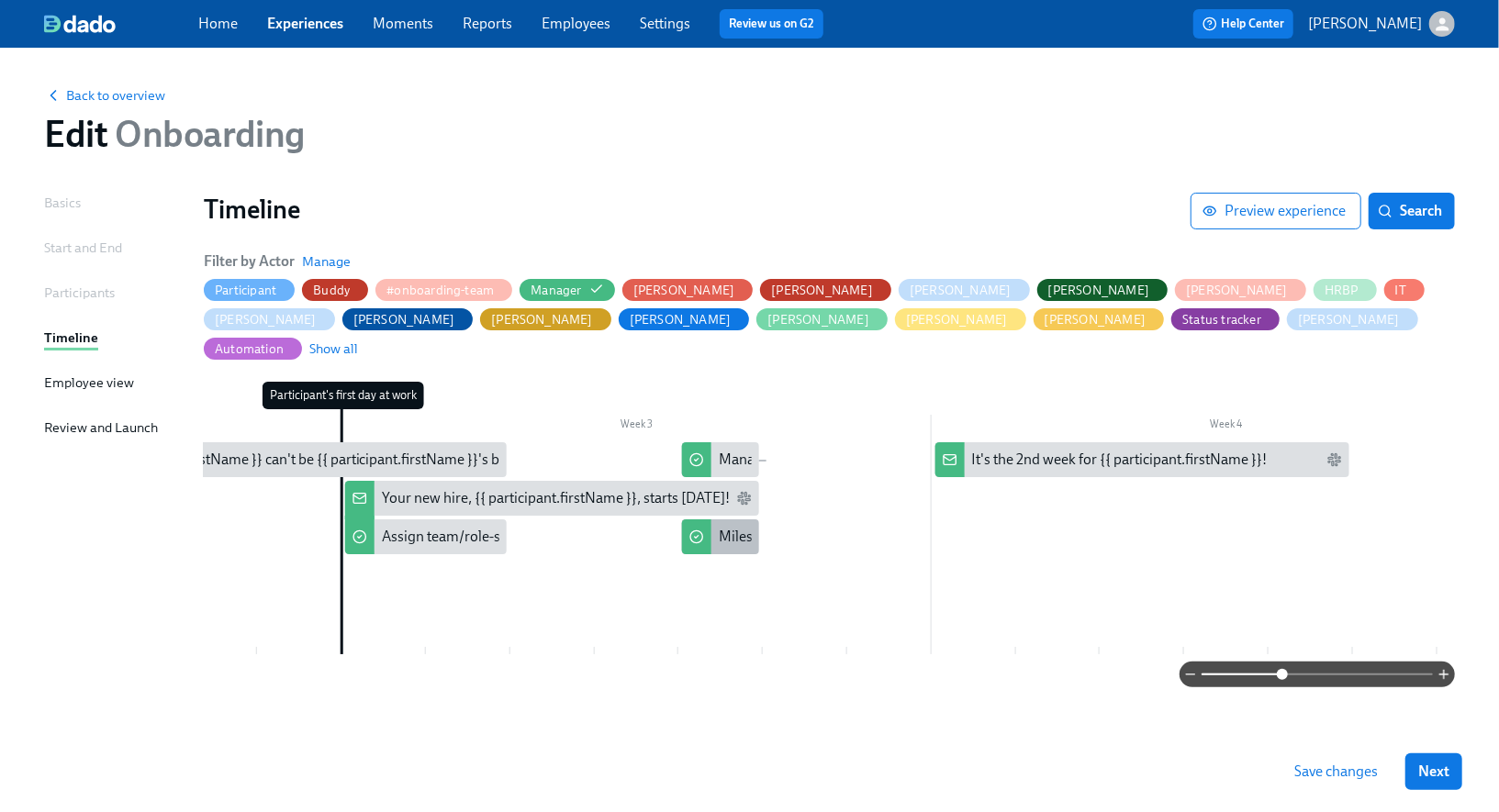
click at [703, 519] on div at bounding box center [697, 536] width 30 height 35
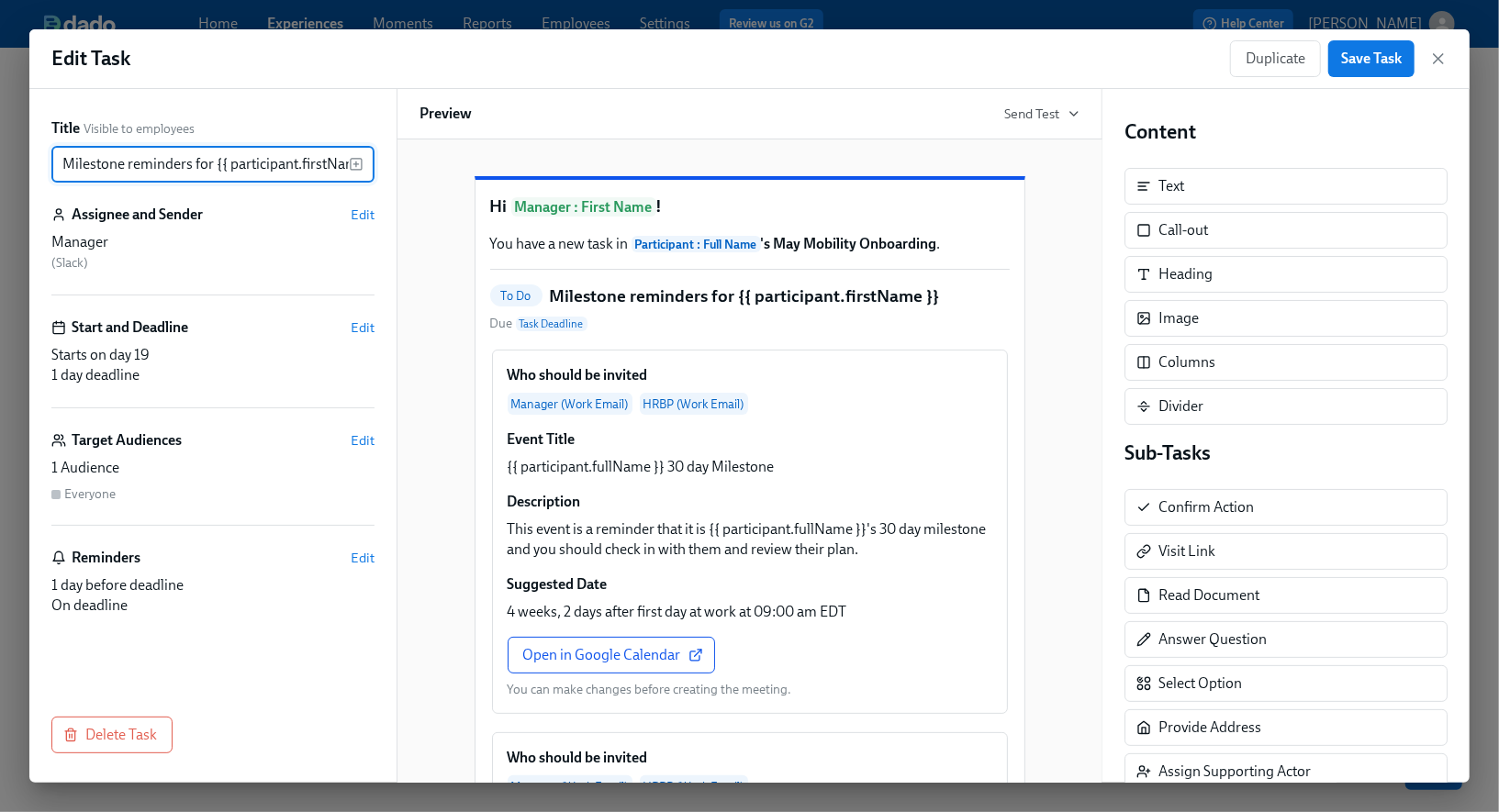
click at [179, 170] on input "Milestone reminders for {{ participant.firstName }}" at bounding box center [199, 164] width 297 height 37
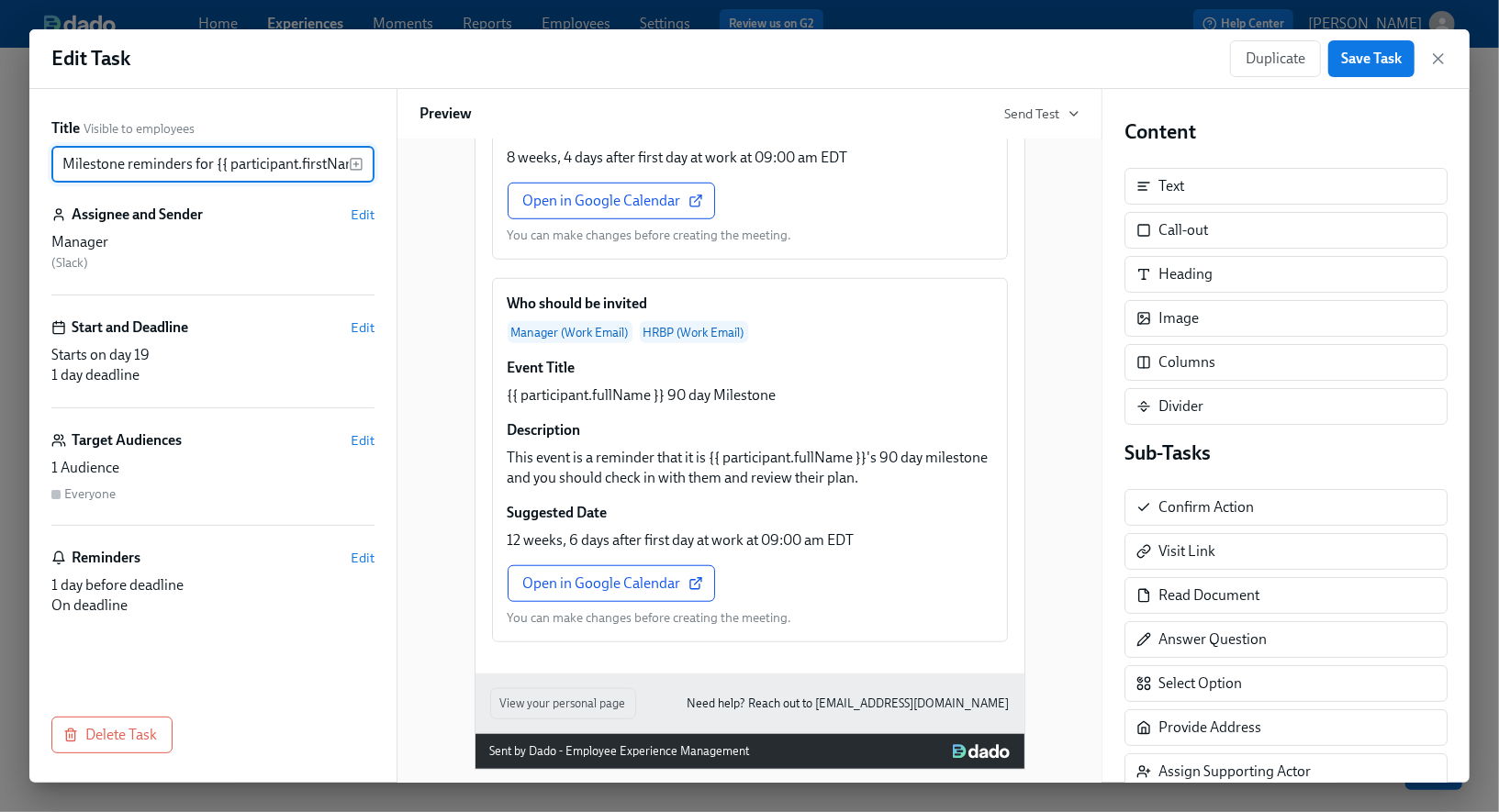
scroll to position [885, 0]
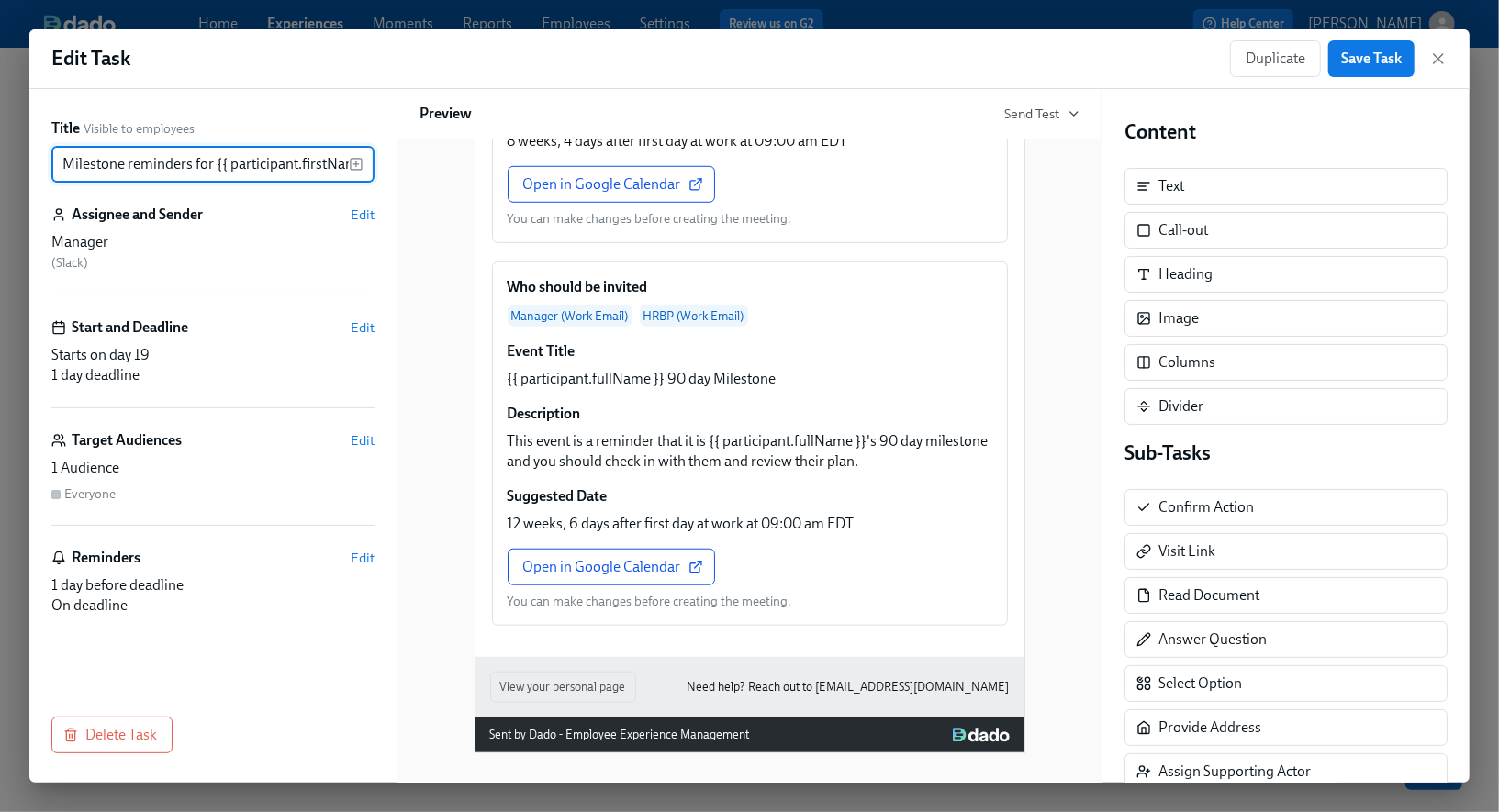
click at [65, 167] on input "Milestone reminders for {{ participant.firstName }}" at bounding box center [199, 164] width 297 height 37
type input "Schedule milestone reminders for {{ participant.firstName }}"
click at [429, 279] on div "Hi Manager : First Name ! You have a new task in Participant : Full Name 's May…" at bounding box center [749, 12] width 660 height 1484
click at [1358, 57] on span "Save Task" at bounding box center [1371, 58] width 60 height 19
click at [1438, 62] on icon "button" at bounding box center [1438, 58] width 19 height 19
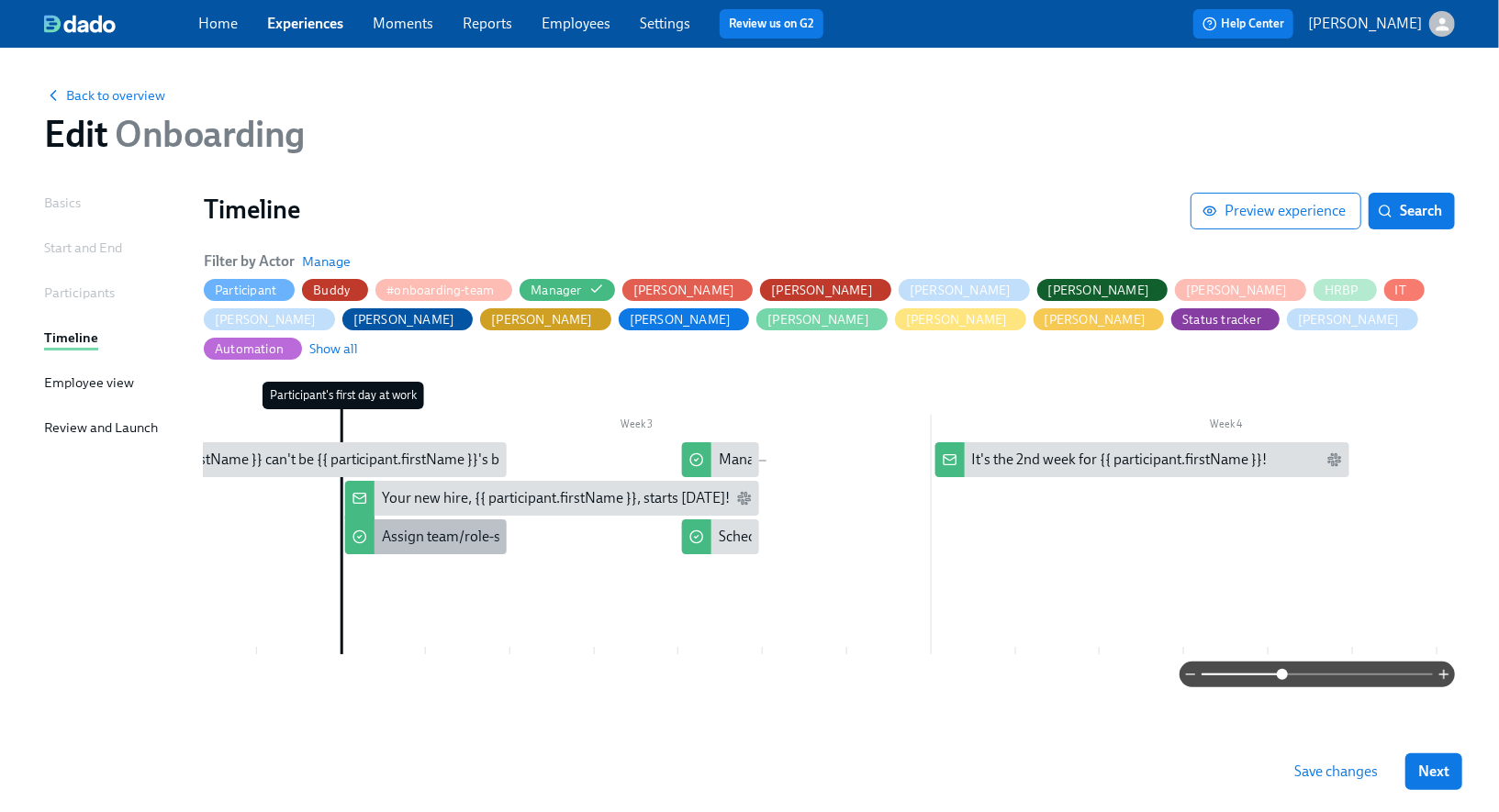
click at [441, 527] on div "Assign team/role-specific content in Litmos for {{ participant.fullName }}" at bounding box center [608, 537] width 453 height 20
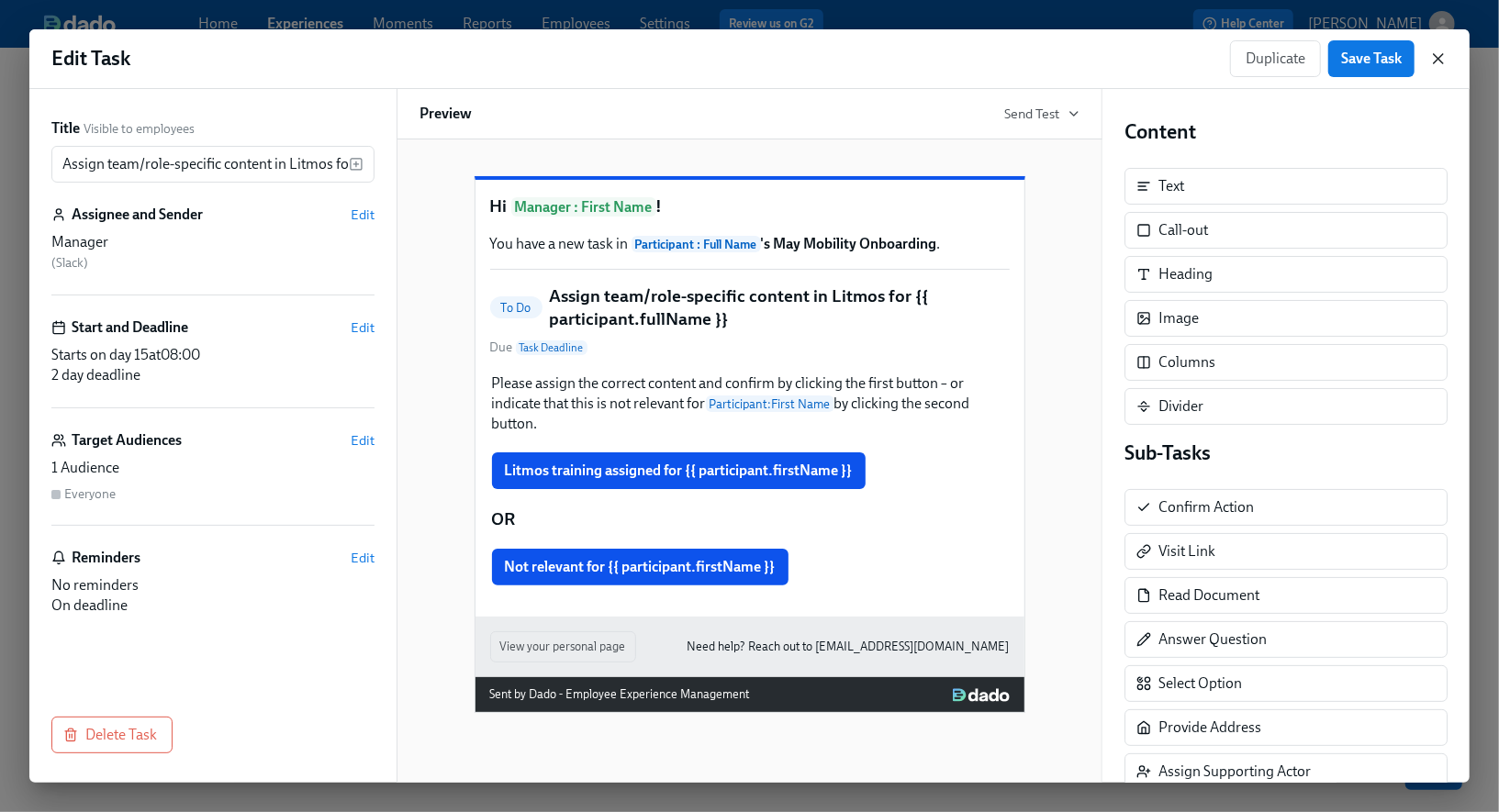
click at [1437, 67] on icon "button" at bounding box center [1438, 58] width 19 height 19
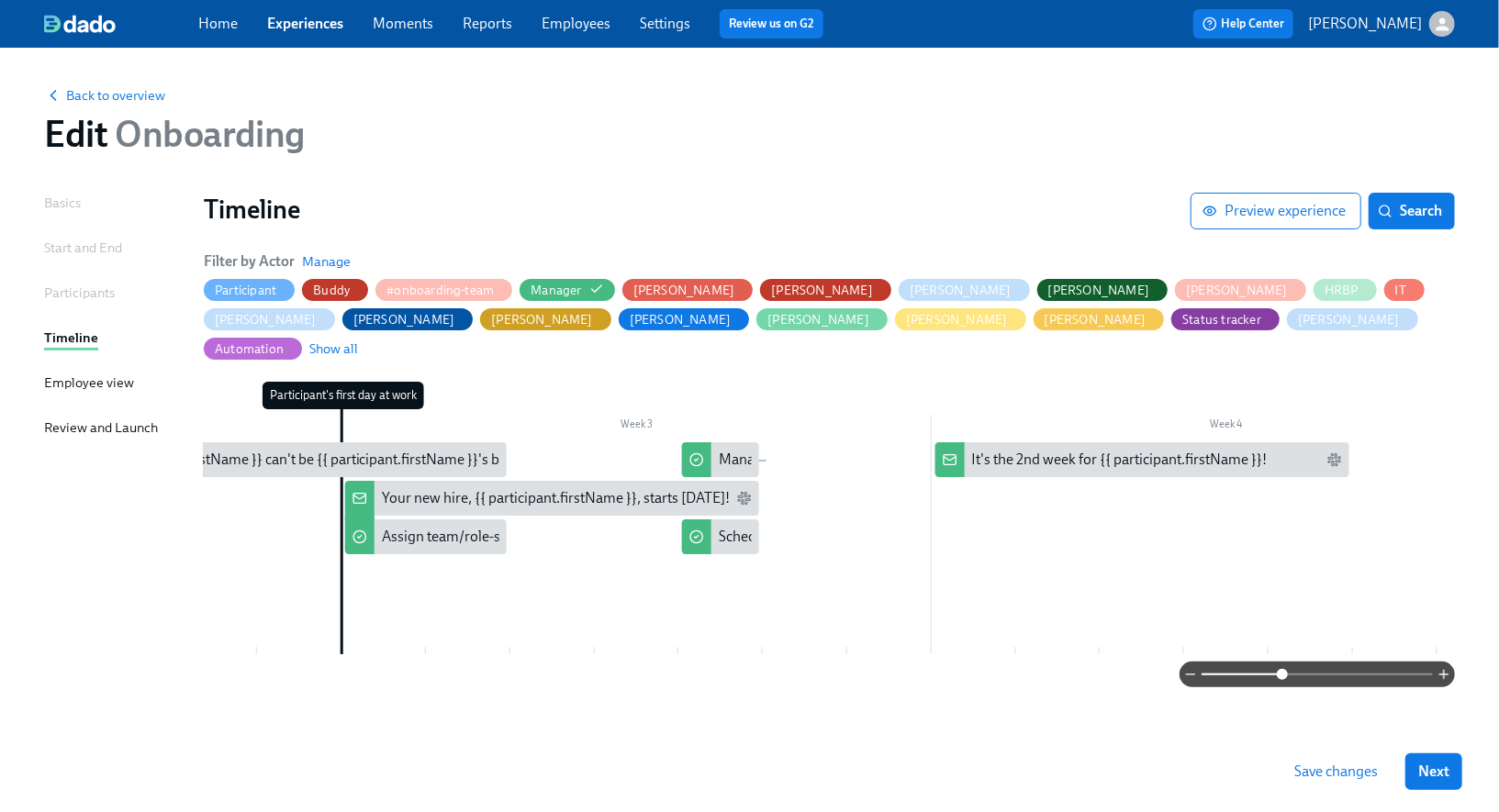
click at [1307, 773] on span "Save changes" at bounding box center [1335, 772] width 84 height 19
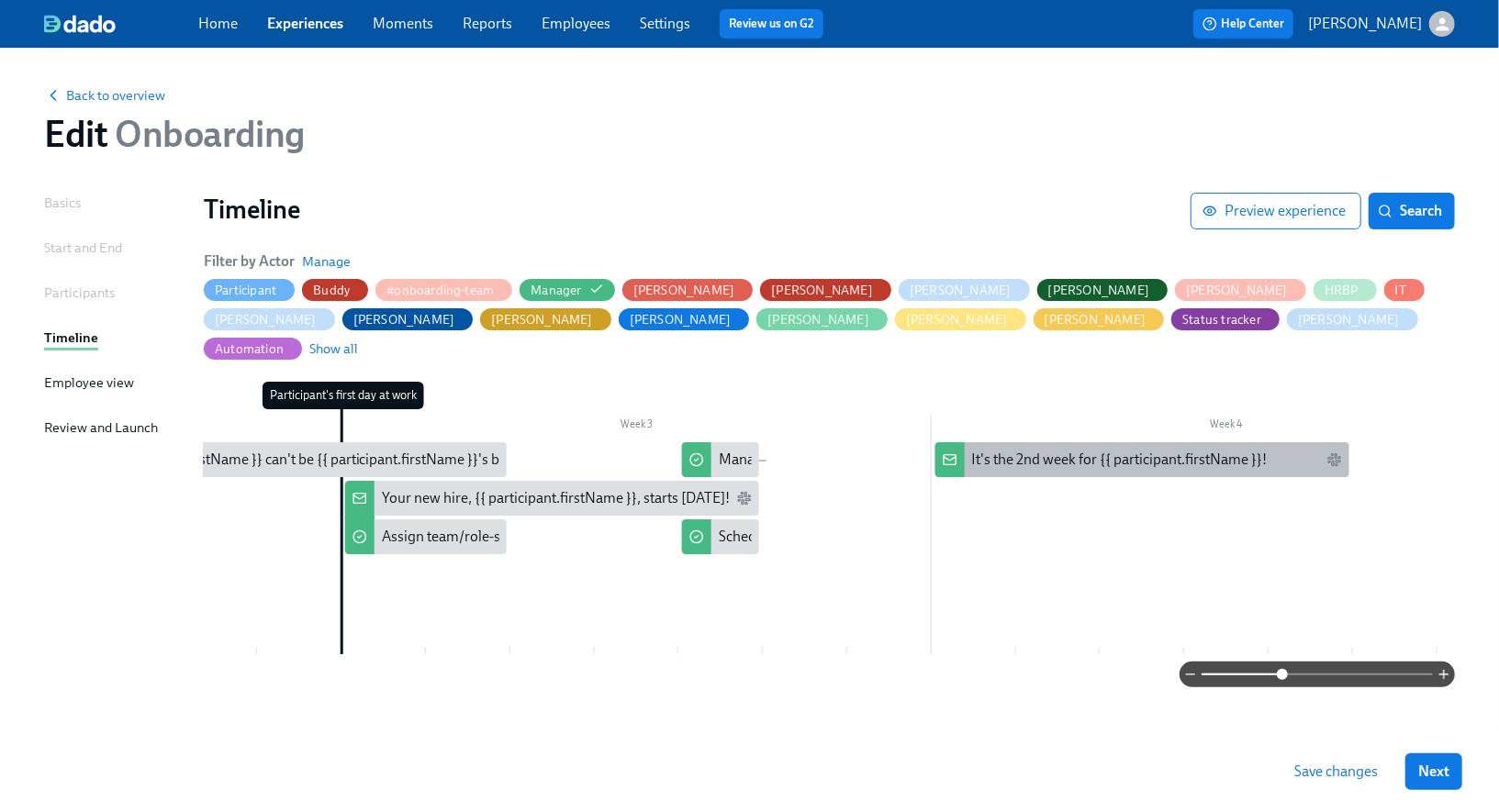
click at [954, 455] on rect at bounding box center [949, 460] width 12 height 10
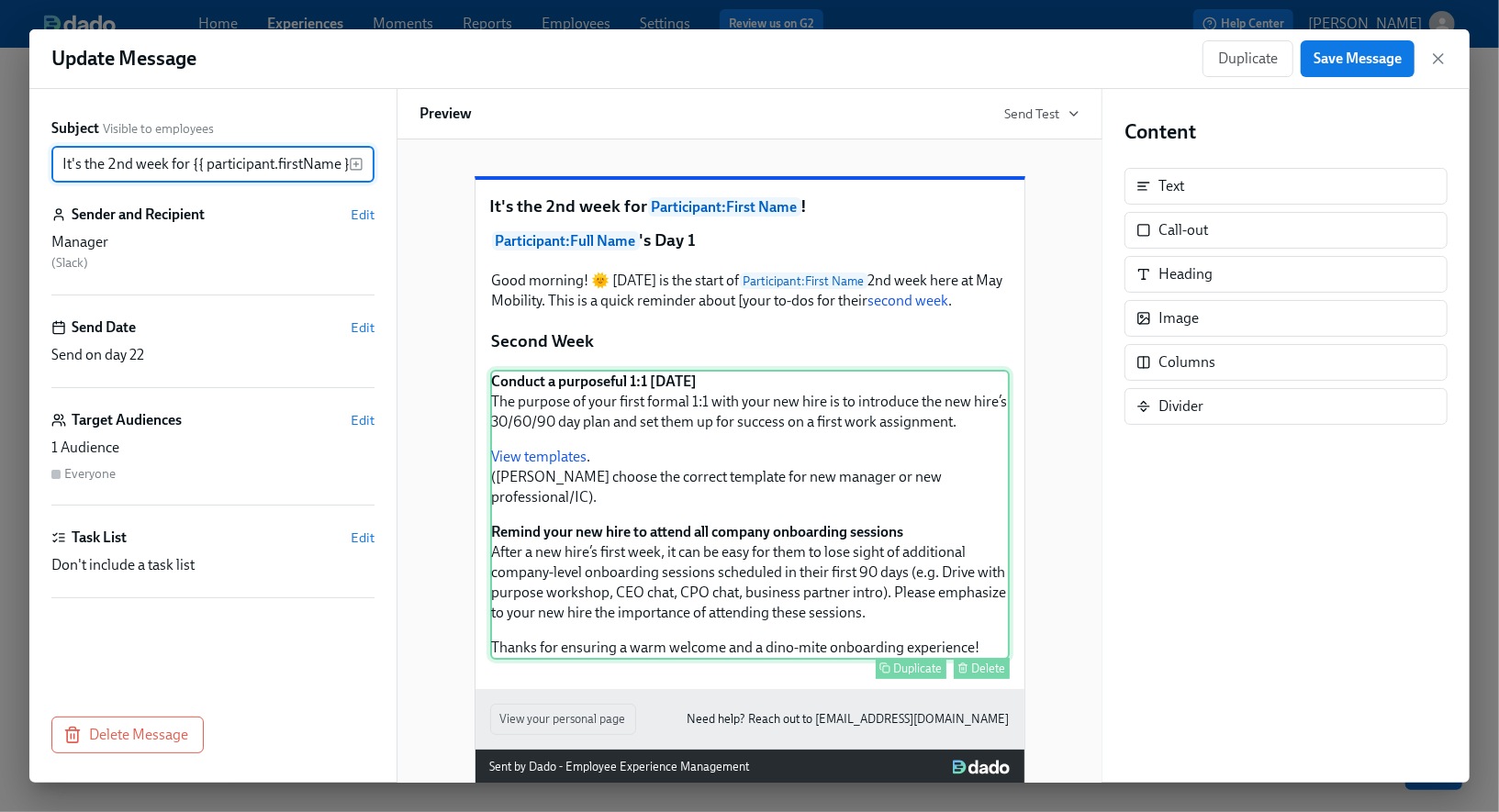
click at [797, 456] on div "Conduct a purposeful 1:1 [DATE] The purpose of your first formal 1:1 with your …" at bounding box center [750, 515] width 519 height 290
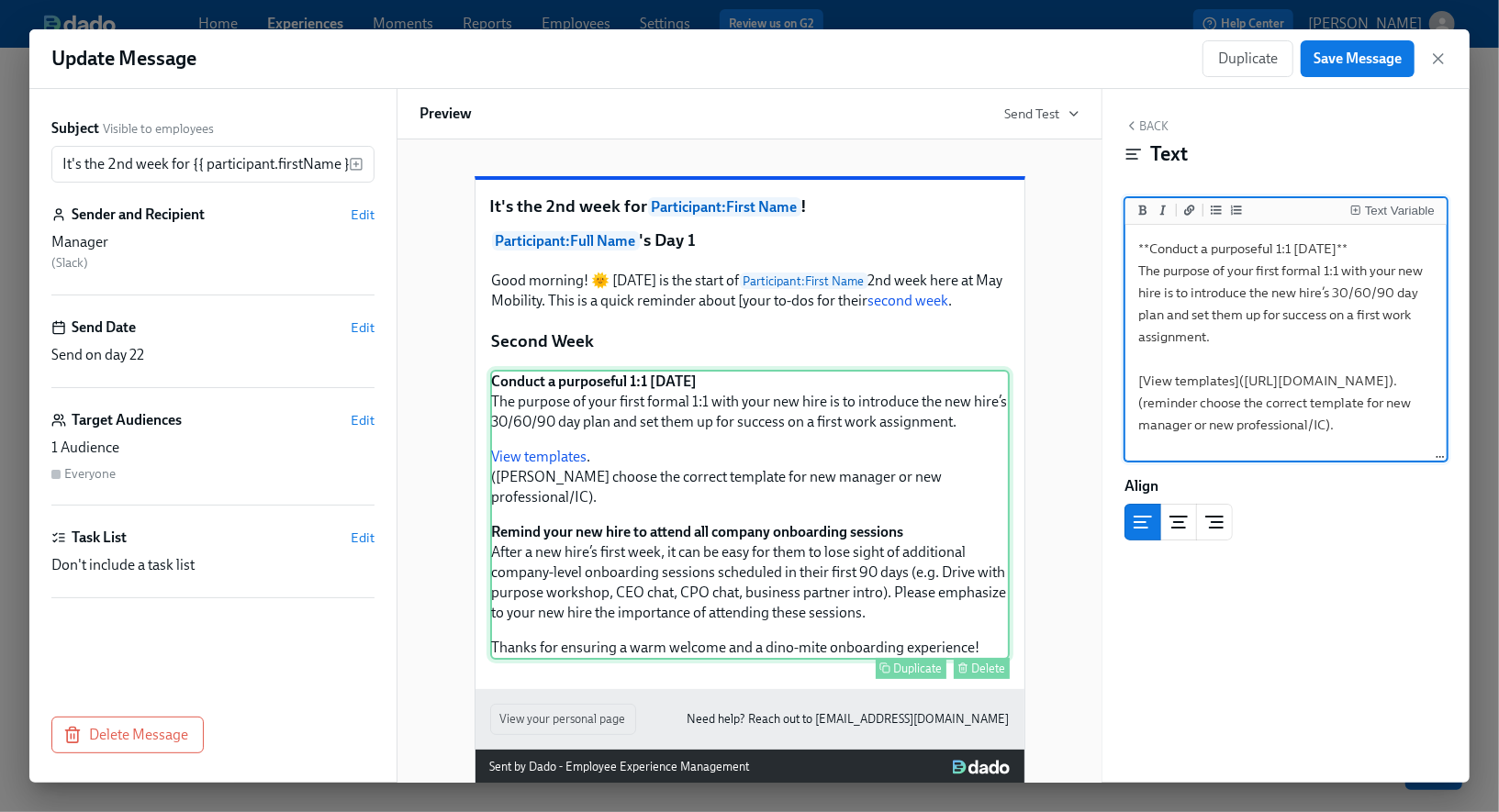
click at [904, 557] on div "Conduct a purposeful 1:1 [DATE] The purpose of your first formal 1:1 with your …" at bounding box center [750, 515] width 519 height 290
click at [980, 675] on div "Delete" at bounding box center [989, 669] width 34 height 14
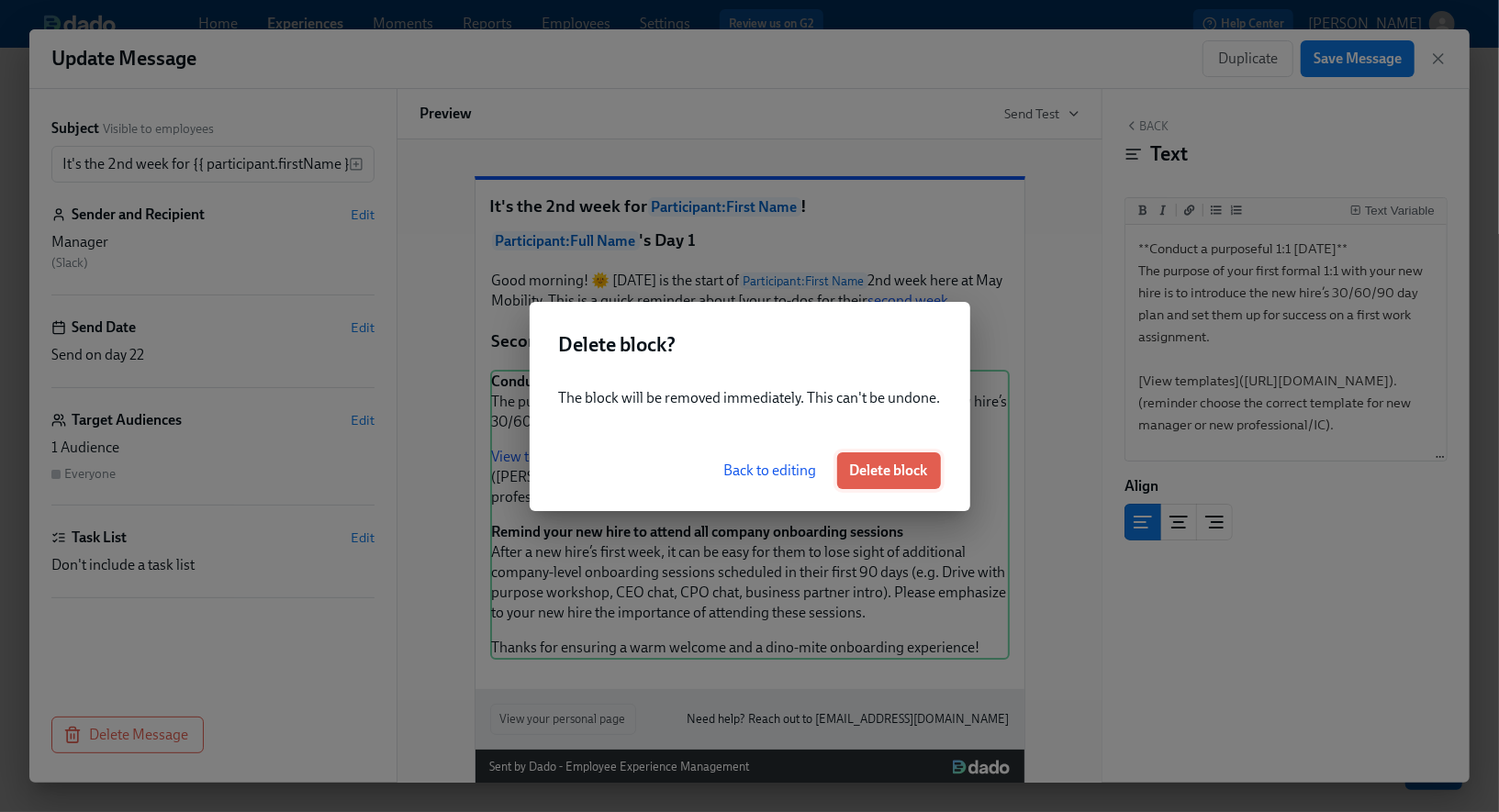
click at [894, 460] on button "Delete block" at bounding box center [888, 471] width 104 height 37
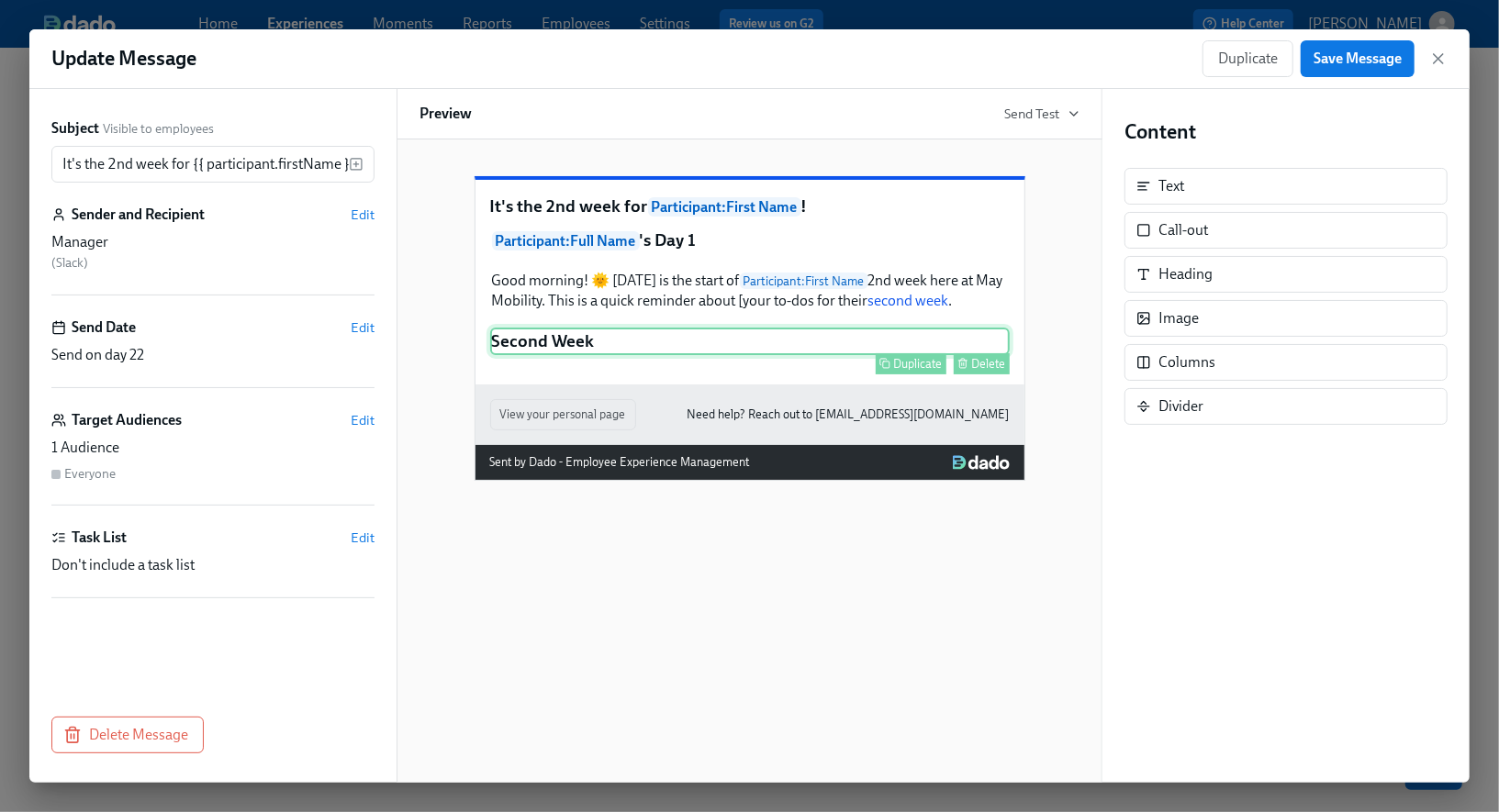
click at [923, 355] on div "Second Week Duplicate Delete" at bounding box center [750, 341] width 519 height 28
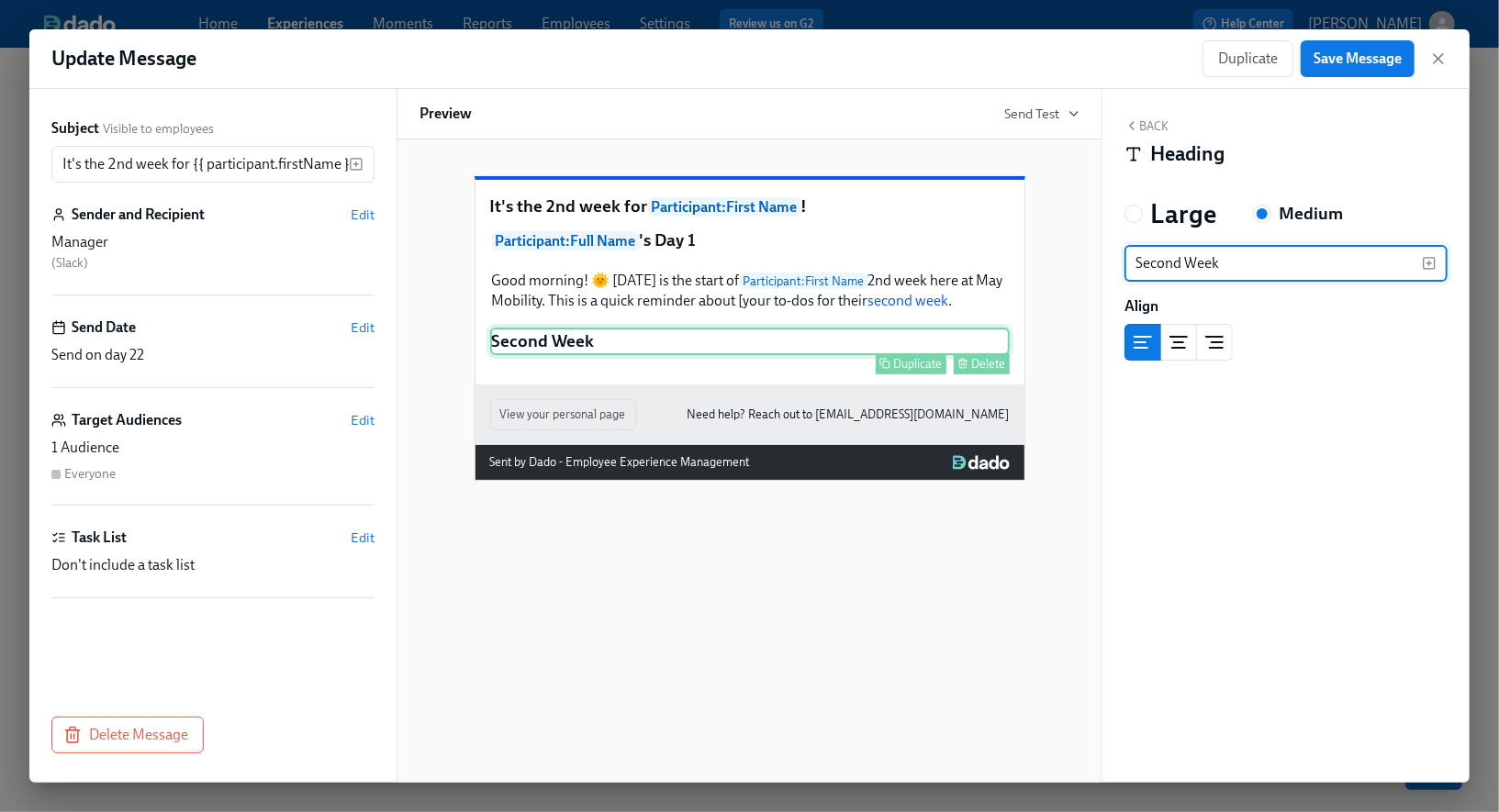
click at [980, 371] on div "Delete" at bounding box center [989, 364] width 34 height 14
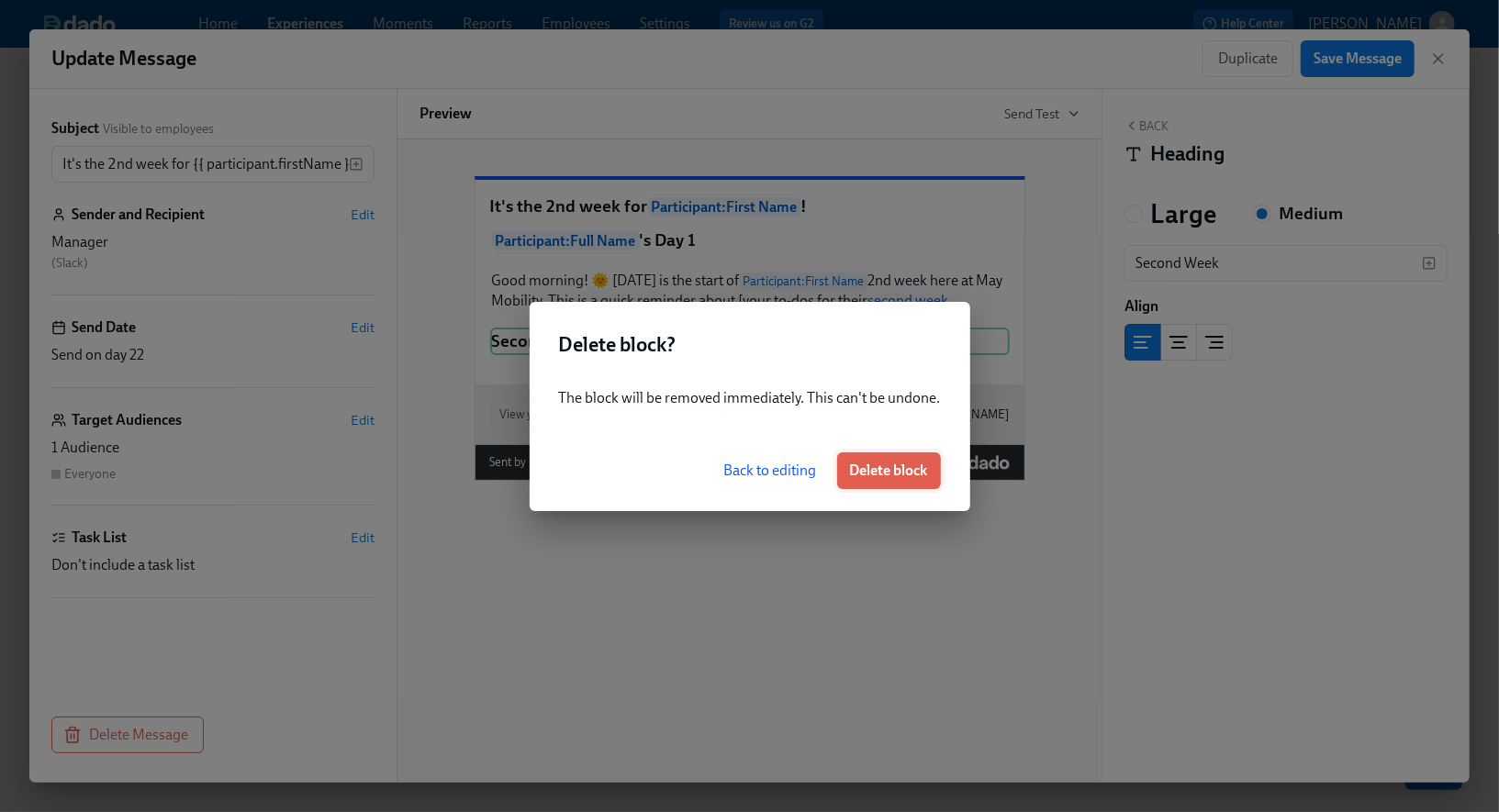
click at [899, 467] on span "Delete block" at bounding box center [888, 471] width 78 height 19
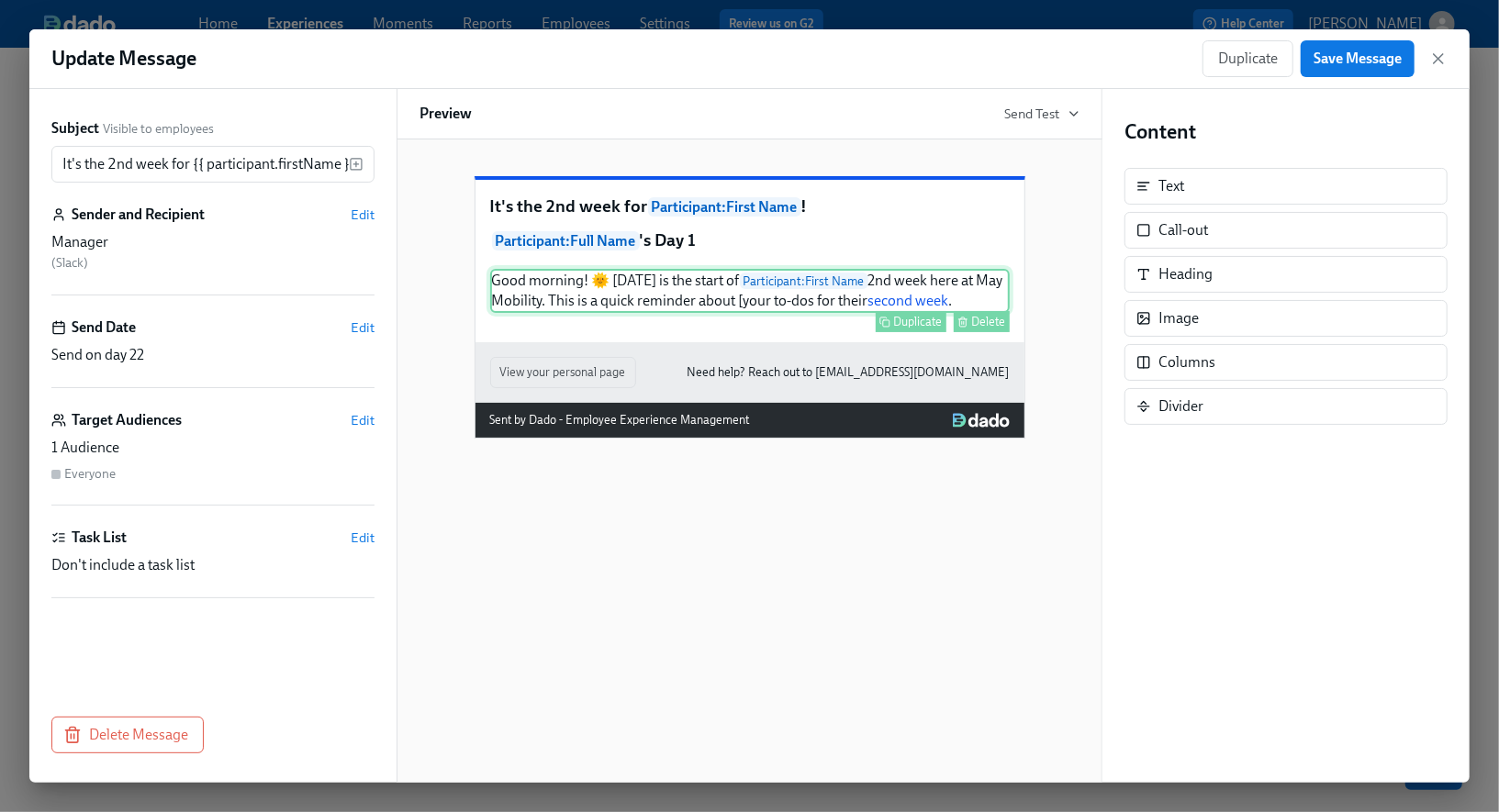
click at [964, 313] on div "Good morning! 🌞 [DATE] is the start of Participant : First Name 2nd week here a…" at bounding box center [750, 290] width 519 height 44
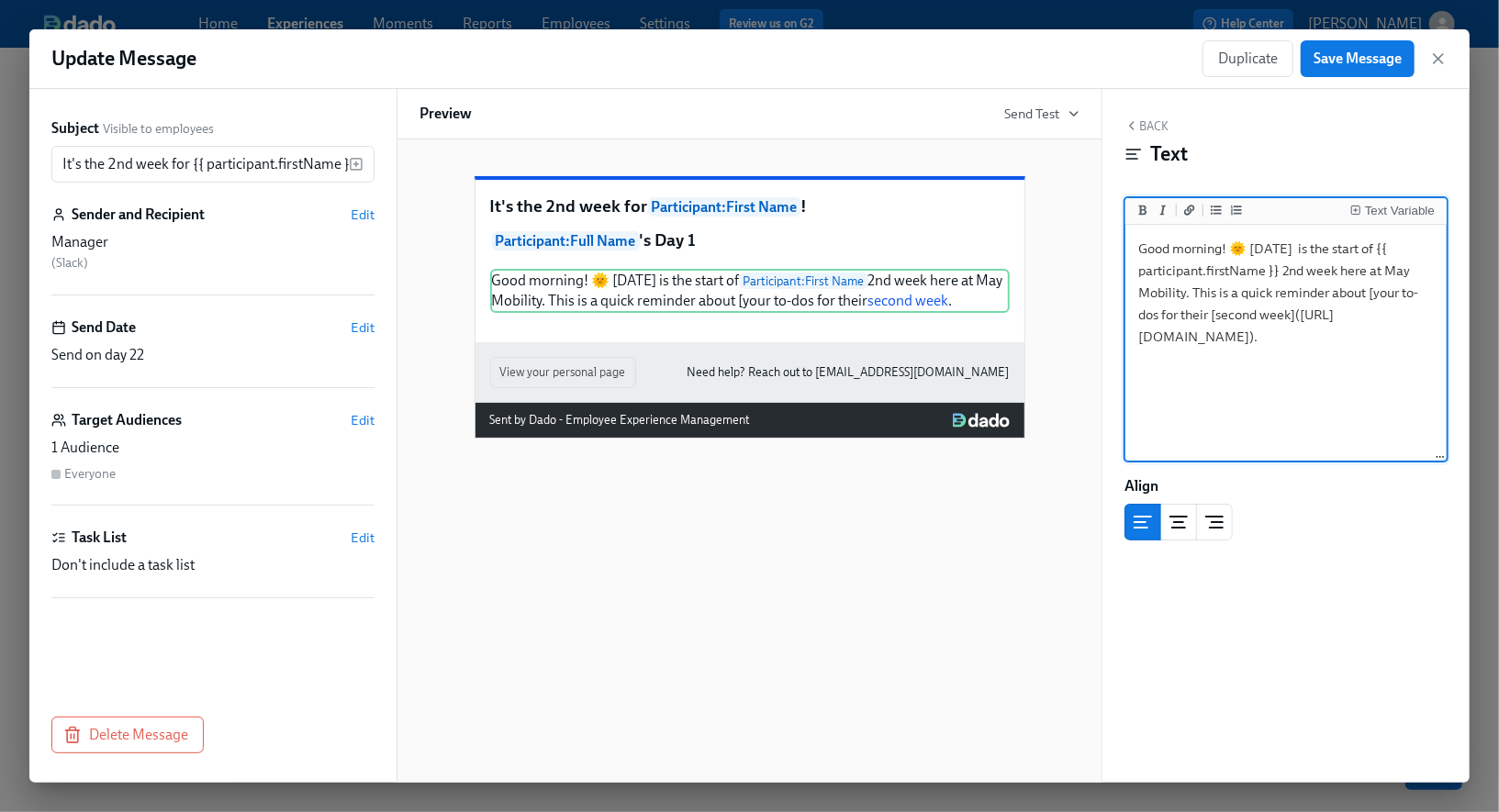
click at [1425, 377] on textarea "Good morning! 🌞 [DATE] is the start of {{ participant.firstName }} 2nd week her…" at bounding box center [1286, 343] width 314 height 230
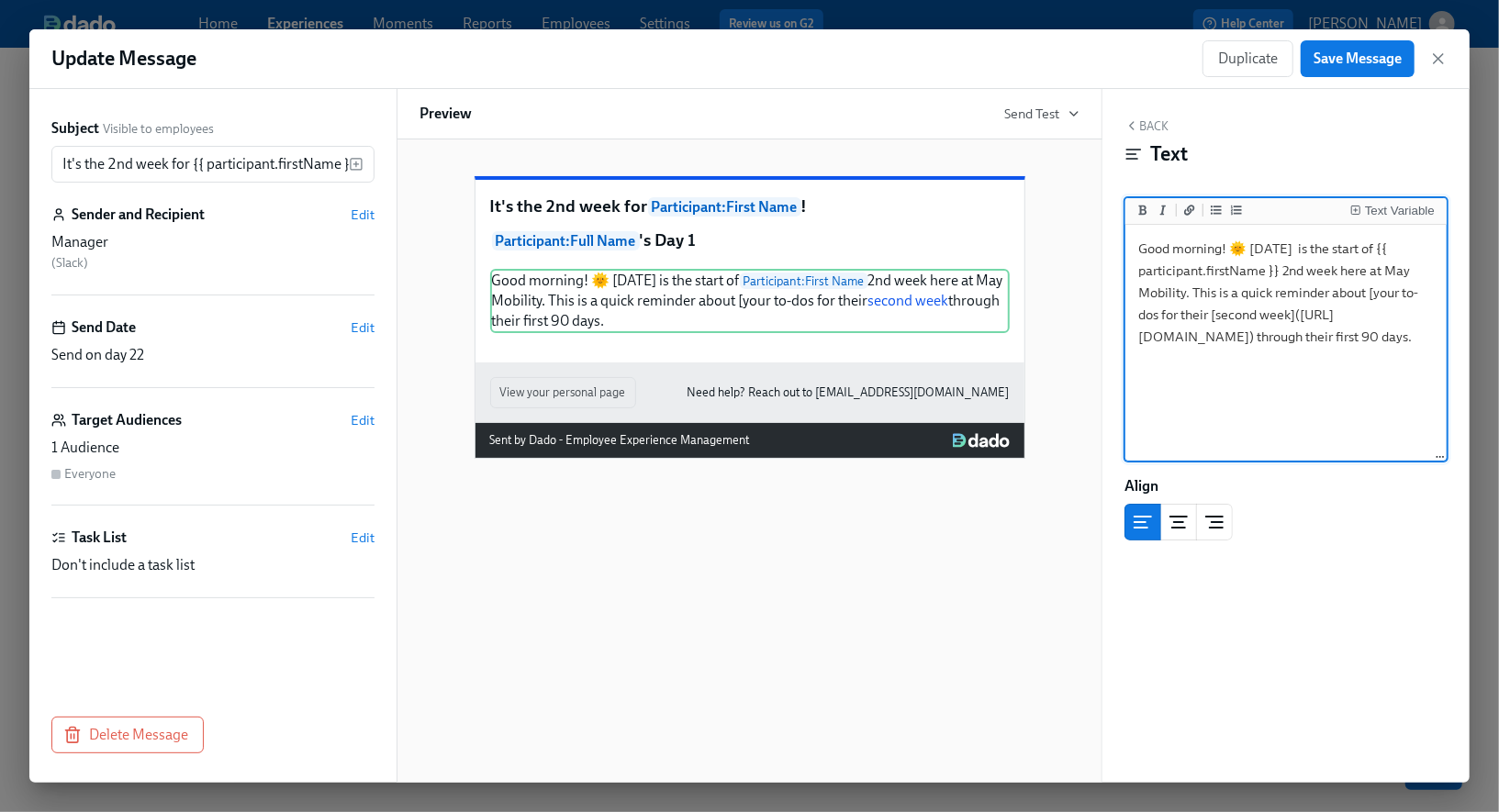
type textarea "Good morning! 🌞 [DATE] is the start of {{ participant.firstName }} 2nd week her…"
click at [137, 739] on span "Delete Message" at bounding box center [127, 735] width 121 height 19
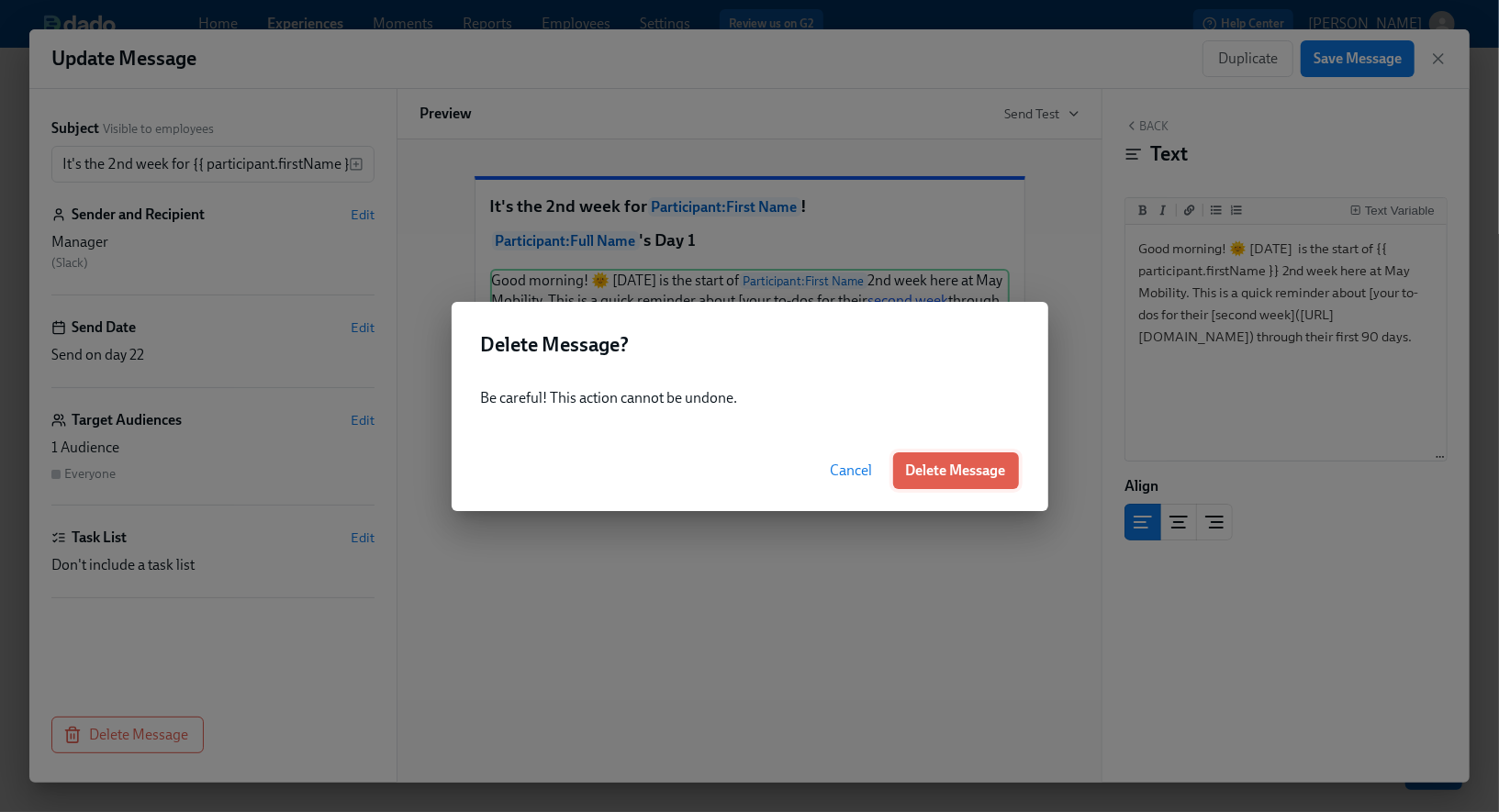
click at [982, 470] on span "Delete Message" at bounding box center [955, 471] width 100 height 19
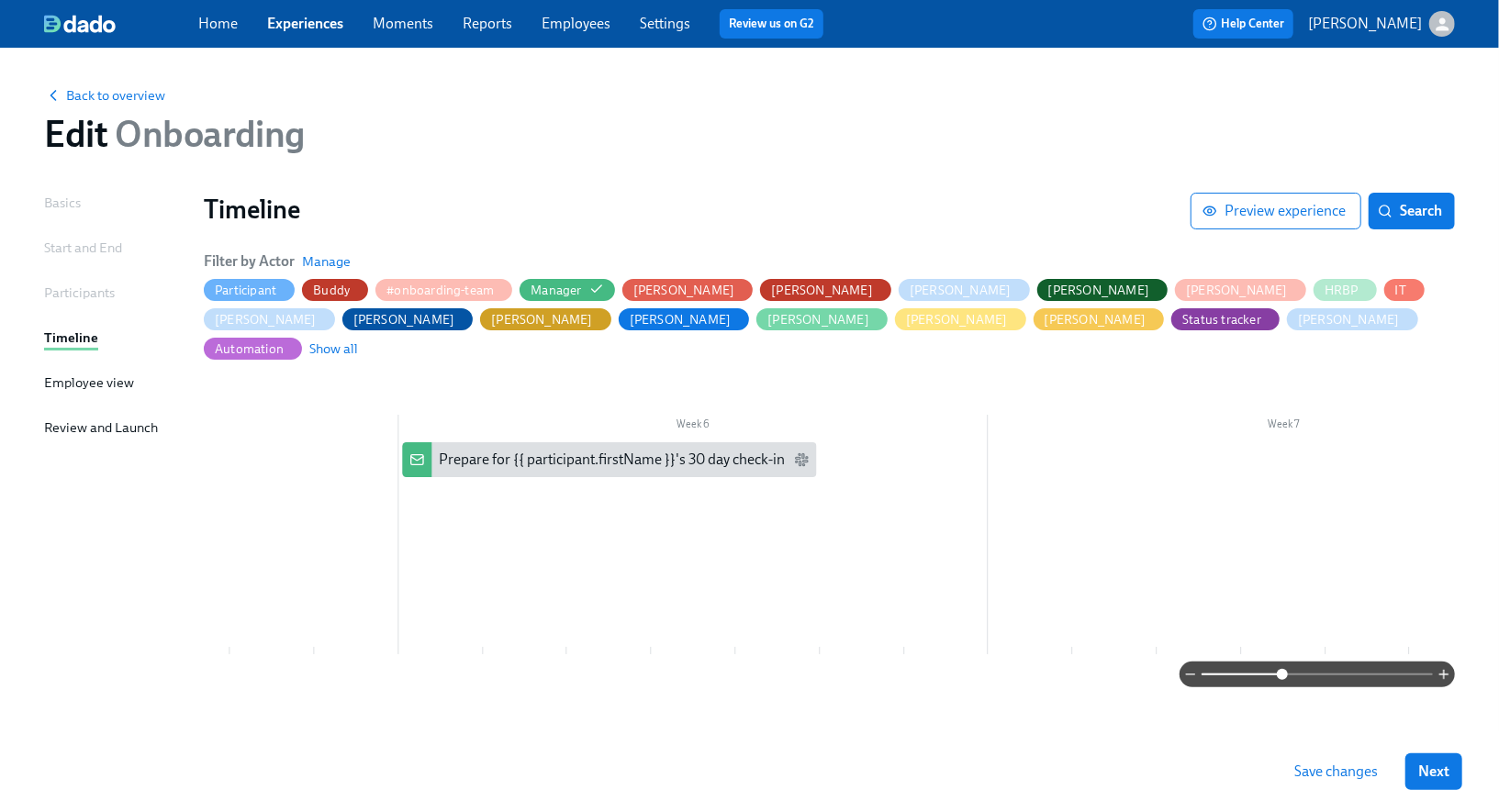
scroll to position [0, 2727]
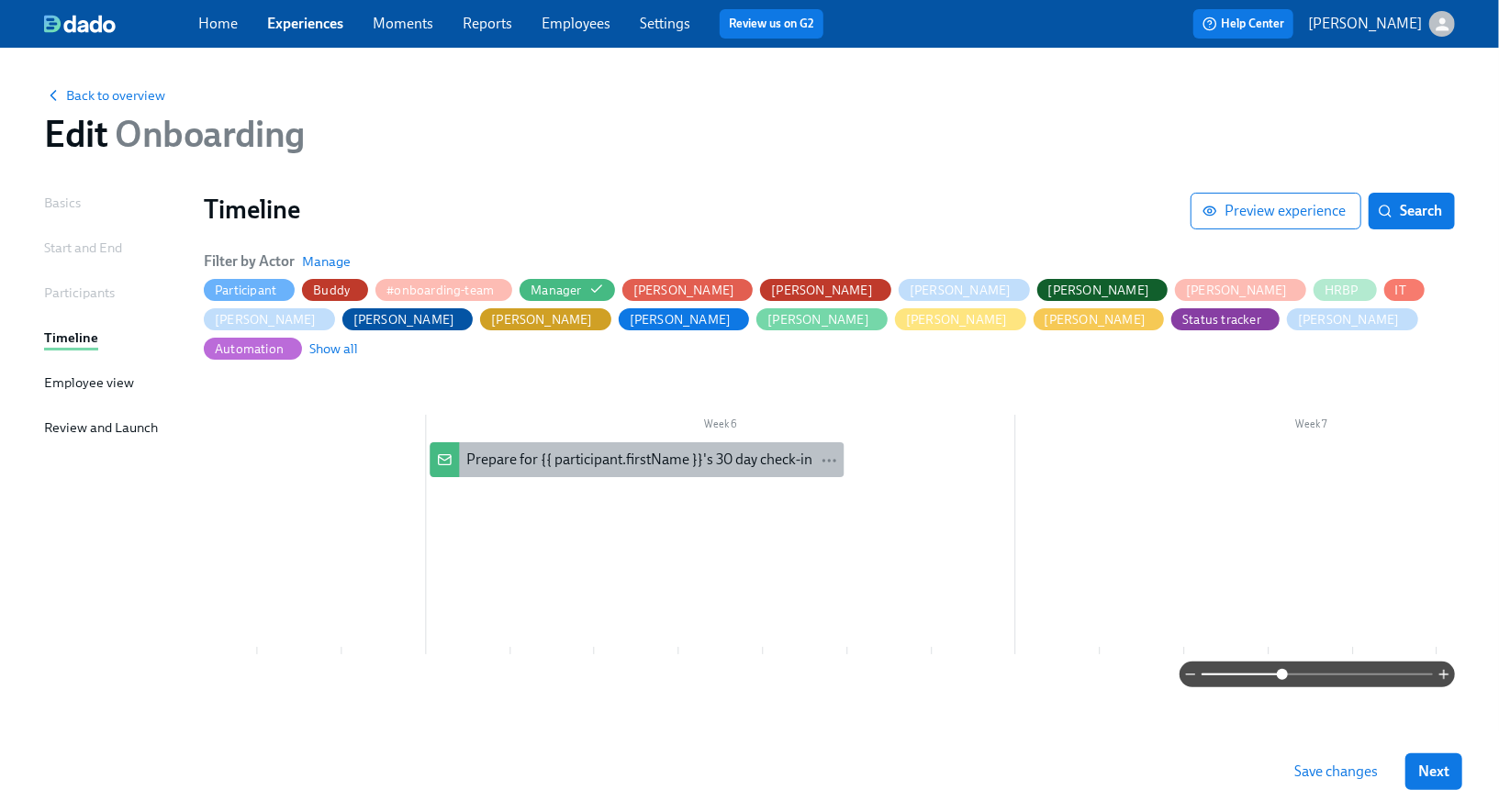
click at [486, 450] on div "Prepare for {{ participant.firstName }}'s 30 day check-in" at bounding box center [638, 460] width 346 height 20
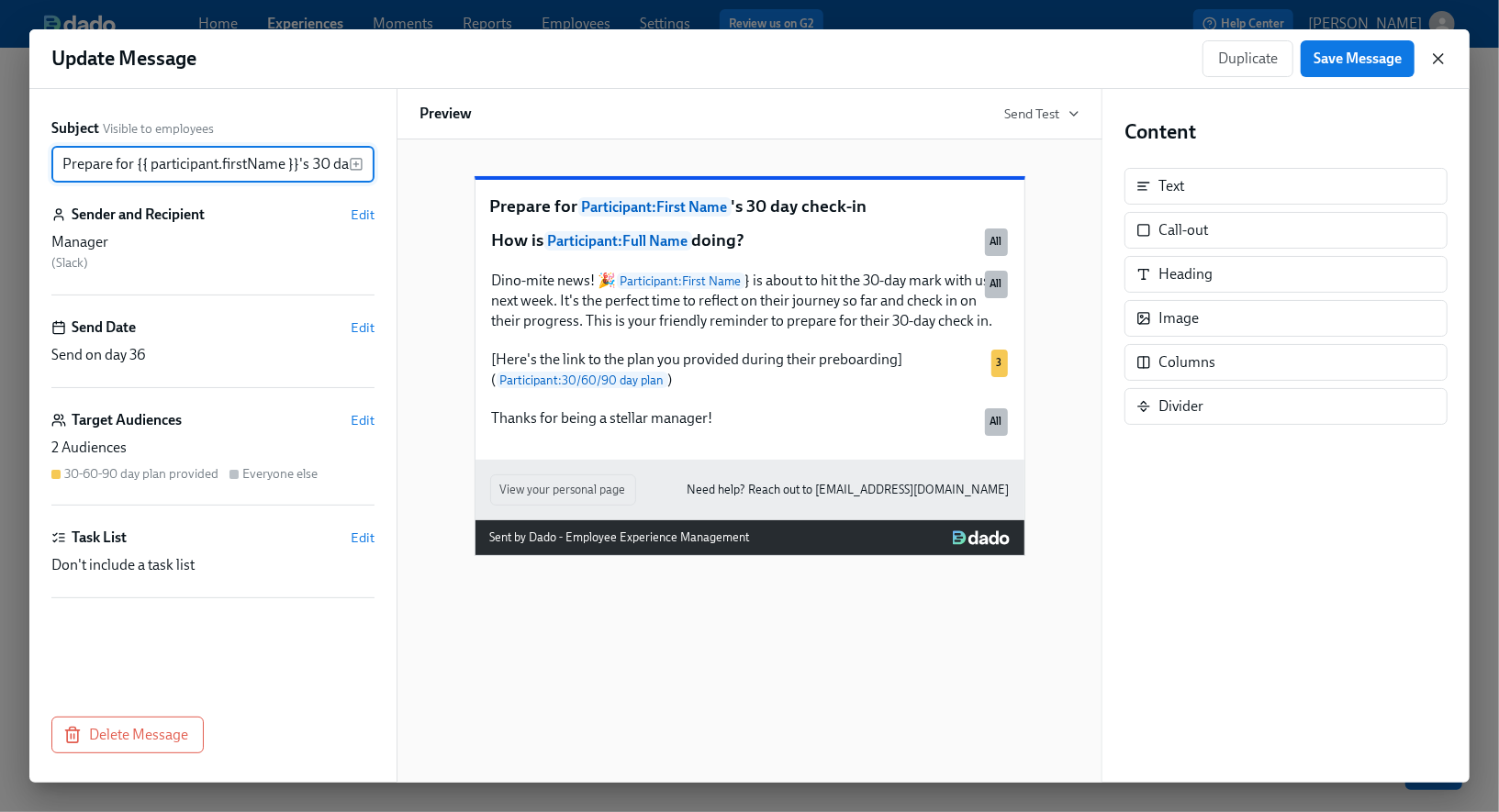
click at [1439, 59] on icon "button" at bounding box center [1438, 58] width 9 height 9
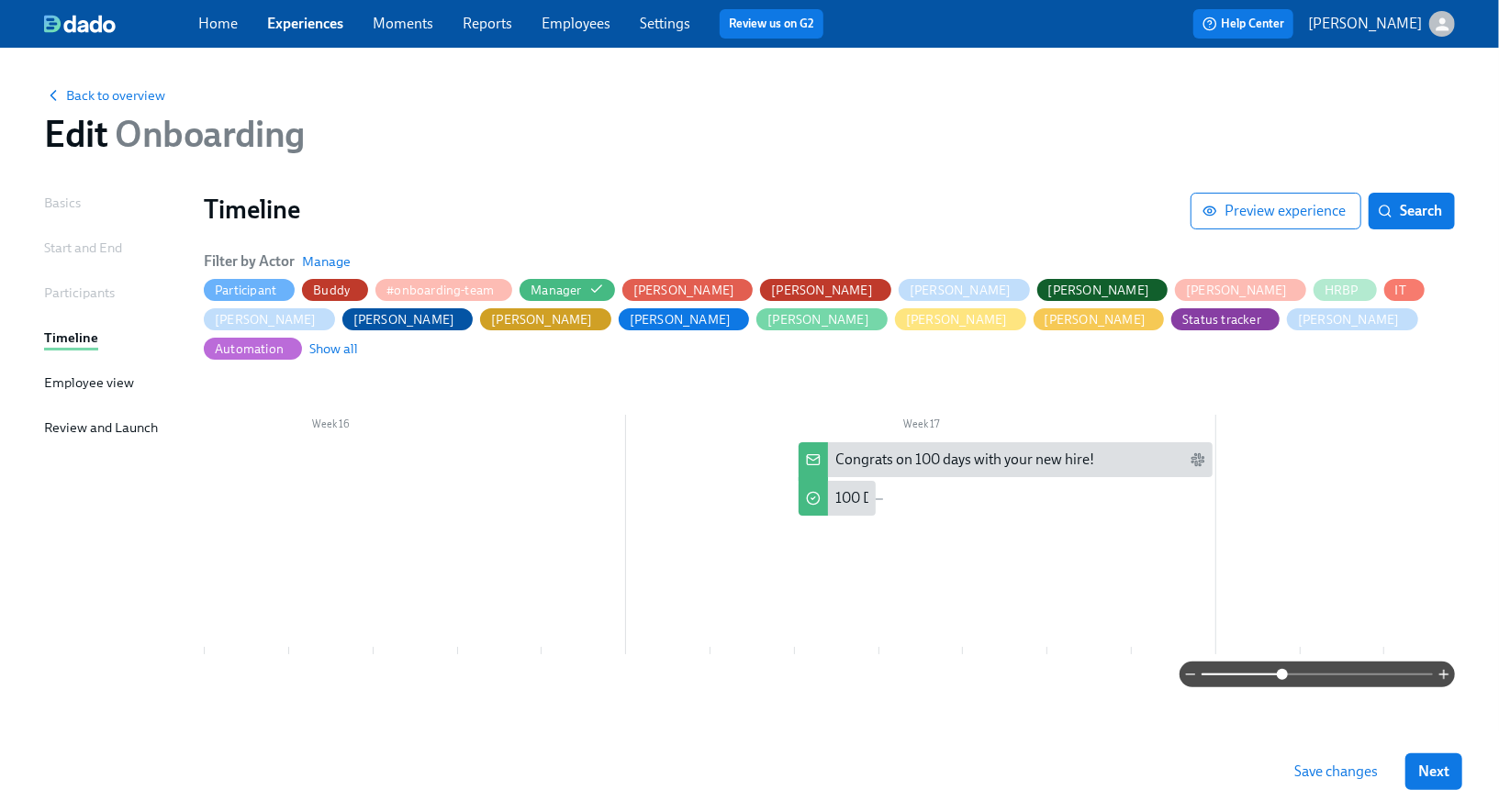
scroll to position [0, 9022]
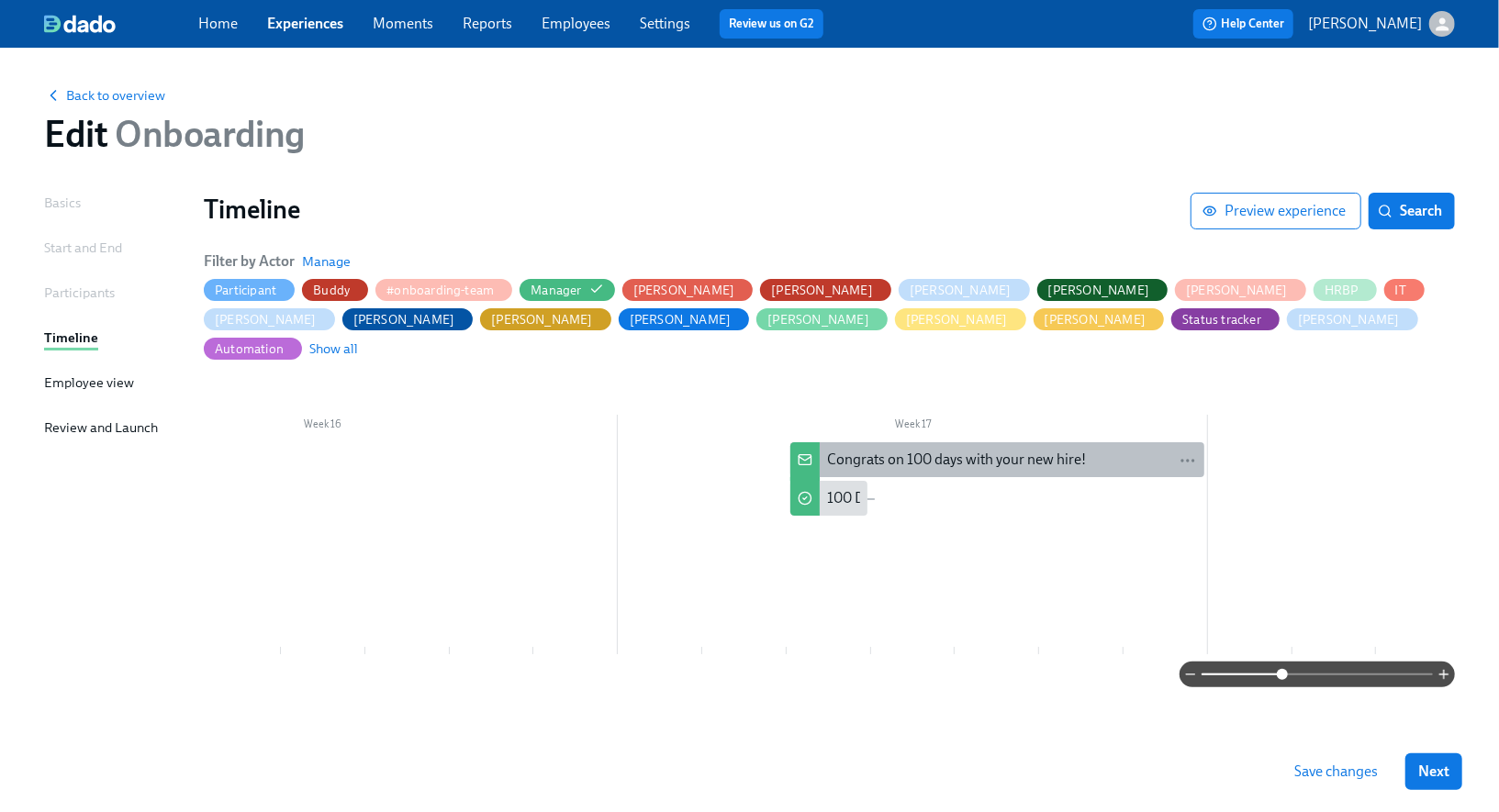
click at [893, 450] on div "Congrats on 100 days with your new hire!" at bounding box center [956, 460] width 259 height 20
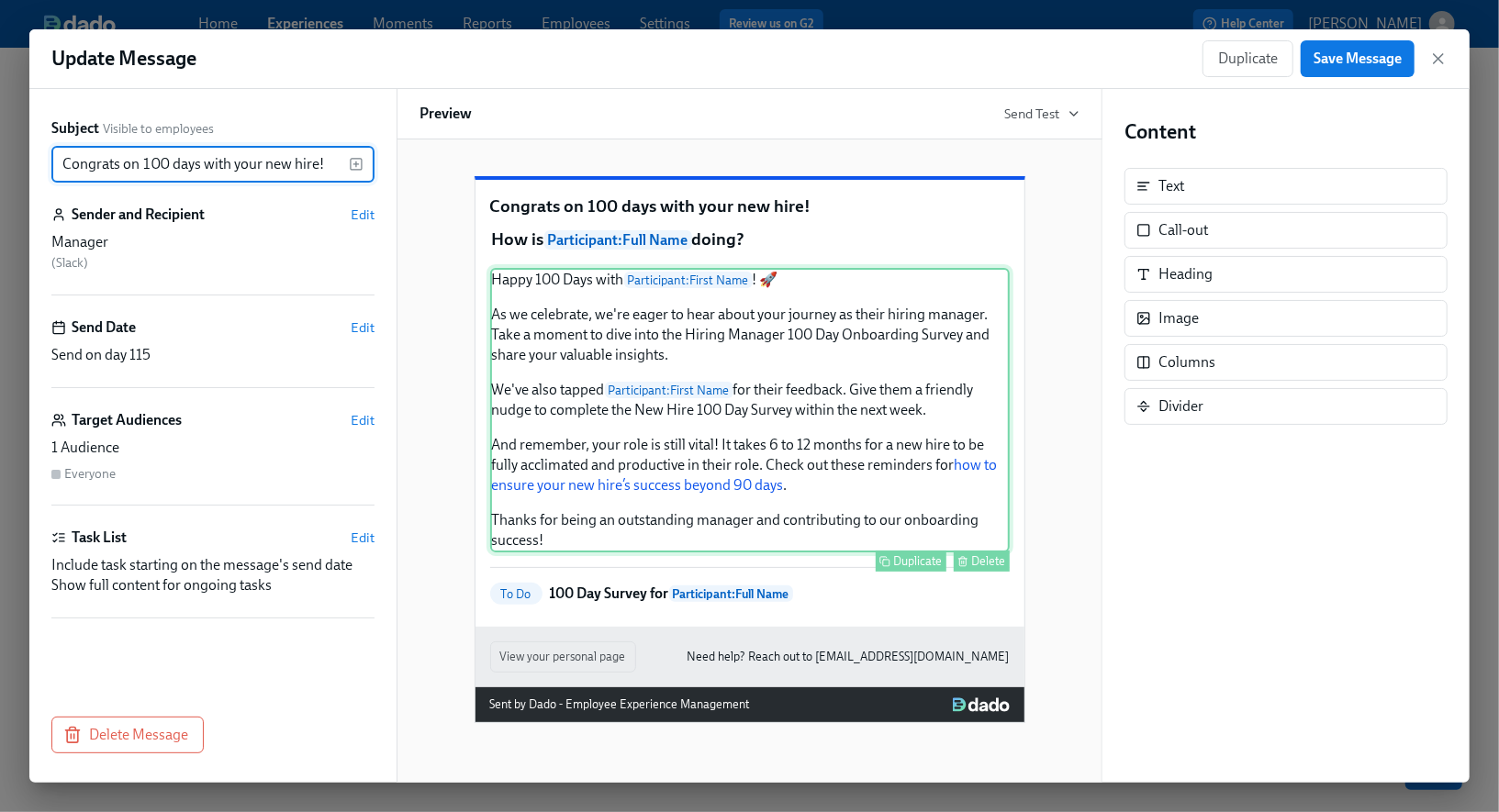
scroll to position [7, 0]
click at [790, 456] on div "Happy 100 Days with Participant : First Name ! 🚀 As we celebrate, we're eager t…" at bounding box center [750, 410] width 519 height 284
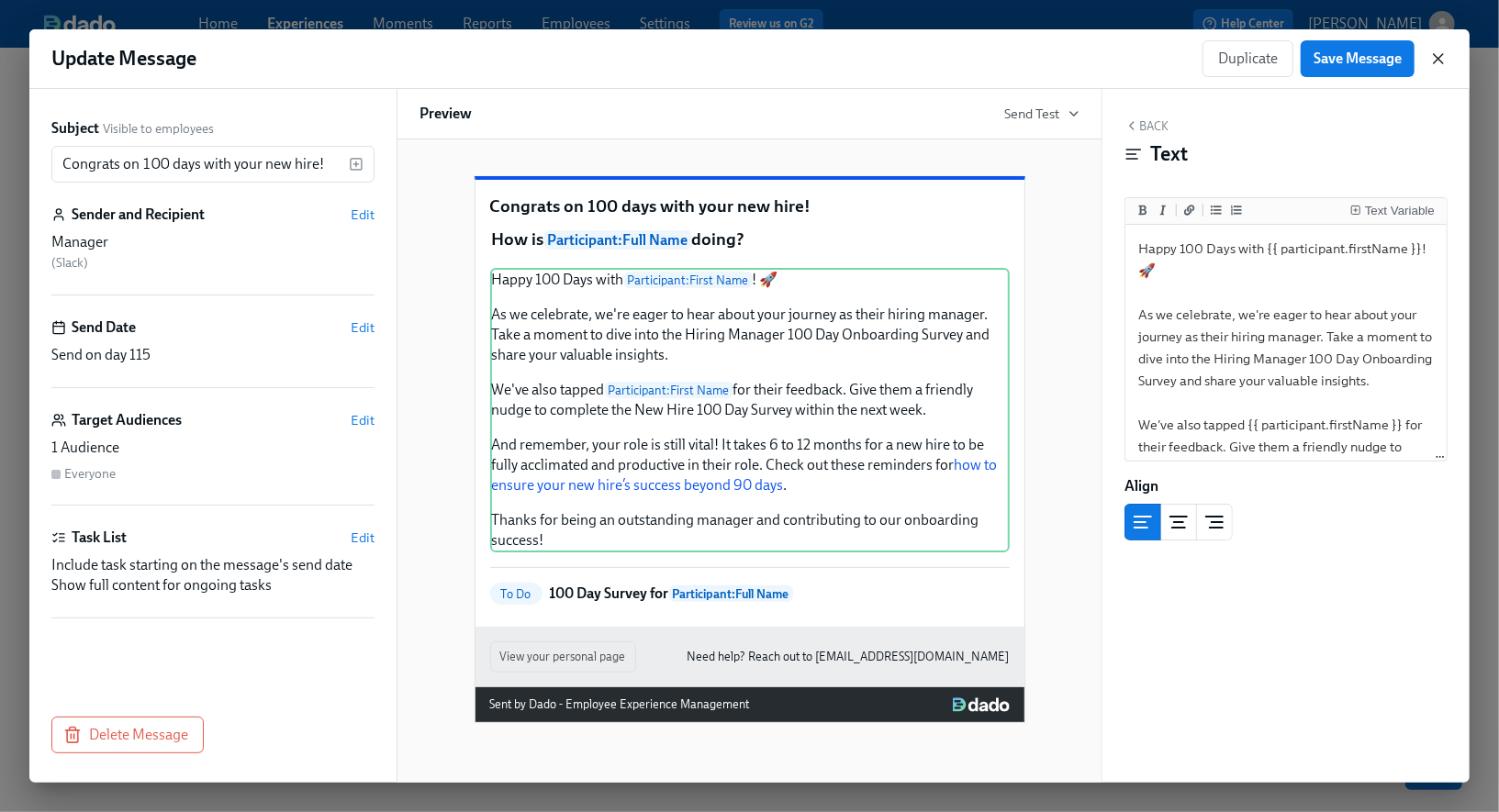
click at [1438, 58] on icon "button" at bounding box center [1438, 58] width 9 height 9
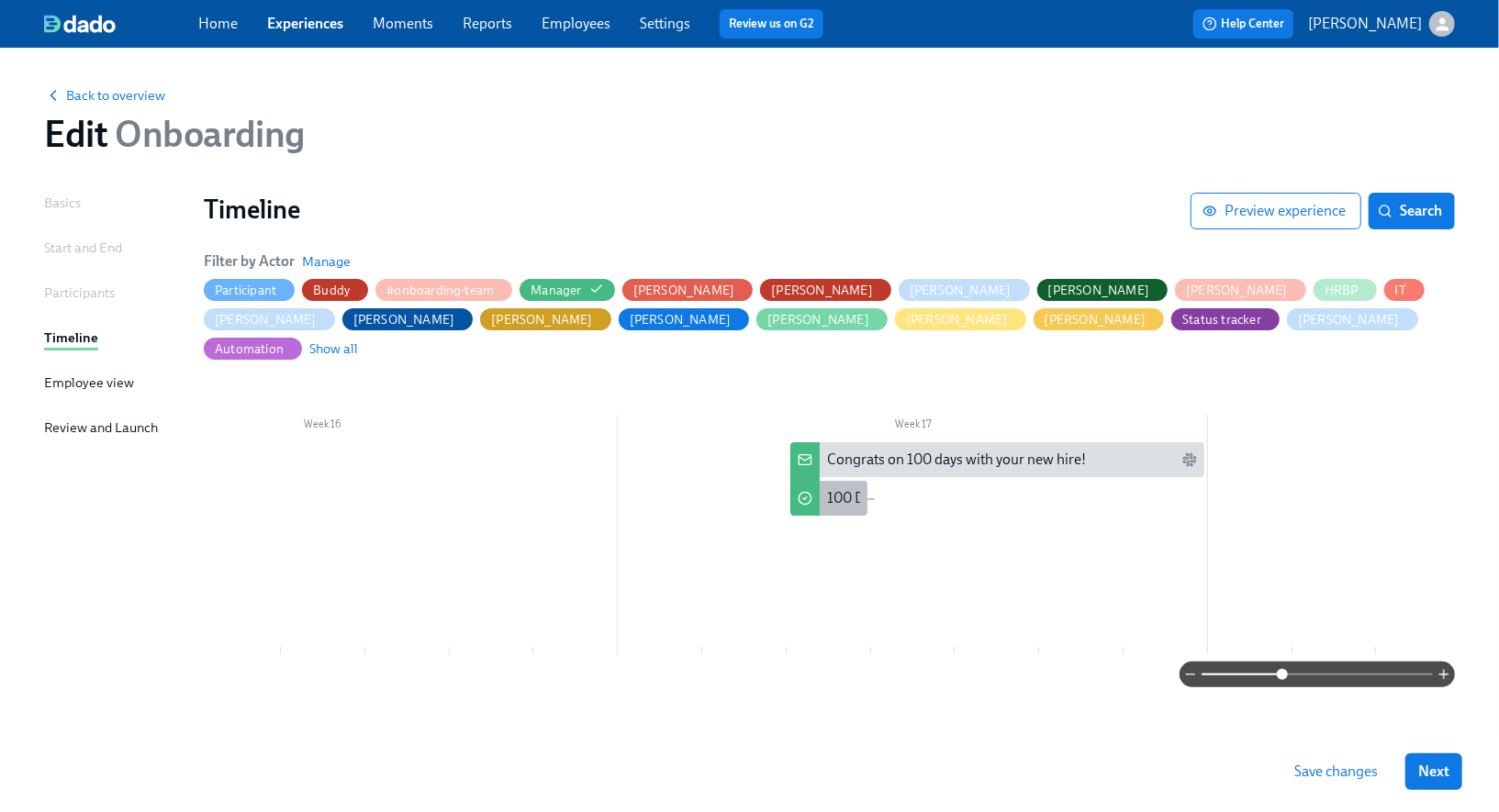
click at [843, 488] on div "100 Day Survey for {{ participant.fullName }}" at bounding box center [965, 498] width 277 height 20
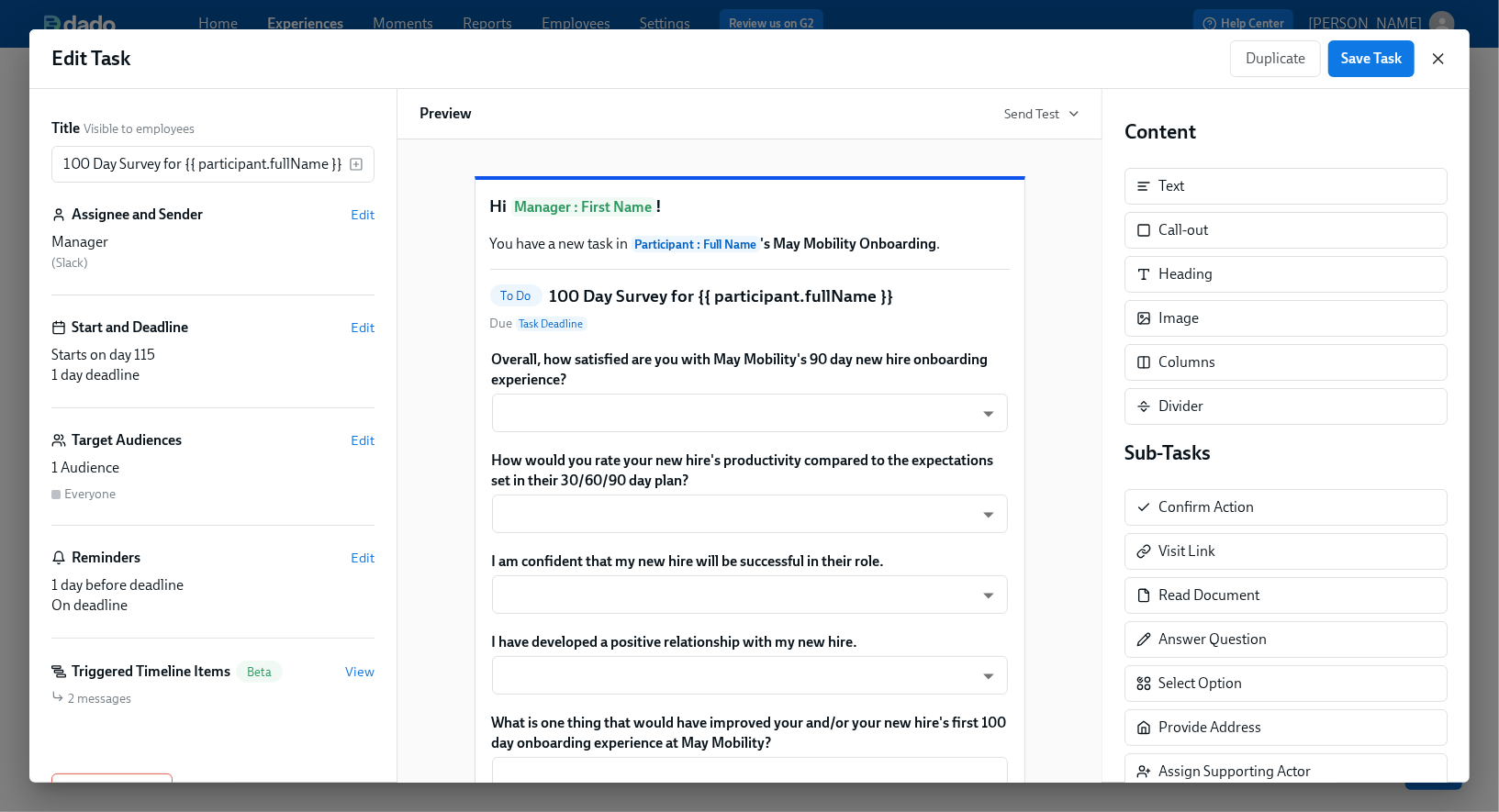
click at [1439, 59] on icon "button" at bounding box center [1438, 58] width 9 height 9
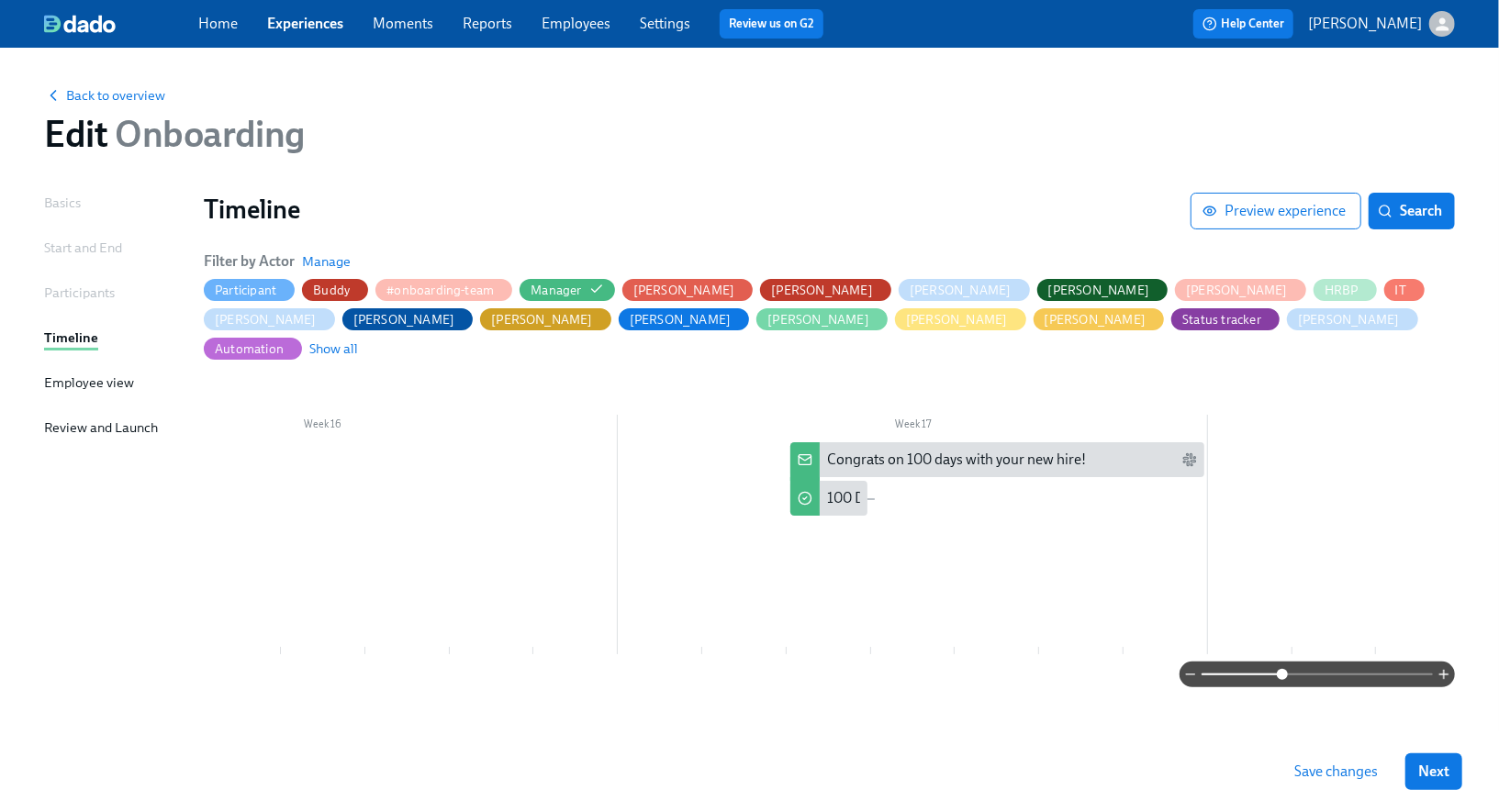
click at [1336, 773] on span "Save changes" at bounding box center [1335, 772] width 84 height 19
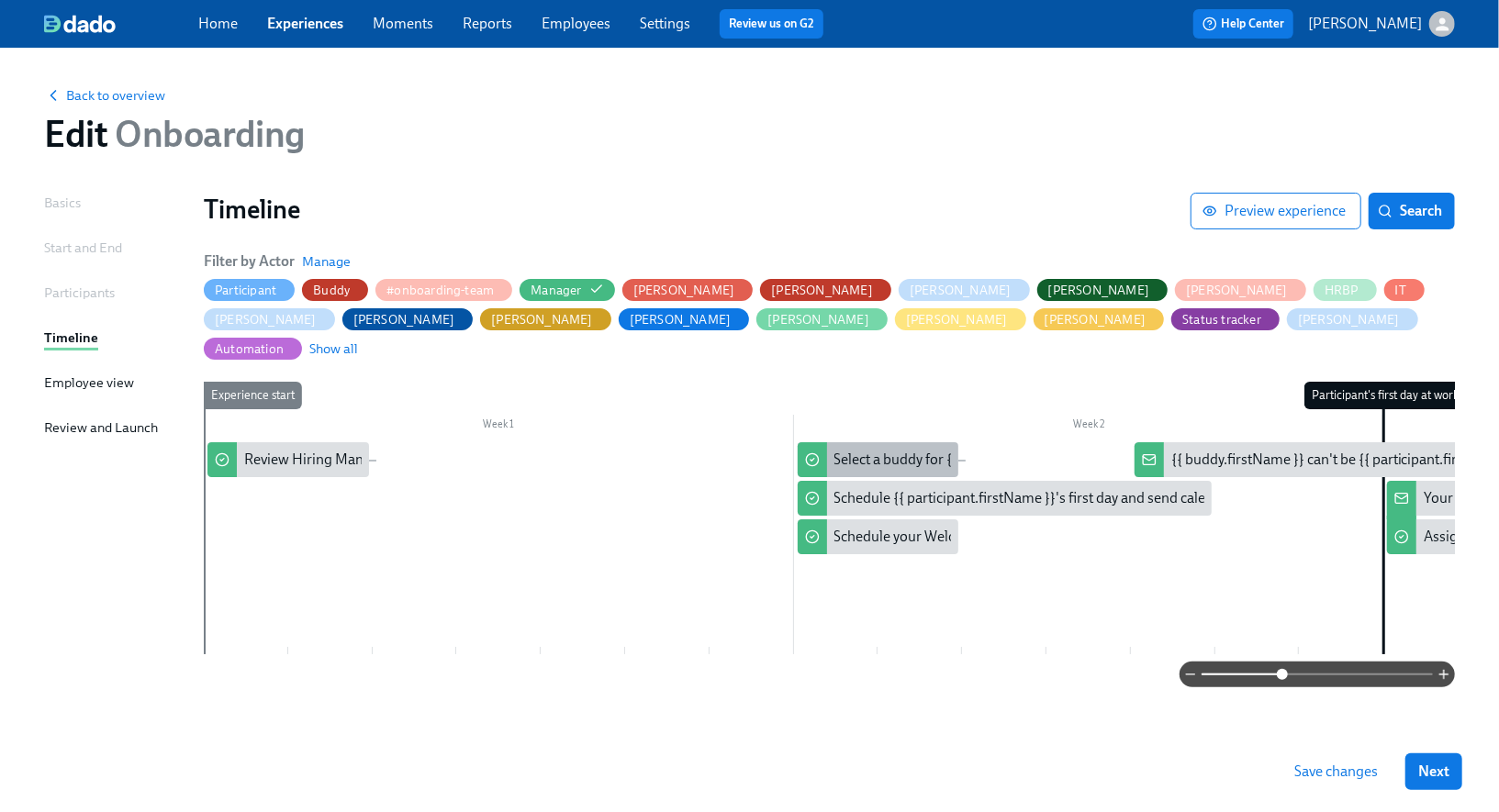
click at [891, 450] on div "Select a buddy for {{ participant.fullName }}" at bounding box center [969, 460] width 270 height 20
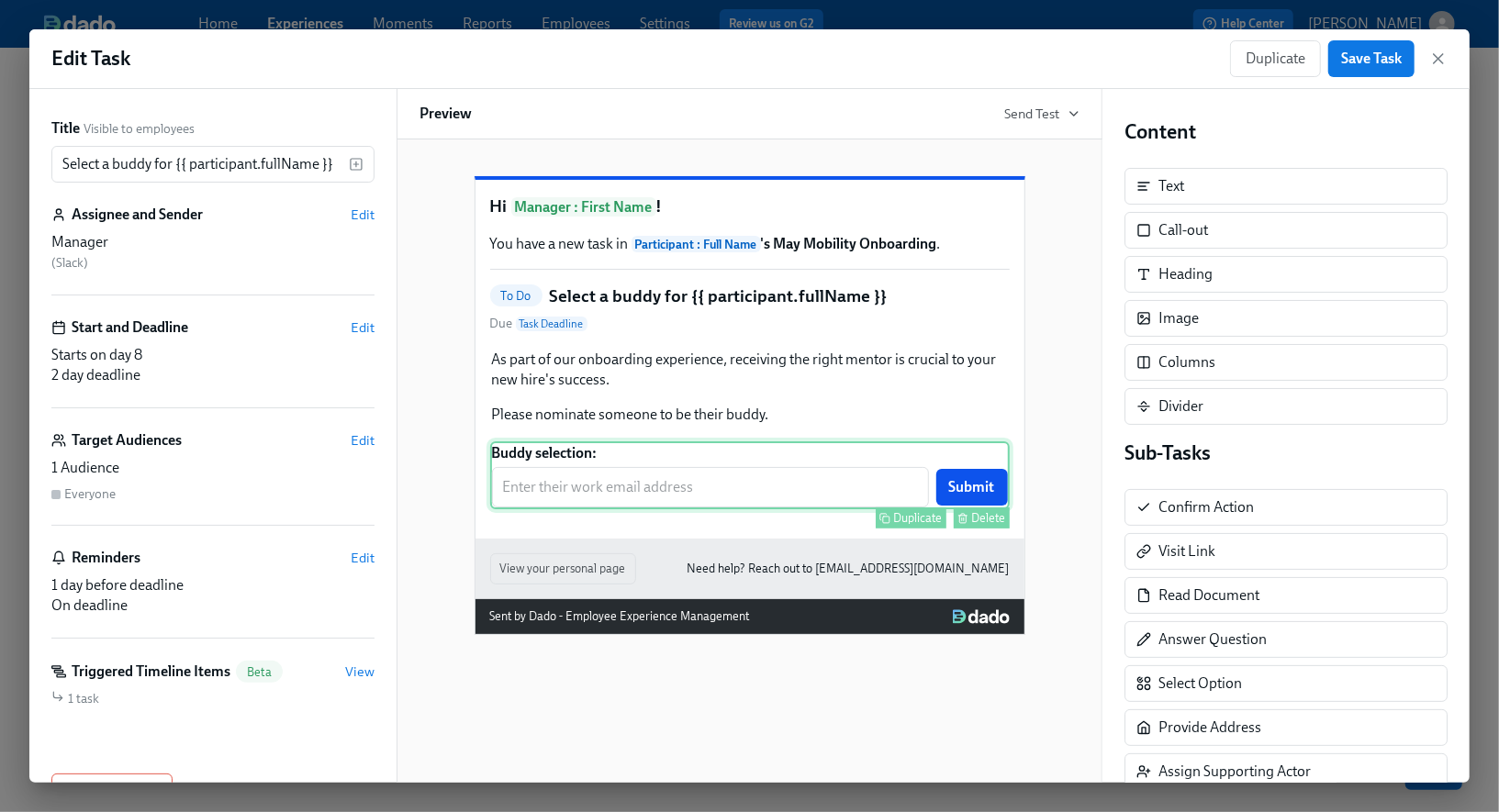
click at [562, 501] on div "Buddy selection: ​ Submit Duplicate Delete" at bounding box center [750, 475] width 519 height 68
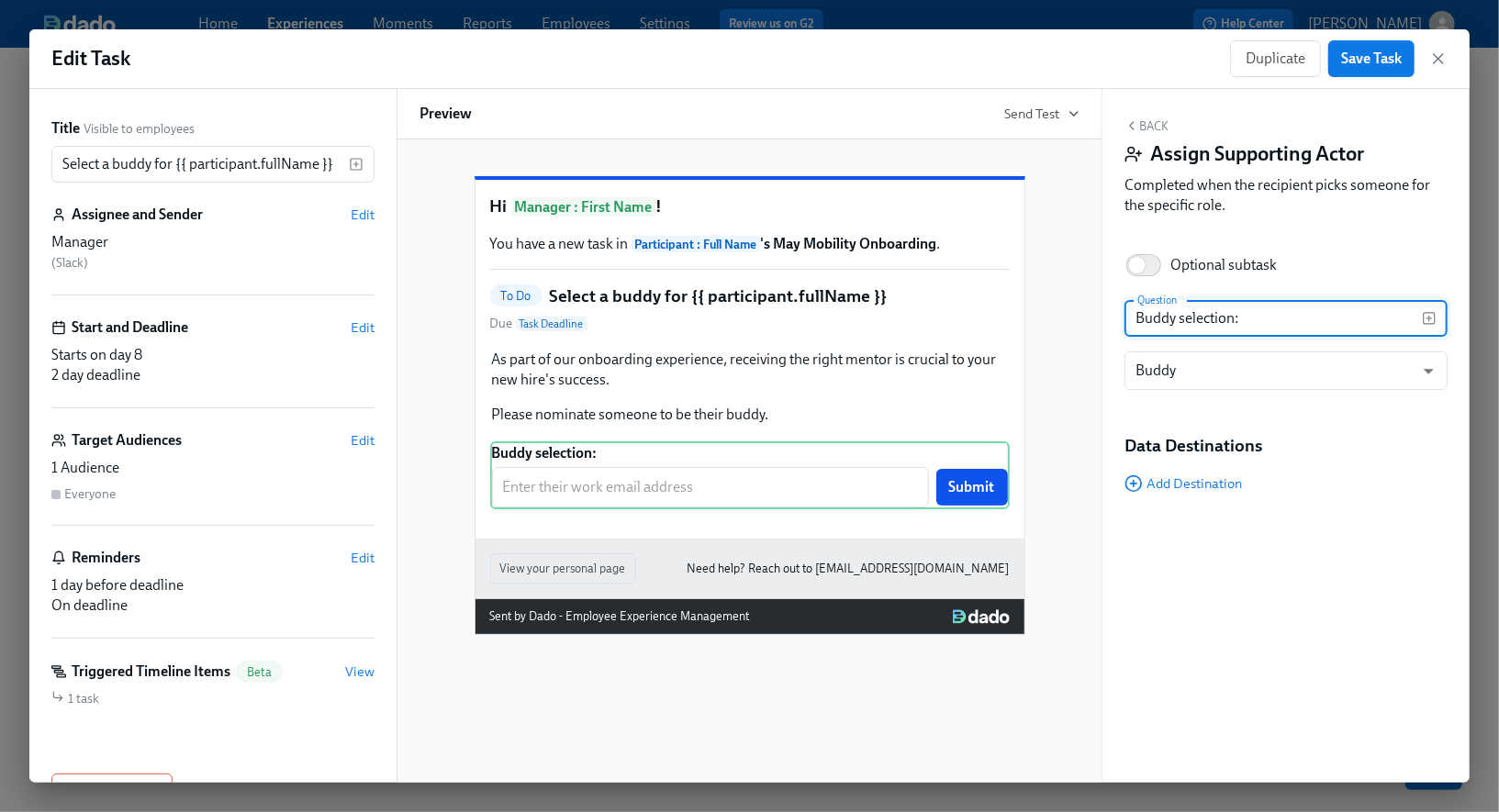
click at [1234, 322] on input "Buddy selection:" at bounding box center [1272, 318] width 297 height 37
click at [585, 493] on div "Buddy selection: ​ Submit Duplicate Delete" at bounding box center [750, 475] width 519 height 68
type input "Buddy selection (one person only):"
click at [1392, 59] on span "Save Task" at bounding box center [1371, 58] width 60 height 19
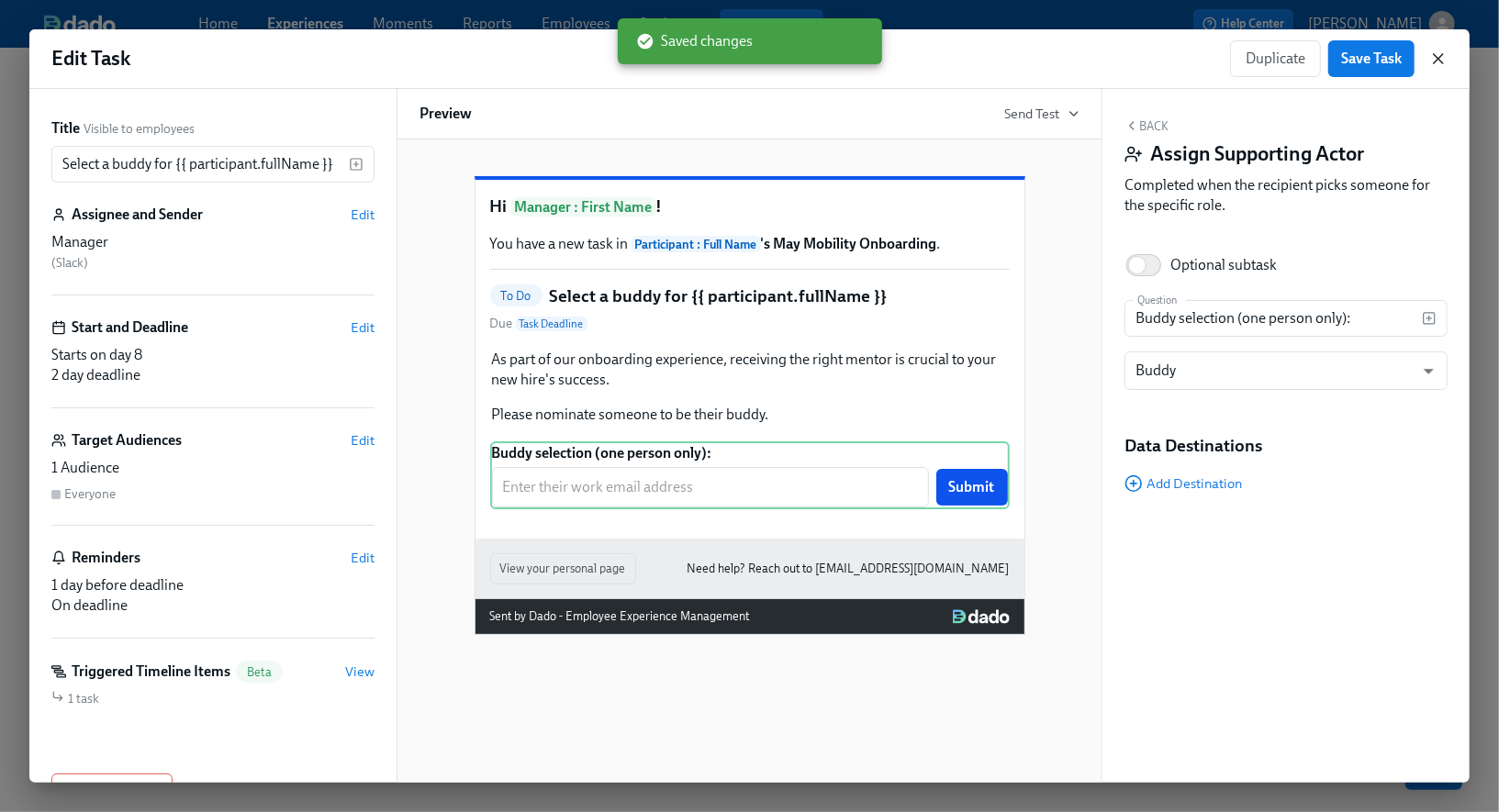
click at [1444, 61] on icon "button" at bounding box center [1438, 58] width 19 height 19
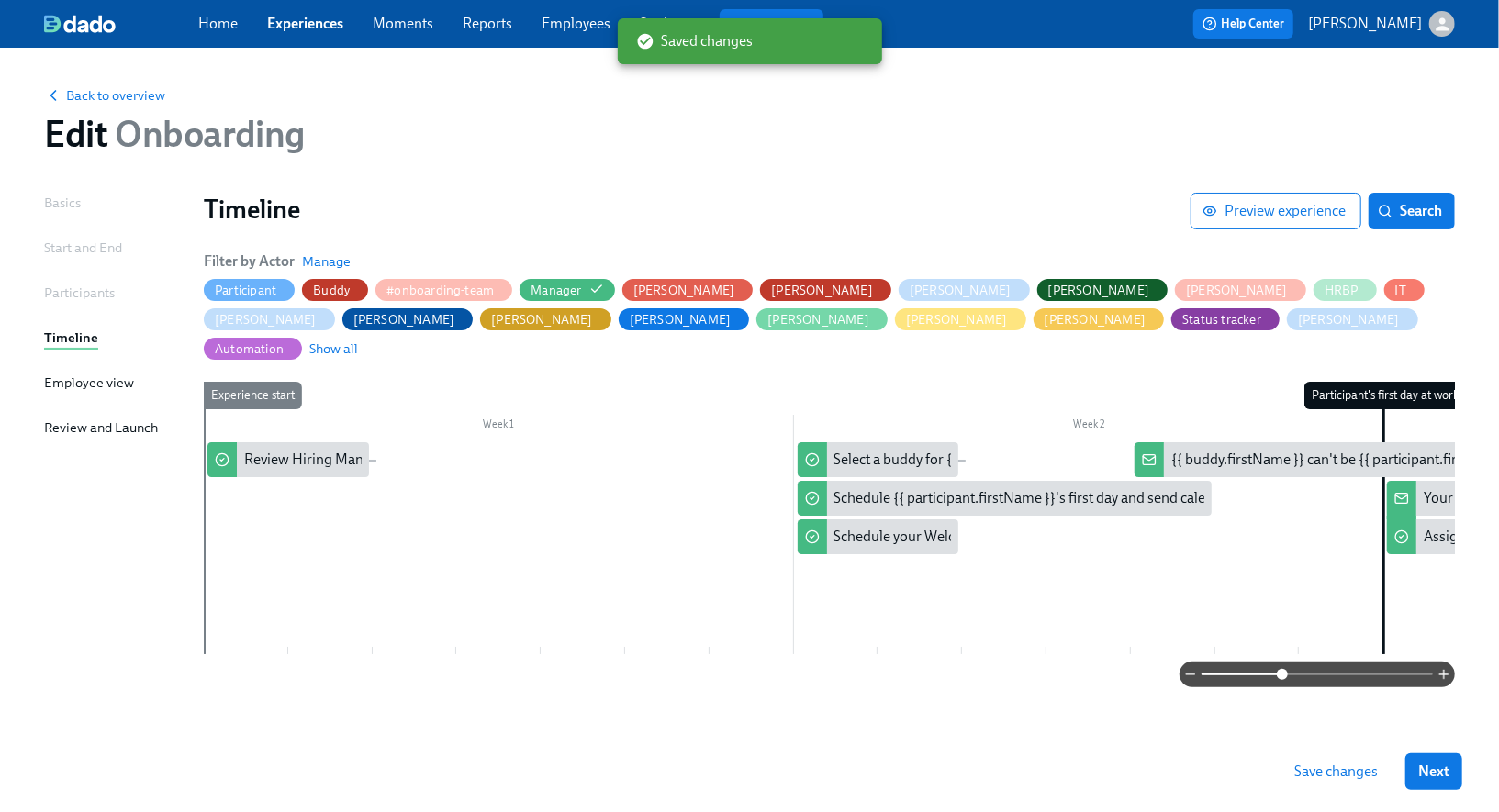
click at [1318, 768] on span "Save changes" at bounding box center [1335, 772] width 84 height 19
